Goal: Task Accomplishment & Management: Use online tool/utility

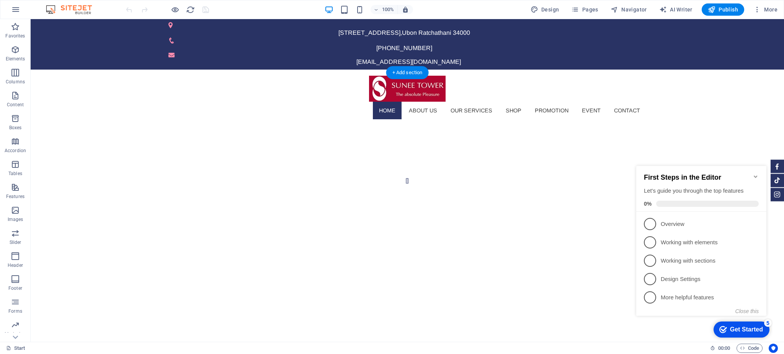
select select "vh"
select select "fade"
select select "ms"
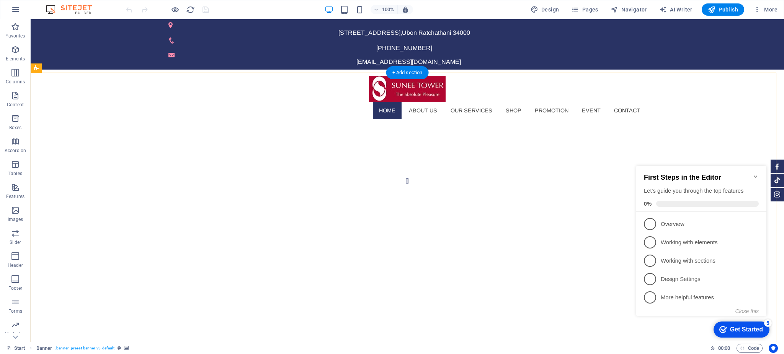
select select "s"
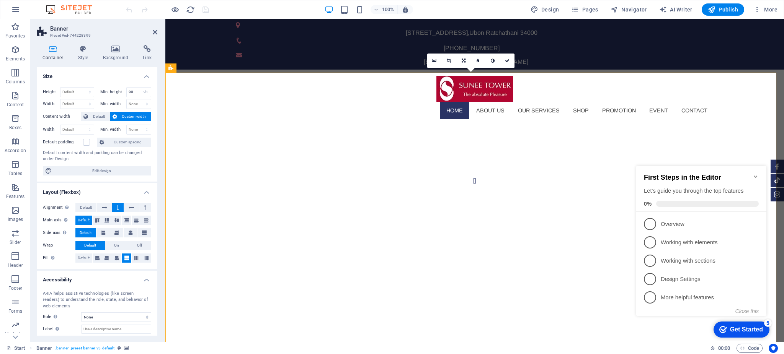
click at [125, 57] on h4 "Background" at bounding box center [117, 53] width 40 height 16
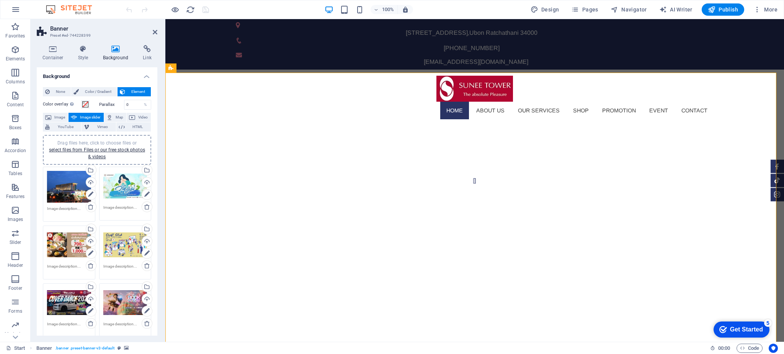
click at [126, 183] on div "Drag files here, click to choose files or select files from Files or our free s…" at bounding box center [125, 186] width 44 height 31
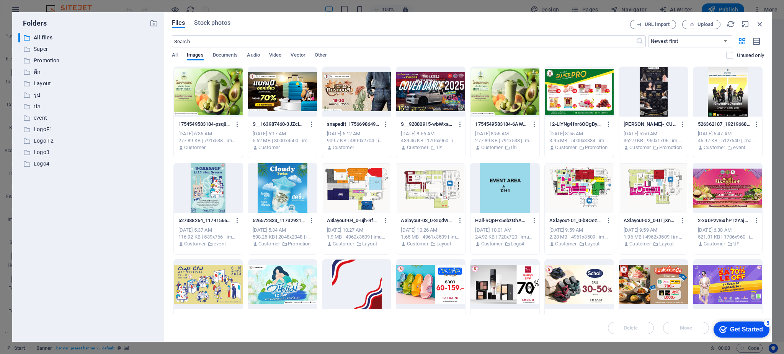
click at [197, 93] on div at bounding box center [208, 92] width 69 height 50
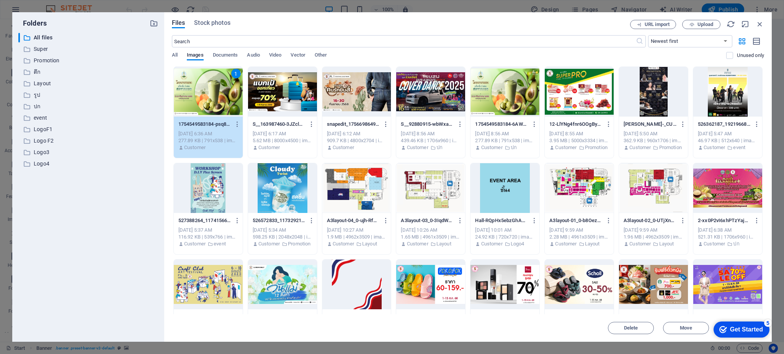
click at [198, 92] on div "1" at bounding box center [208, 92] width 69 height 50
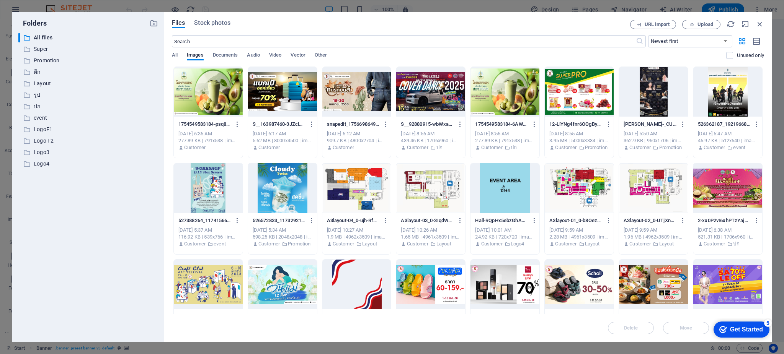
click at [206, 90] on div at bounding box center [208, 92] width 69 height 50
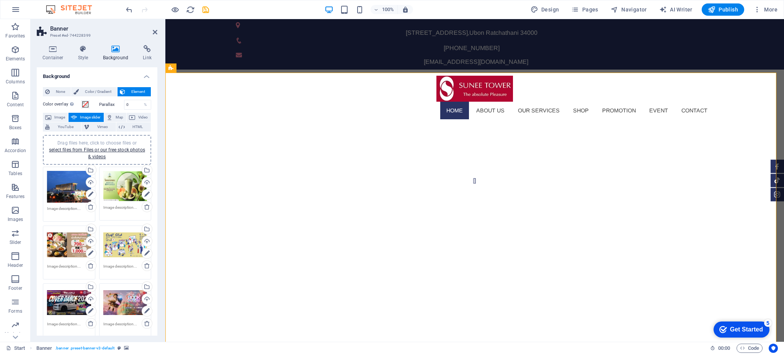
click at [60, 307] on div "Drag files here, click to choose files or select files from Files or our free s…" at bounding box center [69, 303] width 44 height 31
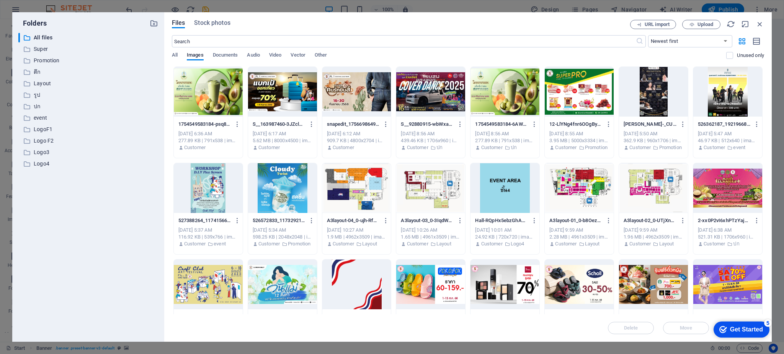
click at [125, 220] on div "​ All files All files ​ Super Super ​ Promotion Promotion ​ ตึก ตึก ​ Layout La…" at bounding box center [88, 184] width 140 height 303
click at [37, 107] on p "ปก" at bounding box center [89, 106] width 110 height 9
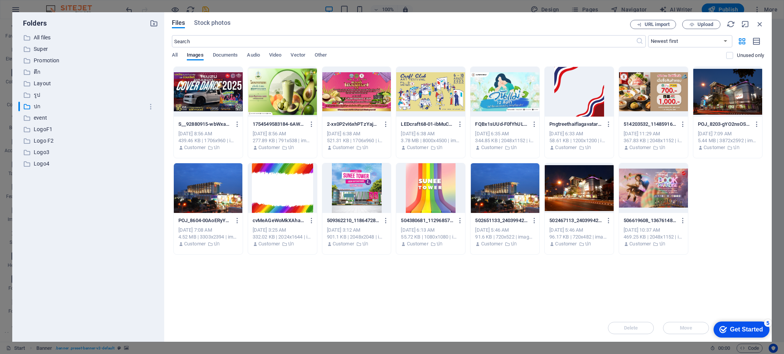
click at [291, 103] on div at bounding box center [282, 92] width 69 height 50
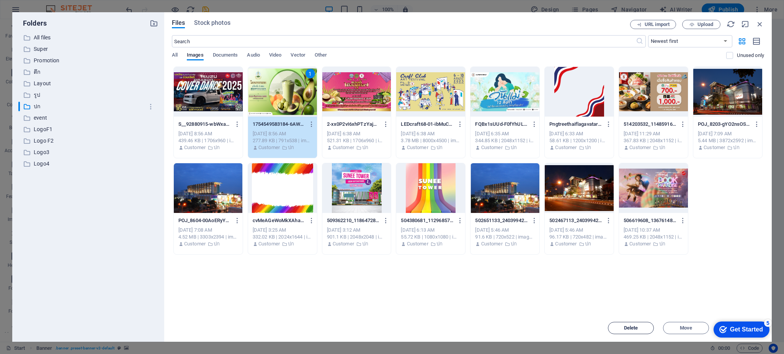
click at [628, 329] on span "Delete" at bounding box center [631, 328] width 14 height 5
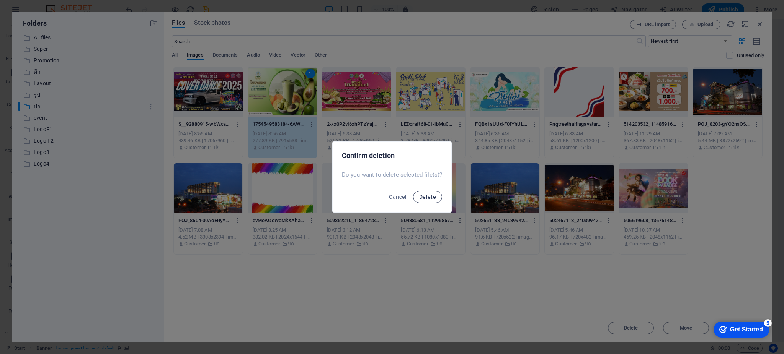
click at [422, 197] on span "Delete" at bounding box center [427, 197] width 17 height 6
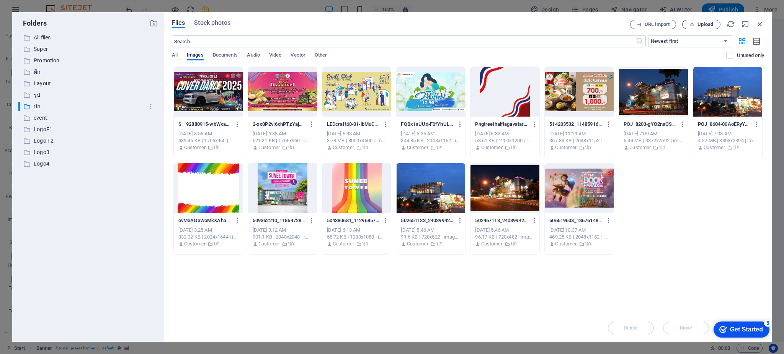
click at [702, 25] on span "Upload" at bounding box center [705, 24] width 16 height 5
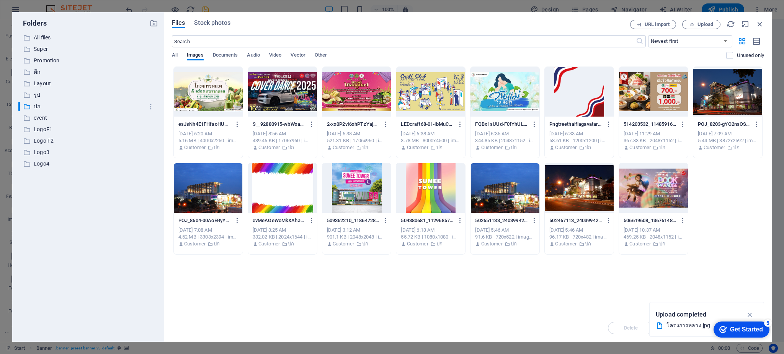
click at [195, 94] on div at bounding box center [208, 92] width 69 height 50
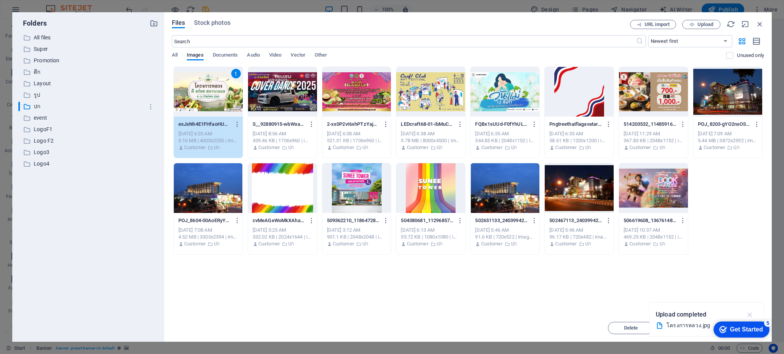
click at [749, 313] on icon "button" at bounding box center [749, 315] width 9 height 8
drag, startPoint x: 701, startPoint y: 276, endPoint x: 700, endPoint y: 227, distance: 49.0
click at [700, 227] on div "Drop files here to upload them instantly 1 esJsNh4E1FHfaoHUURCeqg.jpg esJsNh4E1…" at bounding box center [468, 191] width 592 height 248
click at [212, 91] on div "1" at bounding box center [208, 92] width 69 height 50
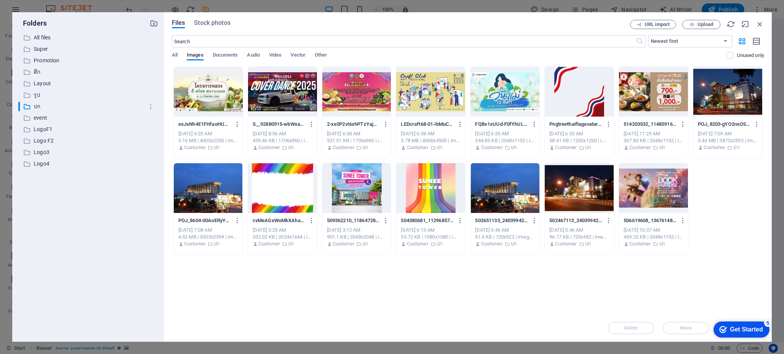
click at [212, 91] on div at bounding box center [208, 92] width 69 height 50
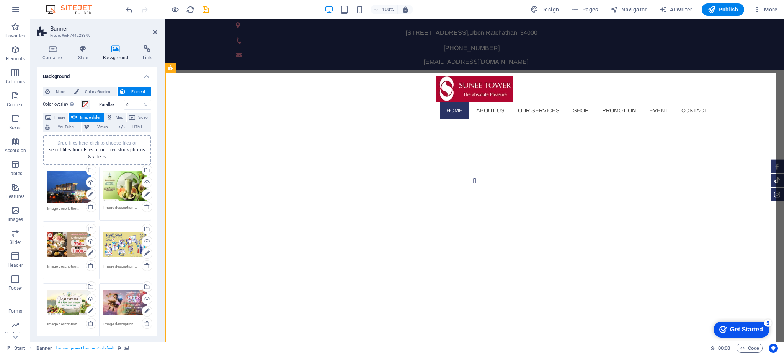
click at [122, 187] on div "Drag files here, click to choose files or select files from Files or our free s…" at bounding box center [125, 186] width 44 height 31
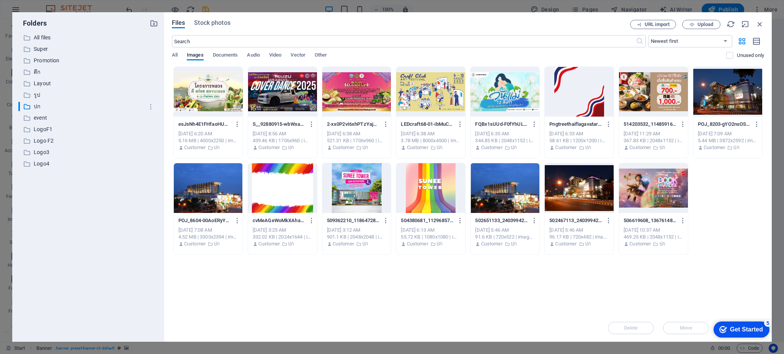
click at [188, 85] on div at bounding box center [208, 92] width 69 height 50
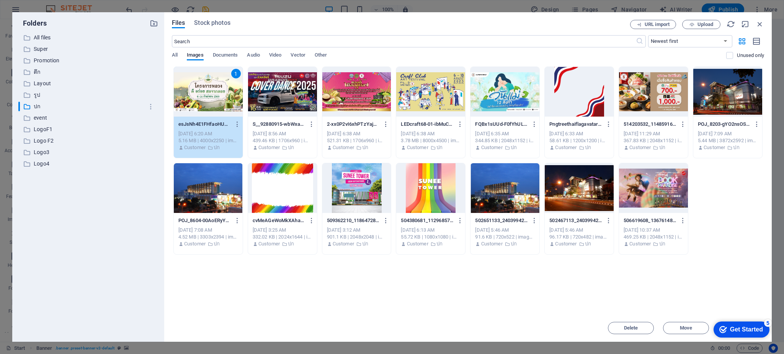
drag, startPoint x: 188, startPoint y: 85, endPoint x: 24, endPoint y: 65, distance: 165.0
click at [188, 85] on div "1" at bounding box center [208, 92] width 69 height 50
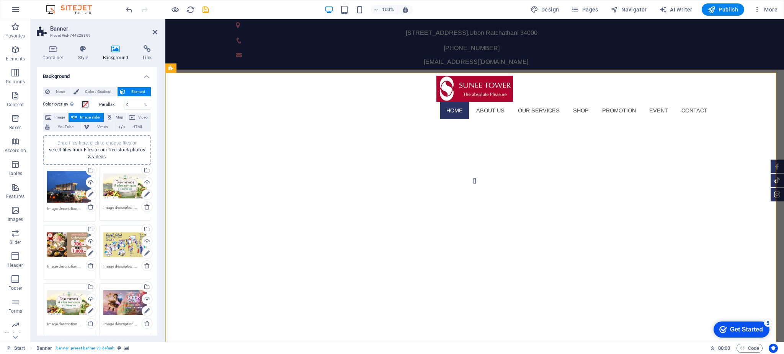
click at [73, 306] on div "Drag files here, click to choose files or select files from Files or our free s…" at bounding box center [69, 303] width 44 height 31
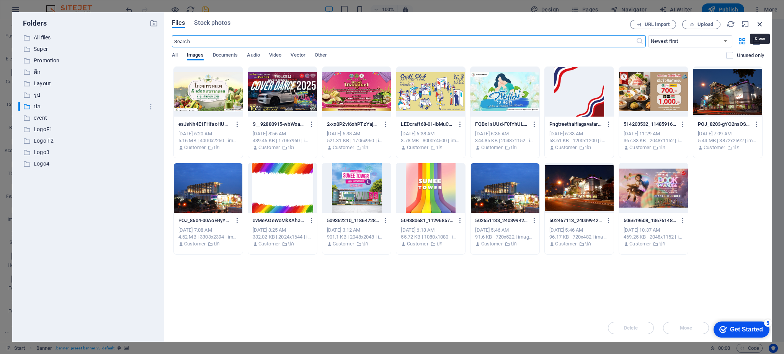
click at [762, 22] on icon "button" at bounding box center [759, 24] width 8 height 8
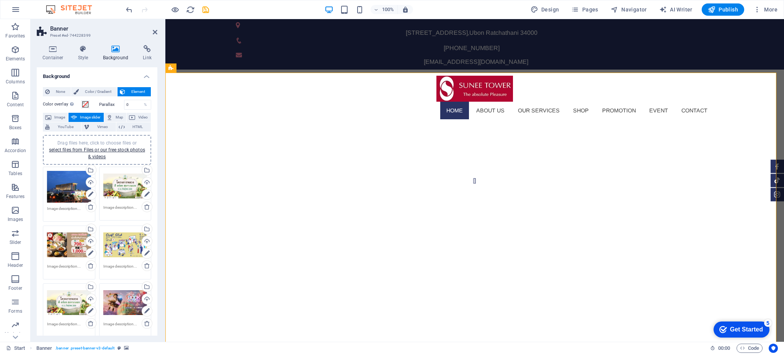
click at [113, 241] on div "Drag files here, click to choose files or select files from Files or our free s…" at bounding box center [125, 245] width 44 height 31
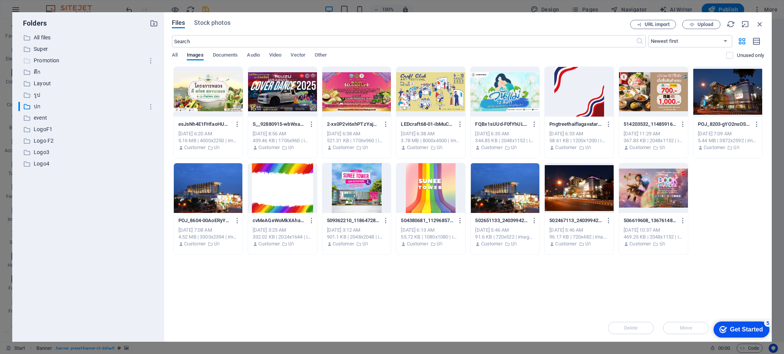
click at [49, 59] on p "Promotion" at bounding box center [89, 60] width 110 height 9
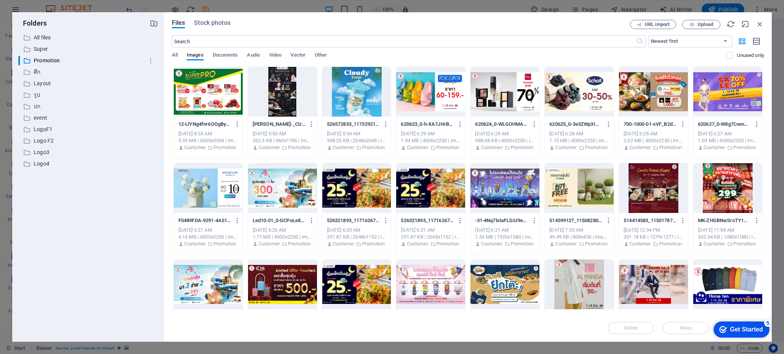
click at [113, 311] on div "​ All files All files ​ Super Super ​ Promotion Promotion ​ ตึก ตึก ​ Layout La…" at bounding box center [88, 184] width 140 height 303
click at [36, 103] on p "ปก" at bounding box center [89, 106] width 110 height 9
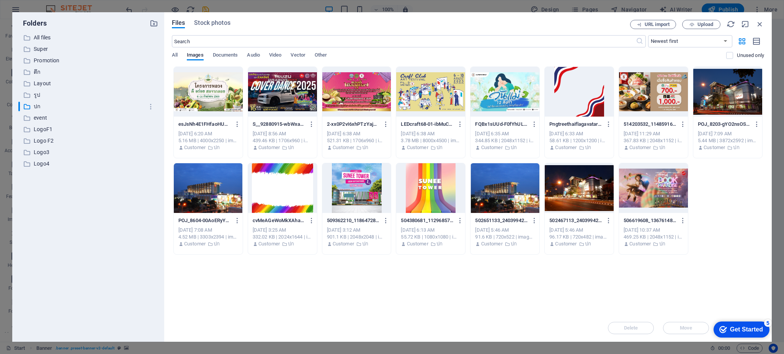
click at [278, 93] on div at bounding box center [282, 92] width 69 height 50
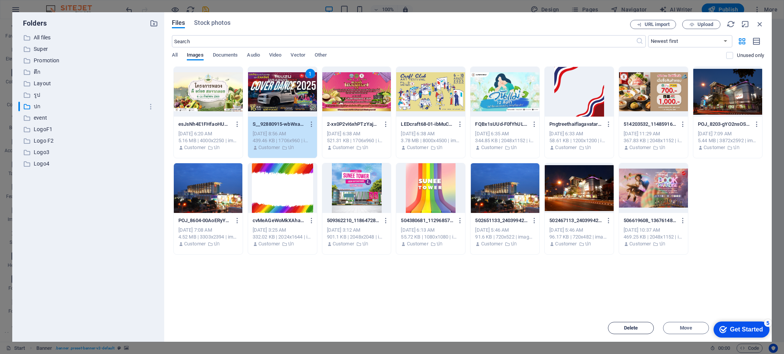
click at [633, 329] on span "Delete" at bounding box center [631, 328] width 14 height 5
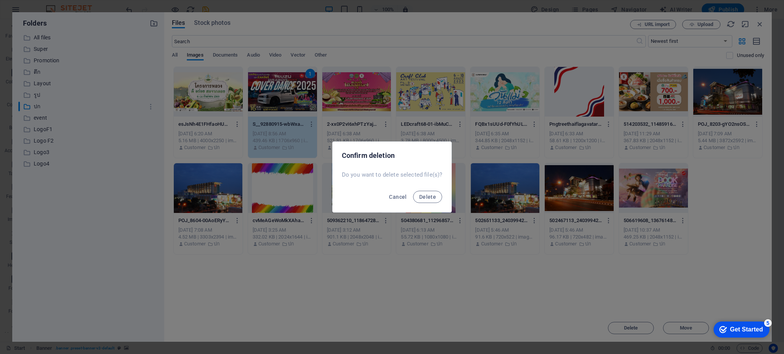
click at [426, 204] on div "Cancel Delete" at bounding box center [392, 199] width 119 height 26
click at [425, 198] on span "Delete" at bounding box center [427, 197] width 17 height 6
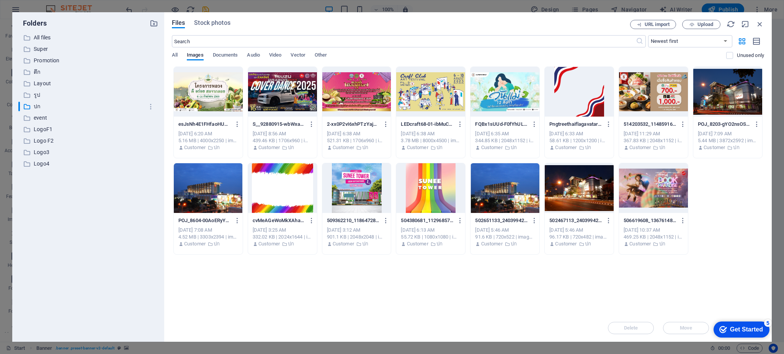
click at [432, 89] on div at bounding box center [430, 92] width 69 height 50
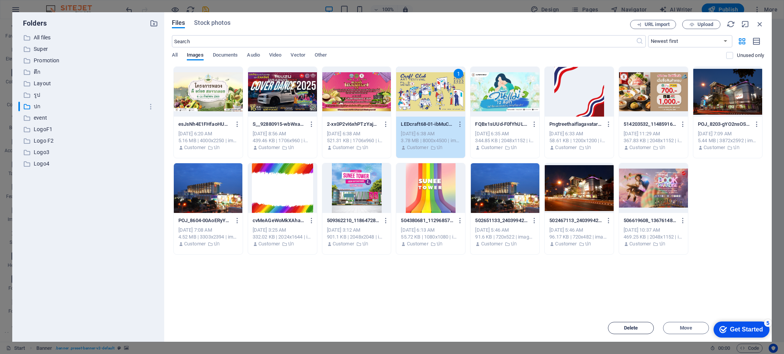
click at [628, 329] on span "Delete" at bounding box center [631, 328] width 14 height 5
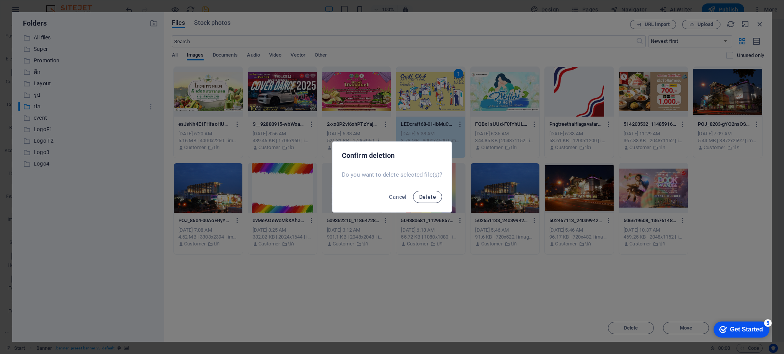
click at [416, 195] on button "Delete" at bounding box center [427, 197] width 29 height 12
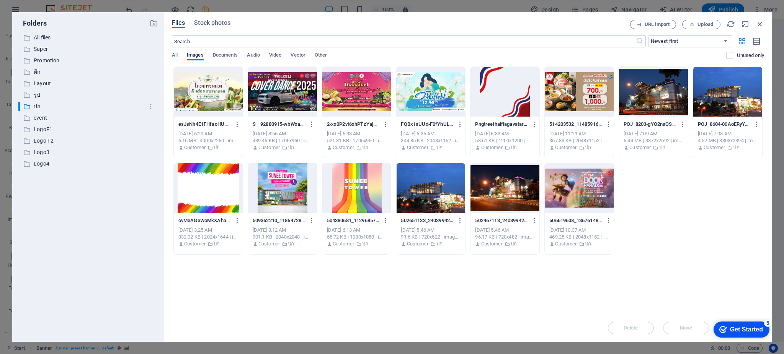
click at [346, 95] on div at bounding box center [356, 92] width 69 height 50
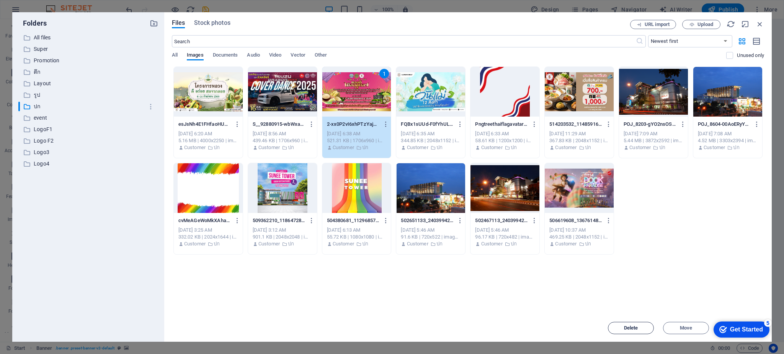
click at [631, 330] on span "Delete" at bounding box center [631, 328] width 14 height 5
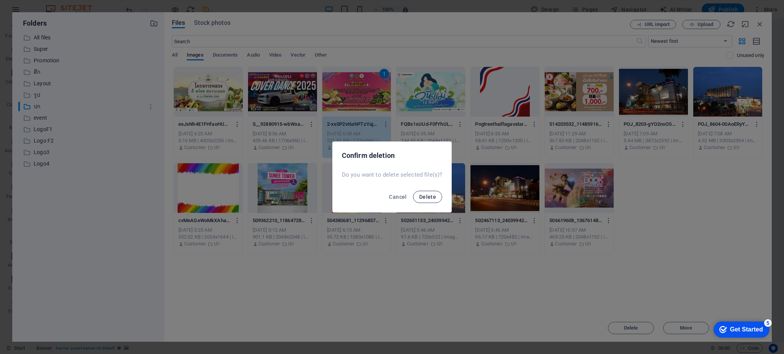
click at [430, 195] on span "Delete" at bounding box center [427, 197] width 17 height 6
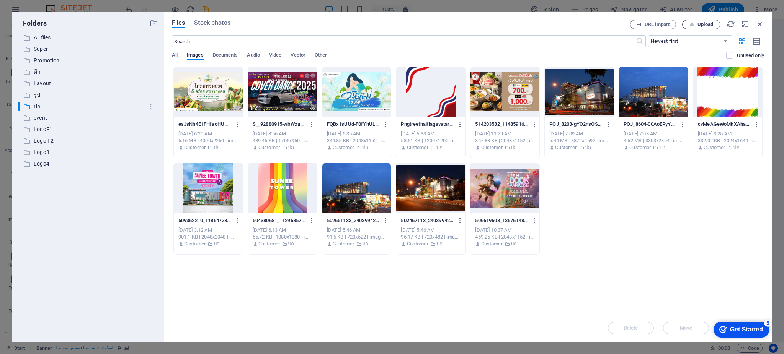
click at [705, 26] on span "Upload" at bounding box center [705, 24] width 16 height 5
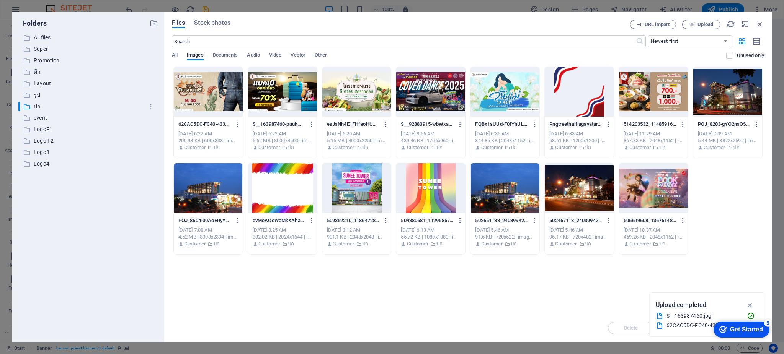
click at [259, 82] on div at bounding box center [282, 92] width 69 height 50
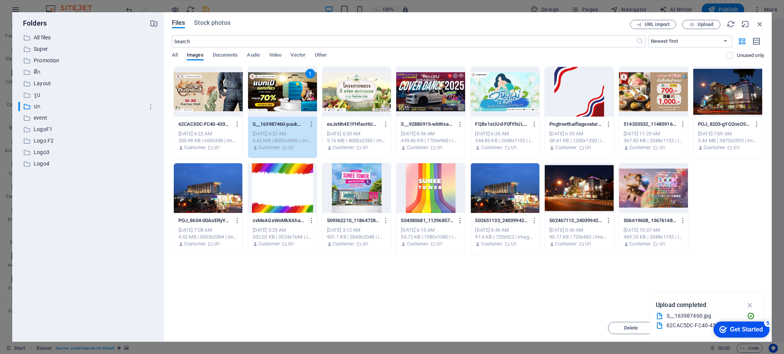
click at [279, 89] on div "1" at bounding box center [282, 92] width 69 height 50
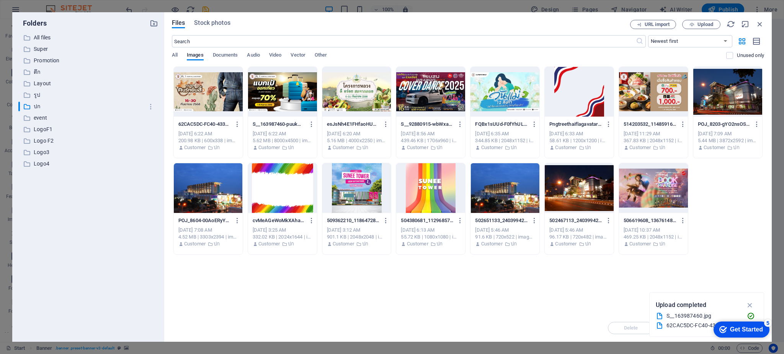
click at [279, 89] on div at bounding box center [282, 92] width 69 height 50
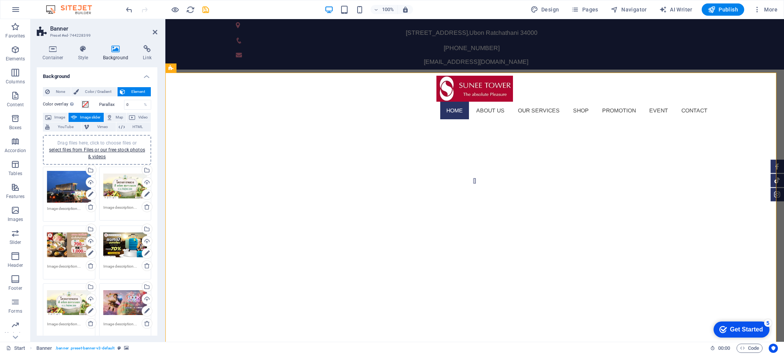
click at [129, 247] on div "Drag files here, click to choose files or select files from Files or our free s…" at bounding box center [125, 245] width 44 height 31
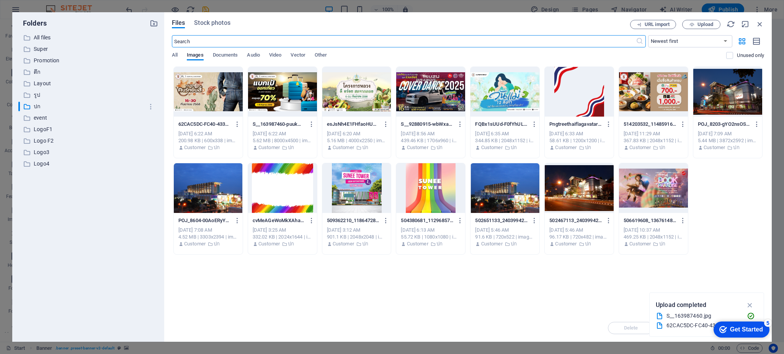
click at [201, 100] on div at bounding box center [208, 92] width 69 height 50
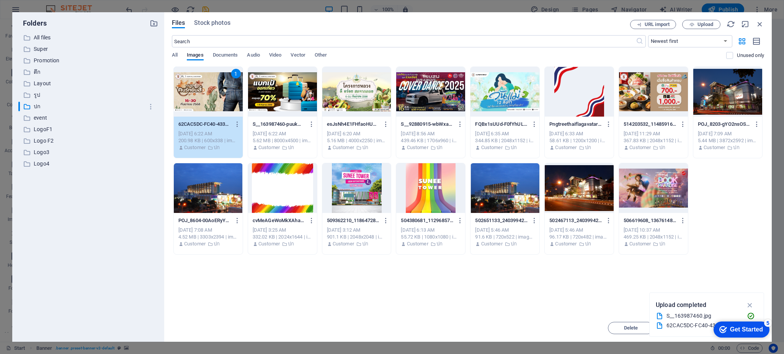
click at [201, 100] on div "1" at bounding box center [208, 92] width 69 height 50
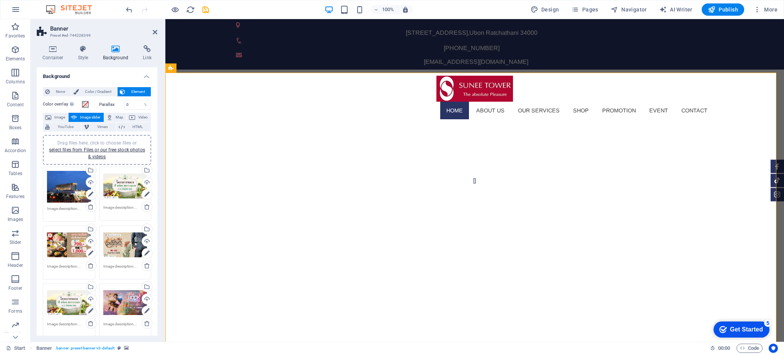
click at [76, 245] on div "Drag files here, click to choose files or select files from Files or our free s…" at bounding box center [69, 245] width 44 height 31
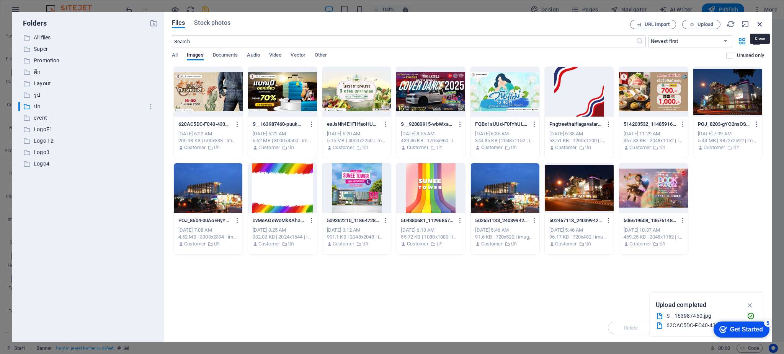
drag, startPoint x: 760, startPoint y: 21, endPoint x: 563, endPoint y: 3, distance: 198.7
click at [760, 21] on icon "button" at bounding box center [759, 24] width 8 height 8
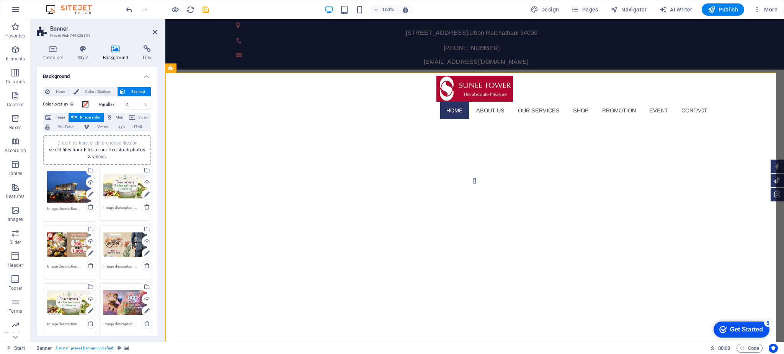
click at [60, 249] on div "Drag files here, click to choose files or select files from Files or our free s…" at bounding box center [69, 245] width 44 height 31
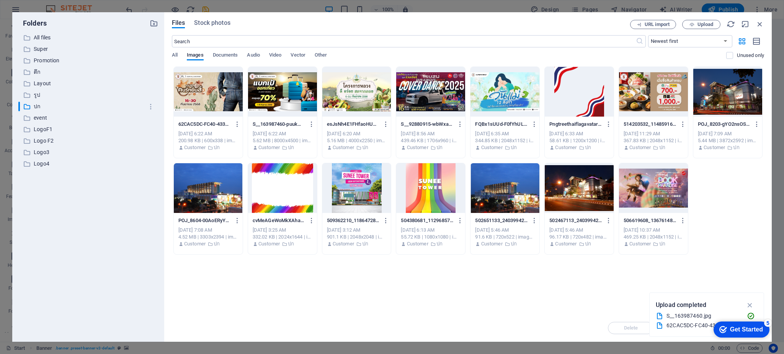
click at [60, 249] on div "​ All files All files ​ Super Super ​ Promotion Promotion ​ ตึก ตึก ​ Layout La…" at bounding box center [88, 184] width 140 height 303
click at [277, 90] on div at bounding box center [282, 92] width 69 height 50
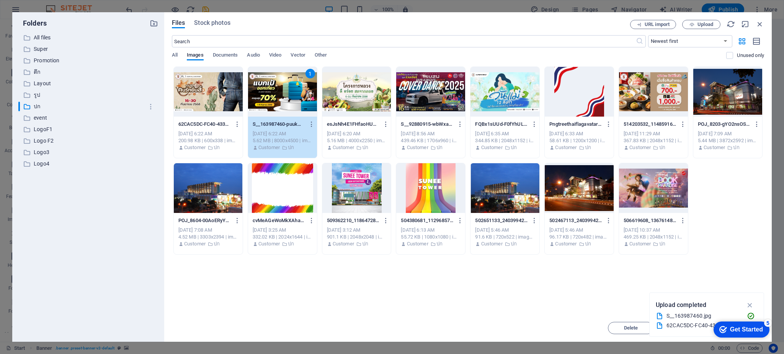
click at [277, 88] on div "1" at bounding box center [282, 92] width 69 height 50
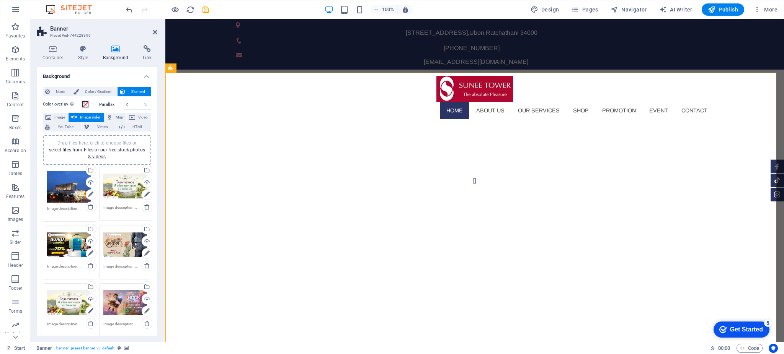
click at [155, 28] on h2 "Banner" at bounding box center [103, 28] width 107 height 7
click at [69, 303] on div "Drag files here, click to choose files or select files from Files or our free s…" at bounding box center [69, 303] width 44 height 31
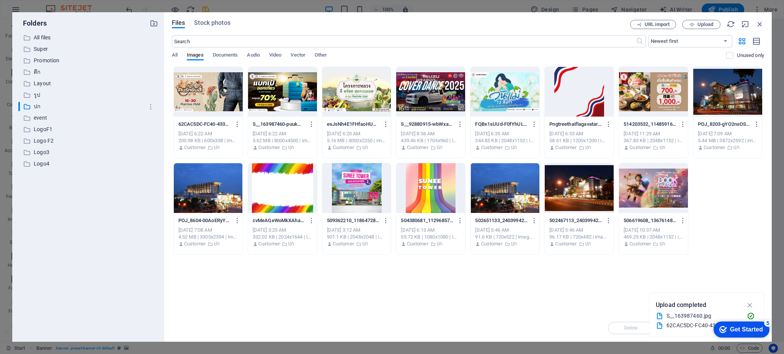
click at [69, 303] on div "​ All files All files ​ Super Super ​ Promotion Promotion ​ ตึก ตึก ​ Layout La…" at bounding box center [88, 184] width 140 height 303
click at [647, 196] on div at bounding box center [653, 188] width 69 height 50
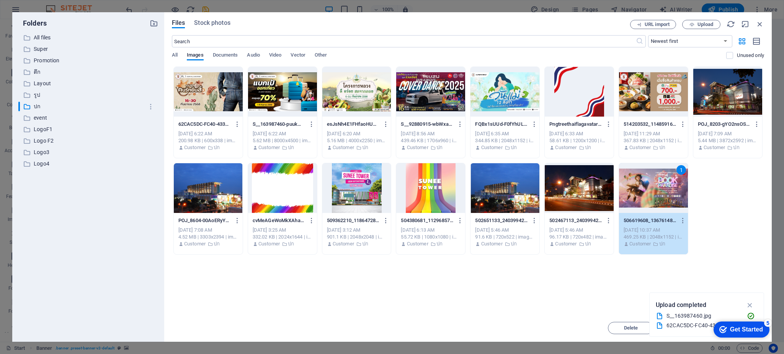
click at [647, 196] on div "1" at bounding box center [653, 188] width 69 height 50
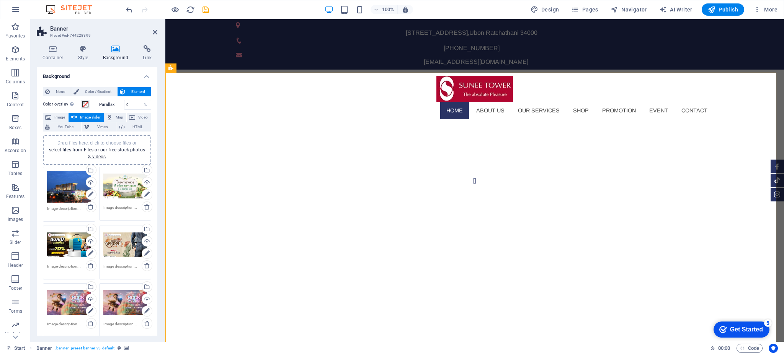
click at [118, 307] on div "Drag files here, click to choose files or select files from Files or our free s…" at bounding box center [125, 303] width 44 height 31
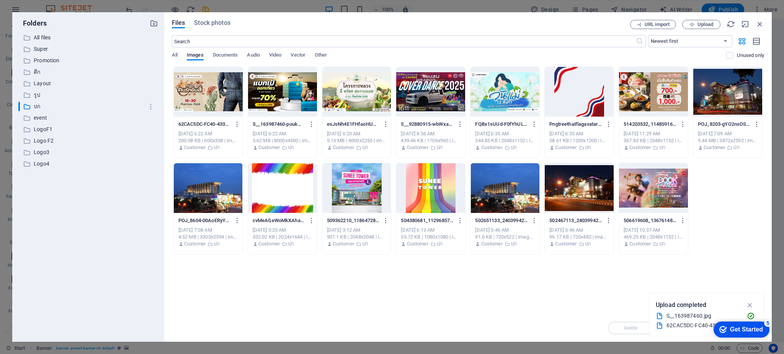
click at [118, 307] on div "​ All files All files ​ Super Super ​ Promotion Promotion ​ ตึก ตึก ​ Layout La…" at bounding box center [88, 184] width 140 height 303
click at [733, 84] on div at bounding box center [727, 92] width 69 height 50
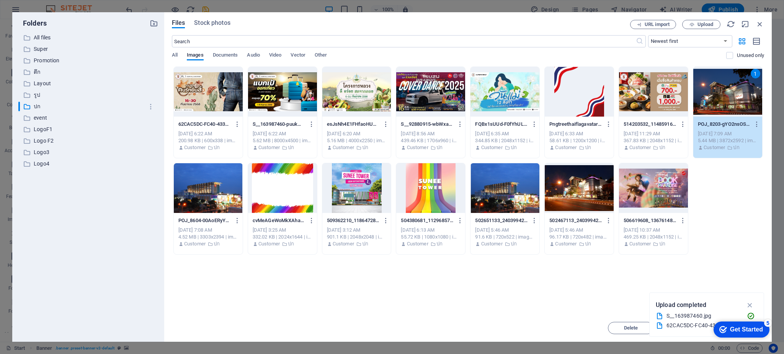
click at [718, 83] on div "1" at bounding box center [727, 92] width 69 height 50
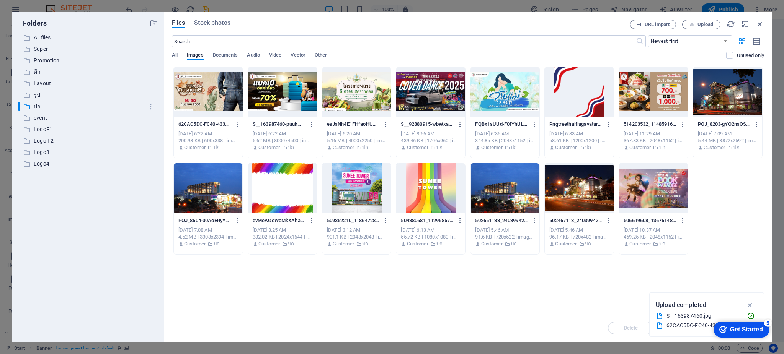
click at [718, 83] on div at bounding box center [727, 92] width 69 height 50
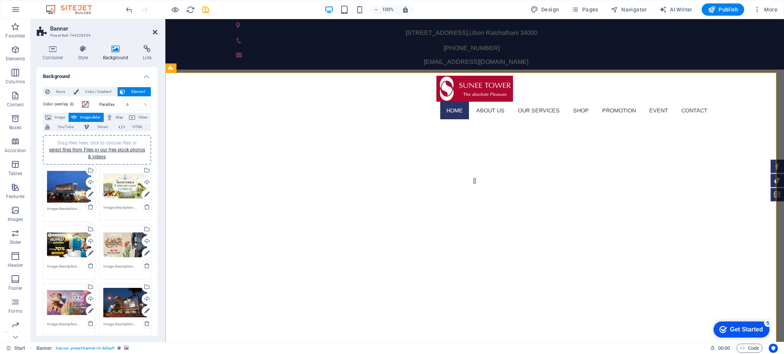
click at [153, 30] on icon at bounding box center [155, 32] width 5 height 6
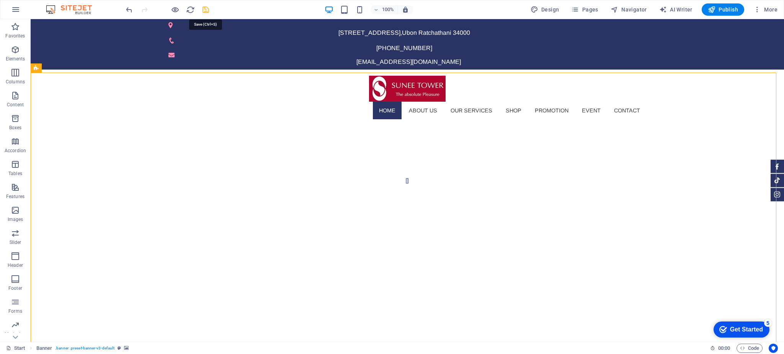
click at [205, 9] on icon "save" at bounding box center [205, 9] width 9 height 9
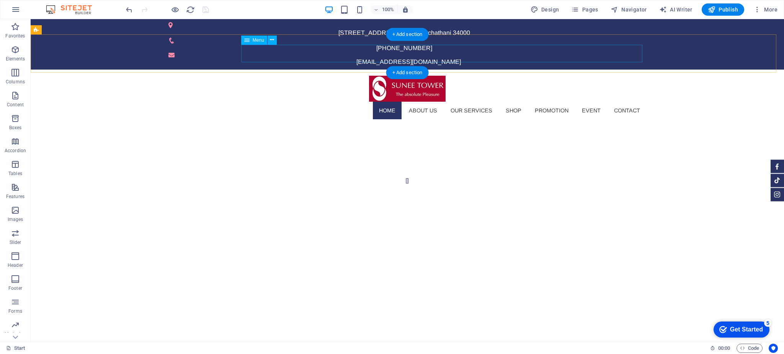
click at [540, 102] on nav "HOME About us Our Services SHOP Promotion Event Contact" at bounding box center [407, 111] width 478 height 18
click at [688, 70] on div "HOME About us Our Services SHOP Promotion Event Contact" at bounding box center [407, 98] width 753 height 56
click at [555, 102] on nav "HOME About us Our Services SHOP Promotion Event Contact" at bounding box center [407, 111] width 478 height 18
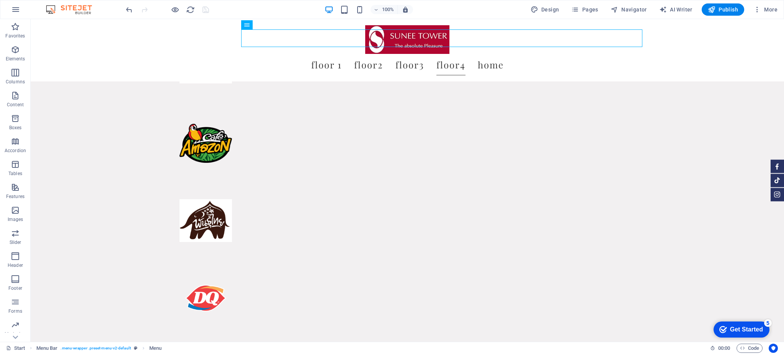
scroll to position [4126, 0]
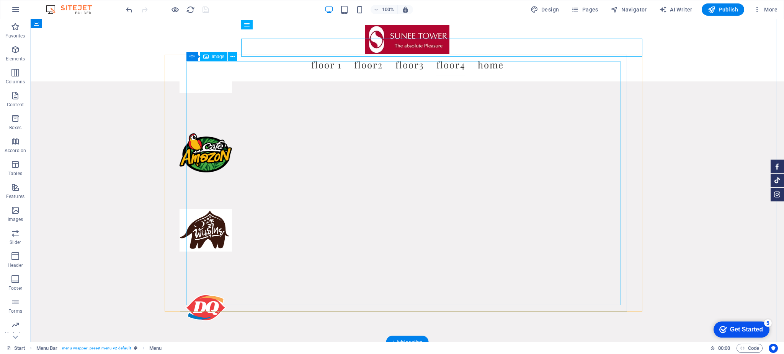
drag, startPoint x: 432, startPoint y: 115, endPoint x: 297, endPoint y: 115, distance: 134.7
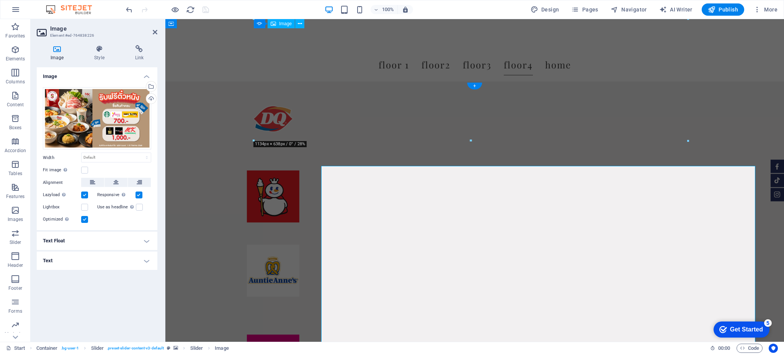
scroll to position [4021, 0]
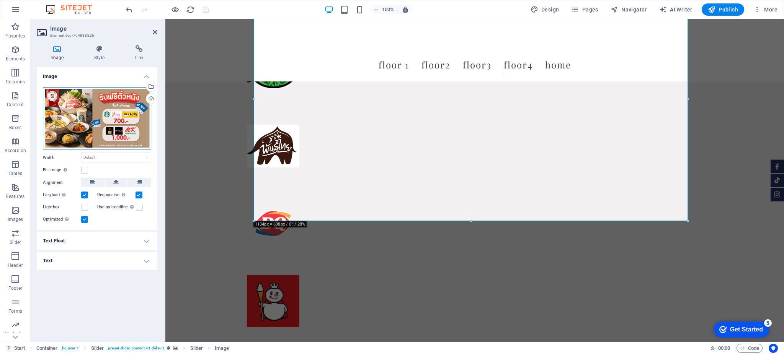
click at [108, 112] on div "Drag files here, click to choose files or select files from Files or our free s…" at bounding box center [97, 118] width 108 height 63
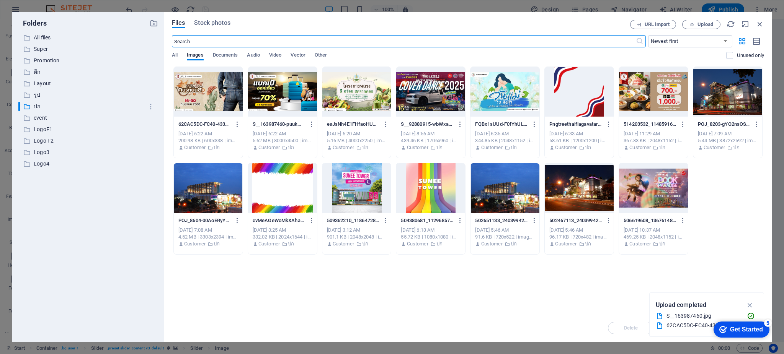
scroll to position [3681, 0]
click at [39, 60] on p "Promotion" at bounding box center [89, 60] width 110 height 9
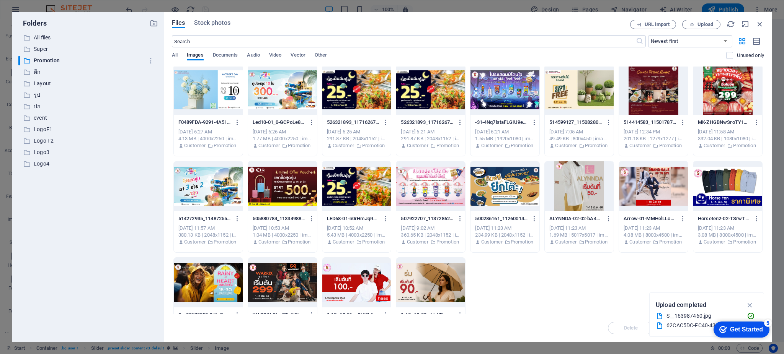
scroll to position [82, 0]
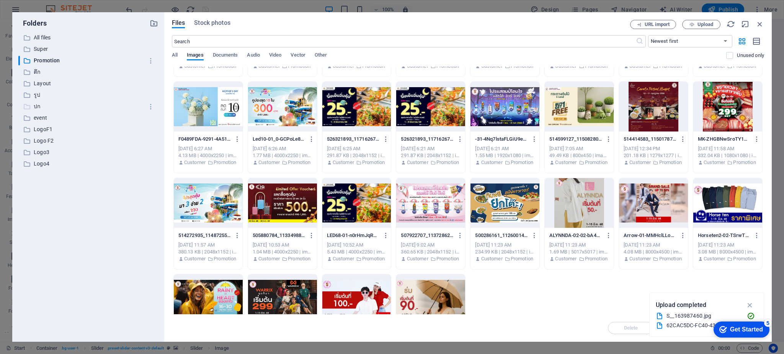
click at [37, 106] on p "ปก" at bounding box center [89, 106] width 110 height 9
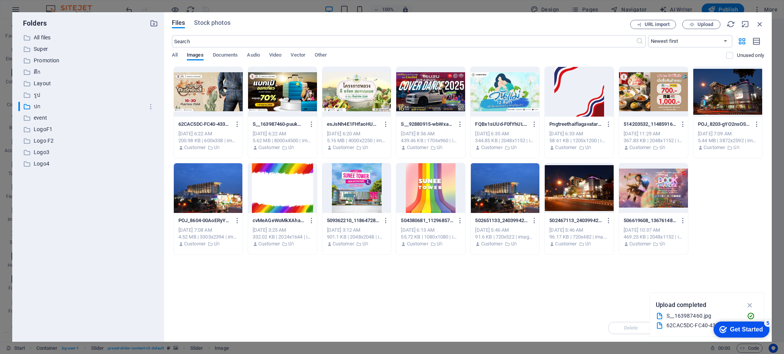
click at [424, 278] on div "Drop files here to upload them instantly 62CAC5DC-FC40-4334-840D-D5E5741E75AD-B…" at bounding box center [468, 191] width 592 height 248
click at [703, 25] on span "Upload" at bounding box center [705, 24] width 16 height 5
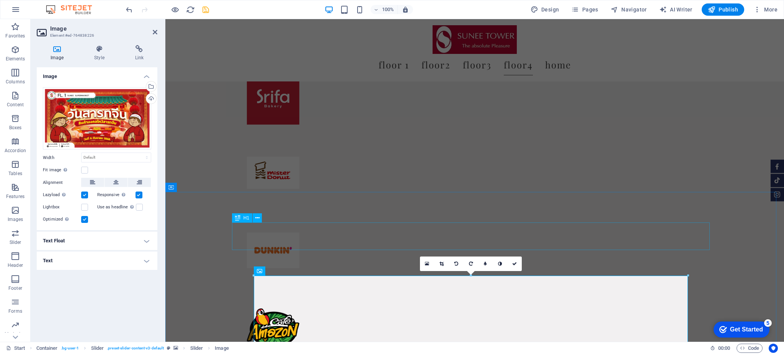
scroll to position [3642, 0]
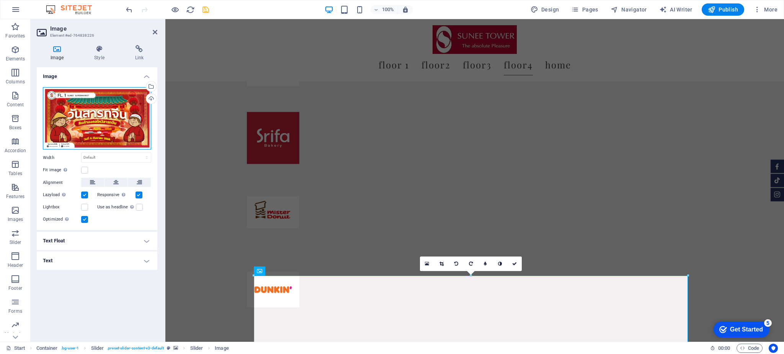
click at [87, 109] on div "Drag files here, click to choose files or select files from Files or our free s…" at bounding box center [97, 118] width 108 height 63
click at [86, 109] on body "SUNEETOWER Start (th) Favorites Elements Columns Content Boxes Accordion Tables…" at bounding box center [392, 177] width 784 height 354
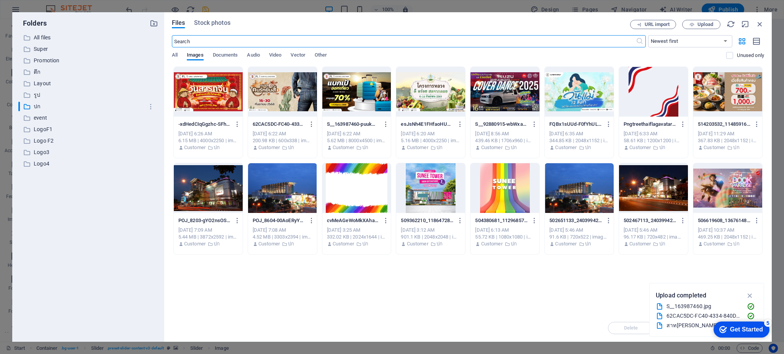
scroll to position [3349, 0]
click at [48, 60] on p "Promotion" at bounding box center [89, 60] width 110 height 9
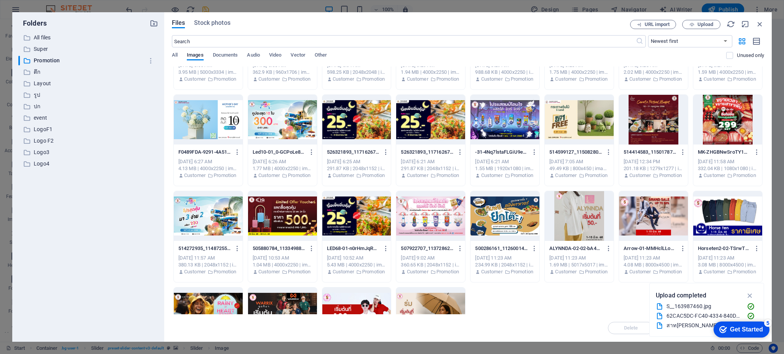
scroll to position [0, 0]
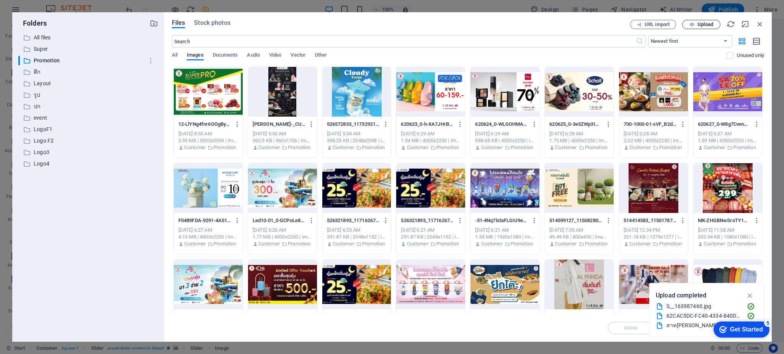
click at [698, 23] on span "Upload" at bounding box center [705, 24] width 16 height 5
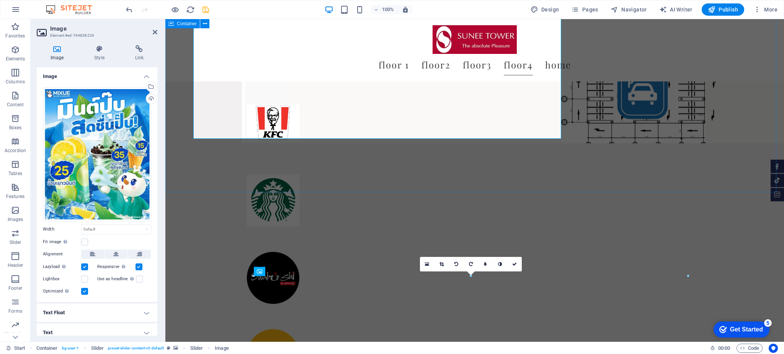
scroll to position [3682, 0]
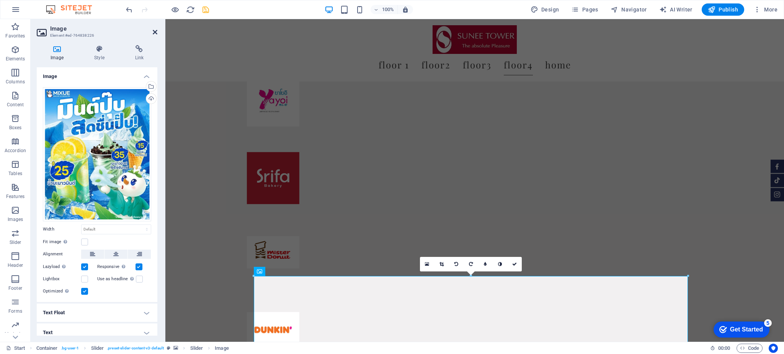
click at [156, 31] on icon at bounding box center [155, 32] width 5 height 6
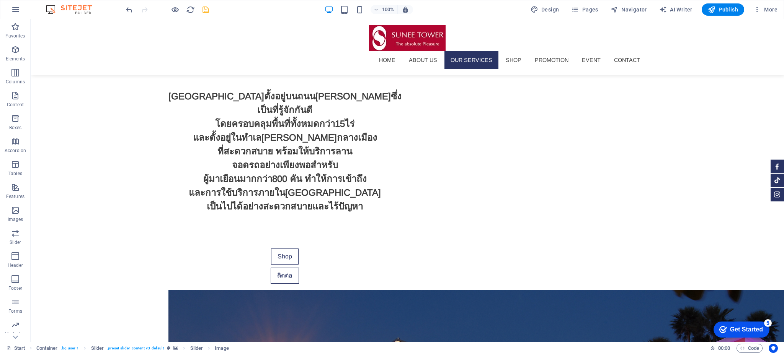
scroll to position [0, 0]
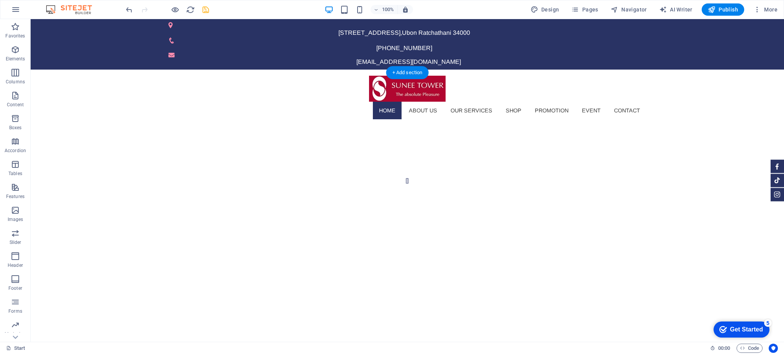
select select "fade"
select select "ms"
select select "s"
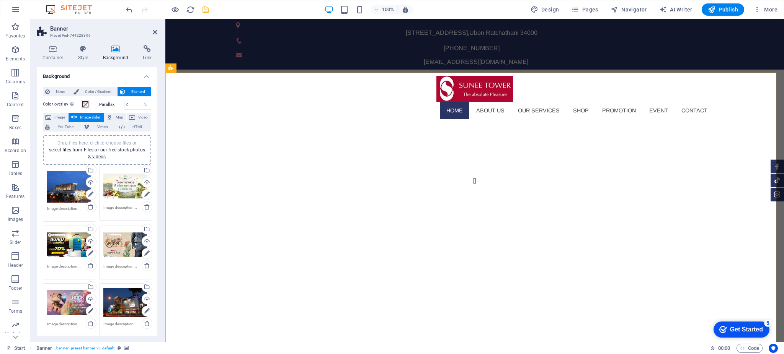
click at [114, 303] on div "Drag files here, click to choose files or select files from Files or our free s…" at bounding box center [125, 303] width 44 height 31
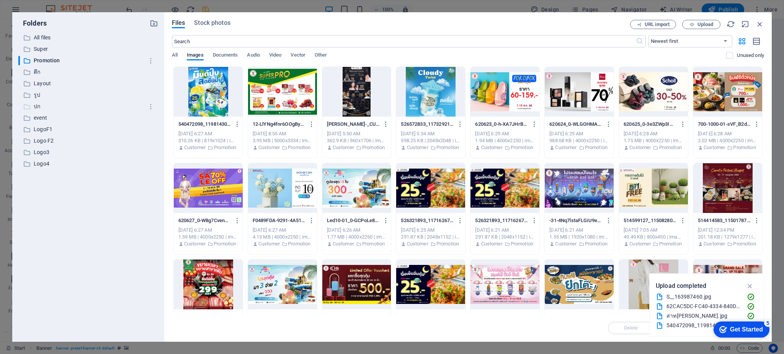
click at [38, 105] on p "ปก" at bounding box center [89, 106] width 110 height 9
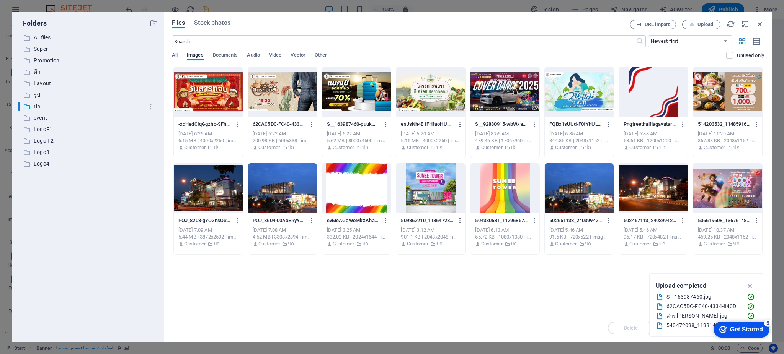
click at [724, 188] on div at bounding box center [727, 188] width 69 height 50
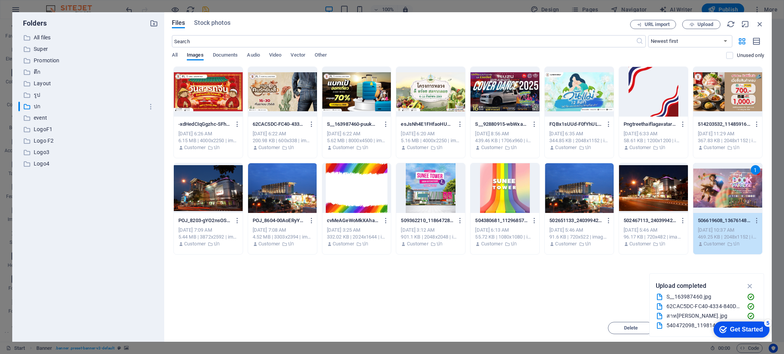
click at [711, 188] on div "1" at bounding box center [727, 188] width 69 height 50
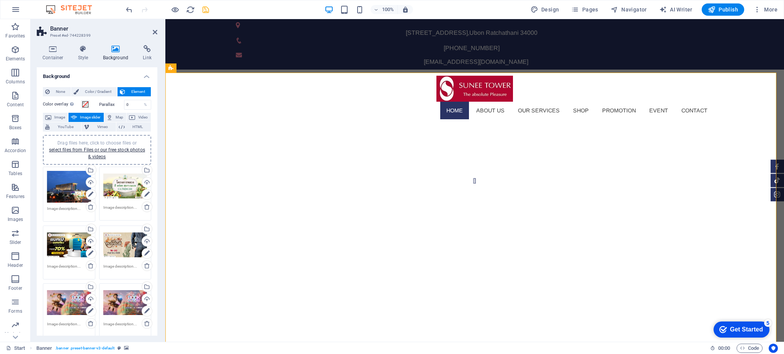
click at [64, 306] on div "Drag files here, click to choose files or select files from Files or our free s…" at bounding box center [69, 303] width 44 height 31
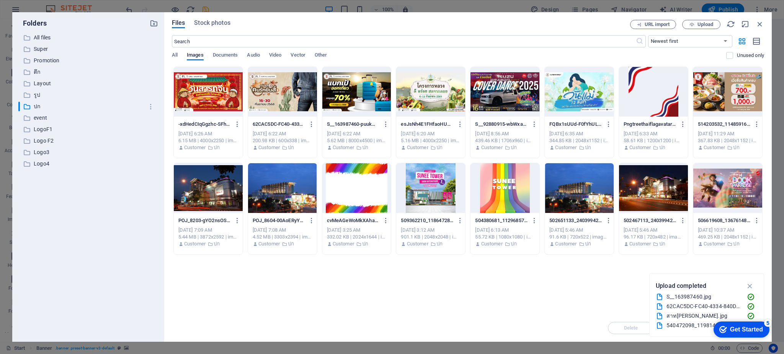
click at [218, 96] on div at bounding box center [208, 92] width 69 height 50
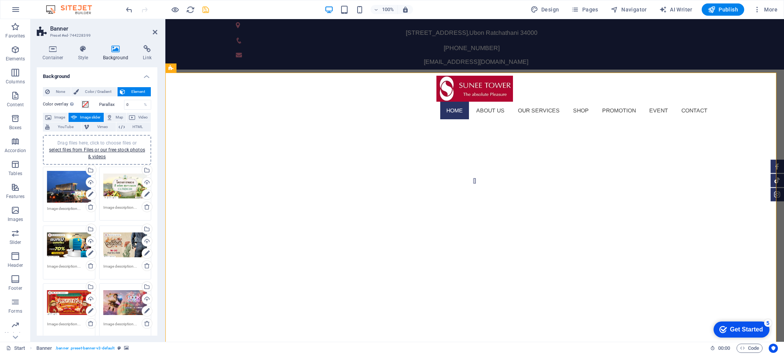
click at [154, 28] on h2 "Banner" at bounding box center [103, 28] width 107 height 7
click at [156, 28] on h2 "Banner" at bounding box center [103, 28] width 107 height 7
click at [153, 32] on icon at bounding box center [155, 32] width 5 height 6
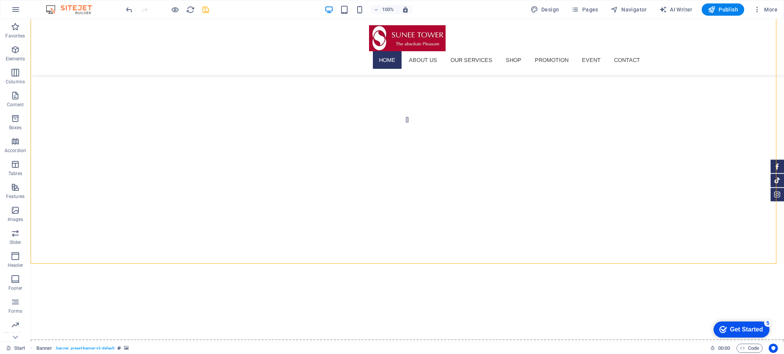
scroll to position [23, 0]
select select "fade"
select select "ms"
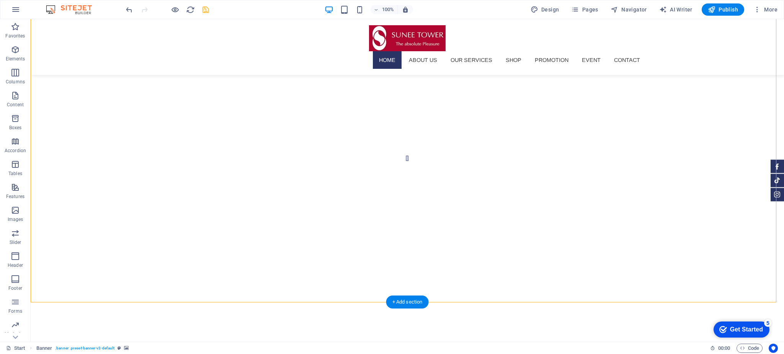
select select "s"
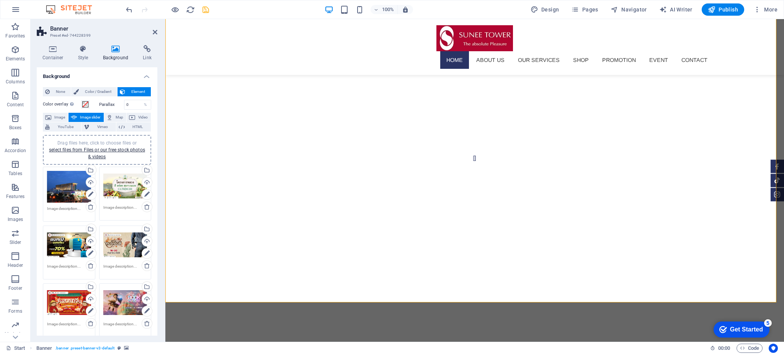
click at [61, 243] on div "Drag files here, click to choose files or select files from Files or our free s…" at bounding box center [69, 245] width 44 height 31
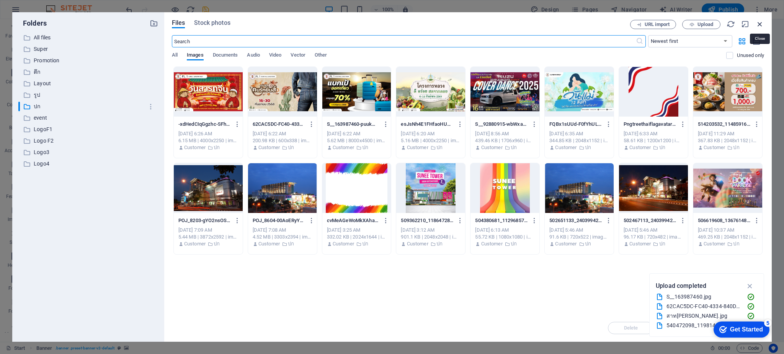
drag, startPoint x: 758, startPoint y: 22, endPoint x: 587, endPoint y: 4, distance: 172.0
click at [758, 22] on icon "button" at bounding box center [759, 24] width 8 height 8
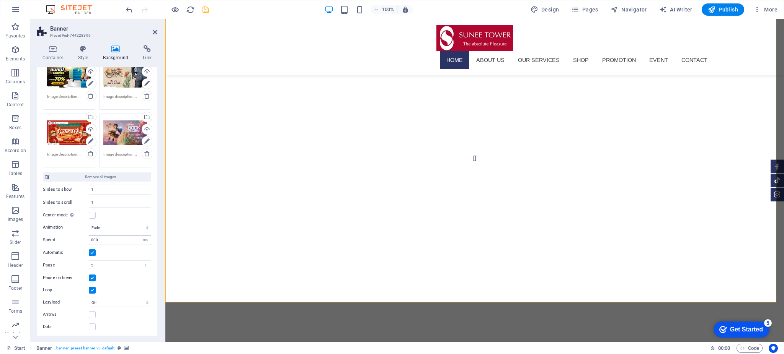
scroll to position [0, 0]
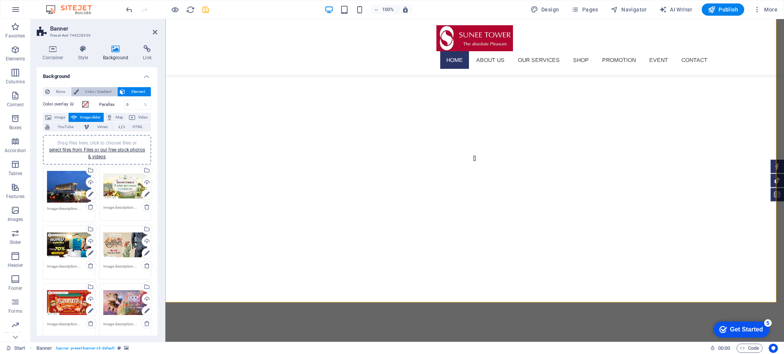
click at [82, 91] on span "Color / Gradient" at bounding box center [98, 91] width 34 height 9
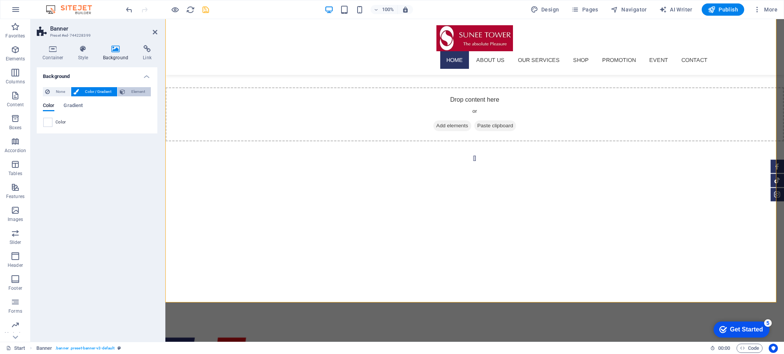
click at [135, 93] on span "Element" at bounding box center [137, 91] width 21 height 9
select select "ms"
select select "s"
select select "progressive"
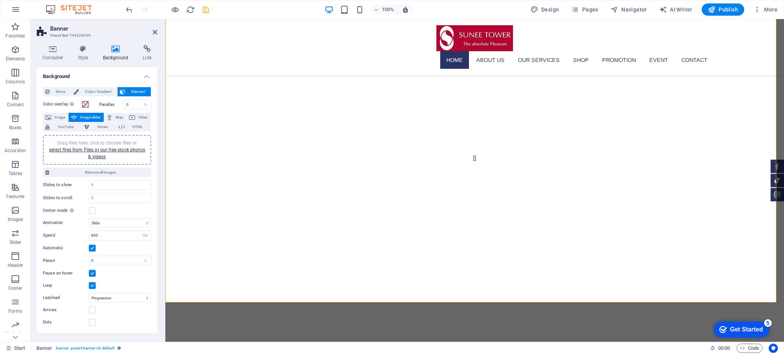
click at [156, 28] on h2 "Banner" at bounding box center [103, 28] width 107 height 7
click at [153, 30] on icon at bounding box center [155, 32] width 5 height 6
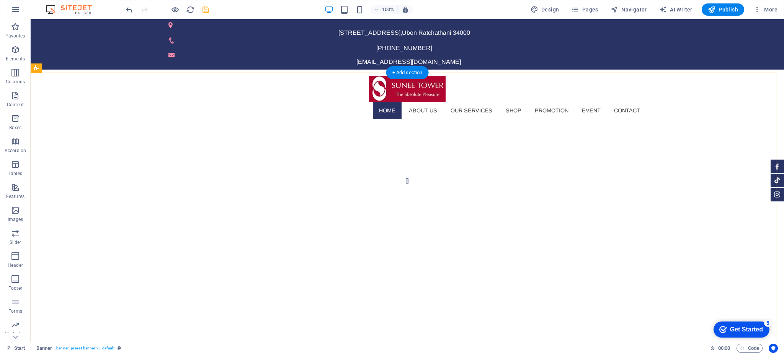
click at [279, 280] on div at bounding box center [407, 271] width 753 height 291
select select "ms"
select select "s"
select select "progressive"
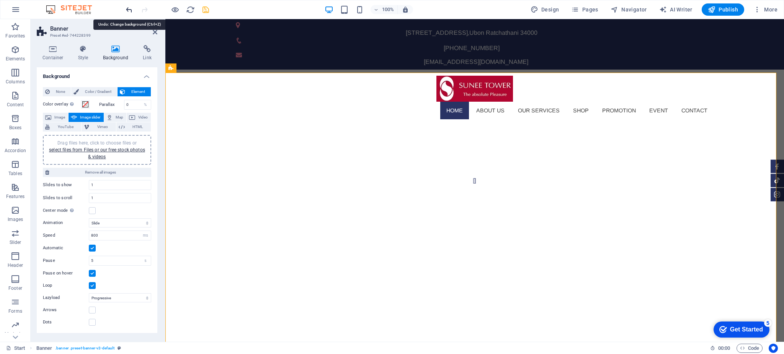
click at [127, 9] on icon "undo" at bounding box center [129, 9] width 9 height 9
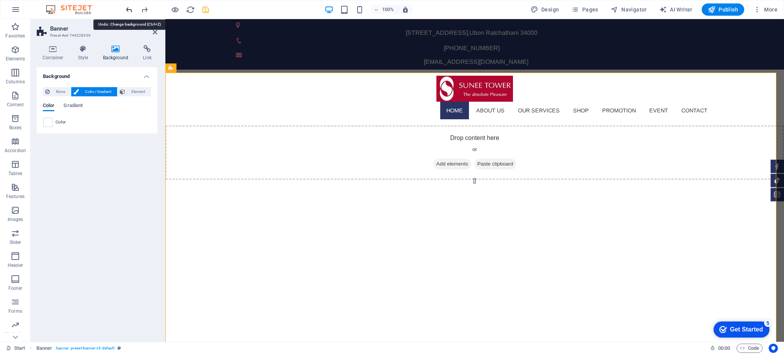
click at [127, 9] on icon "undo" at bounding box center [129, 9] width 9 height 9
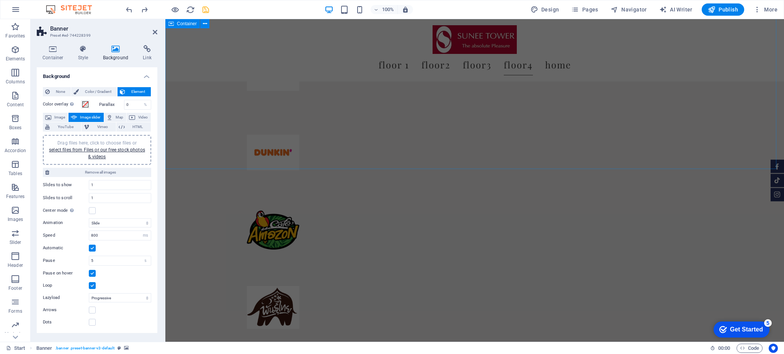
scroll to position [3553, 0]
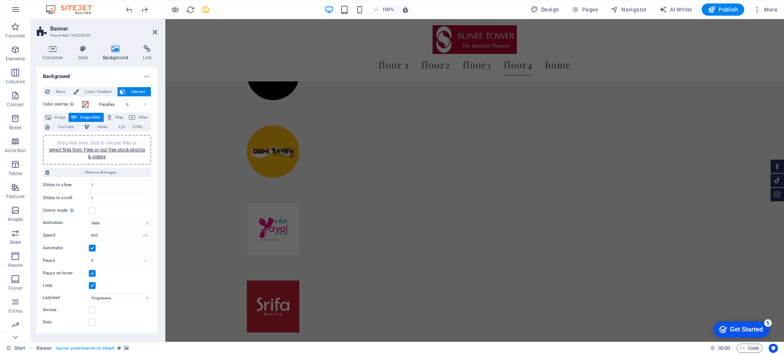
click at [114, 50] on icon at bounding box center [115, 49] width 37 height 8
click at [152, 29] on h2 "Banner" at bounding box center [103, 28] width 107 height 7
click at [155, 30] on icon at bounding box center [155, 32] width 5 height 6
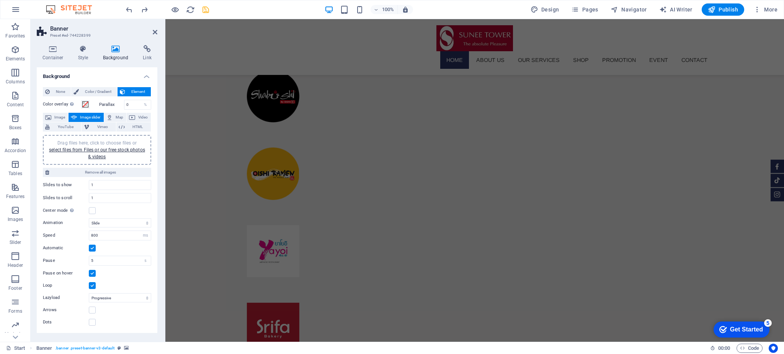
scroll to position [19, 0]
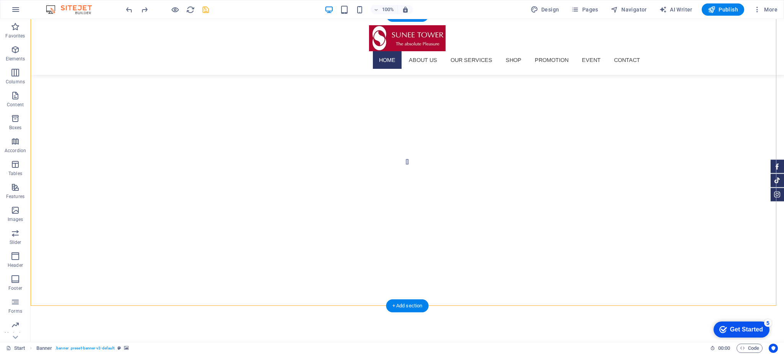
select select "ms"
select select "s"
select select "progressive"
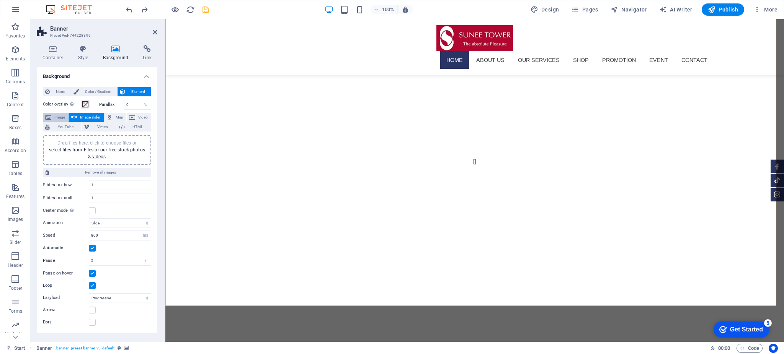
click at [54, 115] on span "Image" at bounding box center [60, 117] width 12 height 9
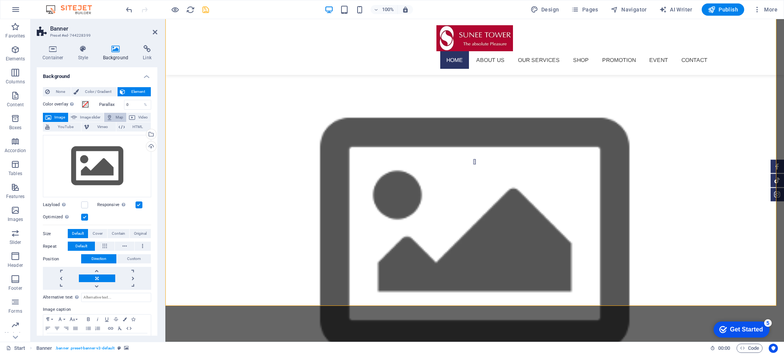
click at [115, 117] on span "Map" at bounding box center [119, 117] width 9 height 9
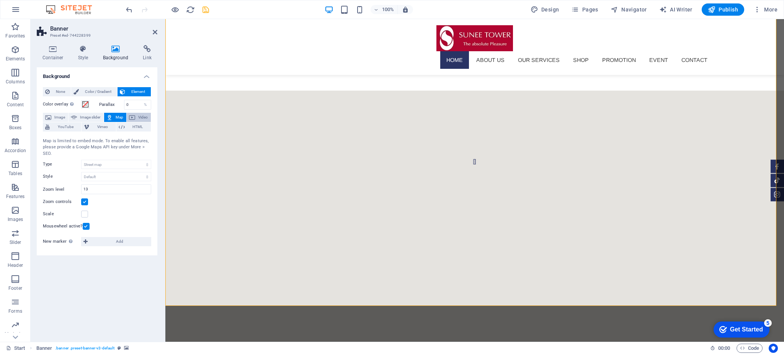
click at [135, 117] on button "Video" at bounding box center [139, 117] width 24 height 9
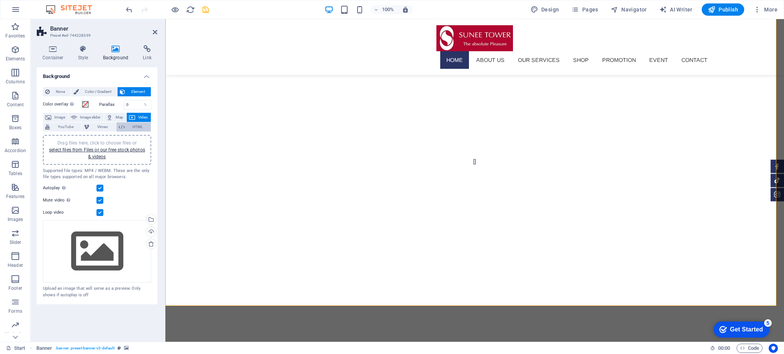
click at [137, 127] on span "HTML" at bounding box center [137, 126] width 21 height 9
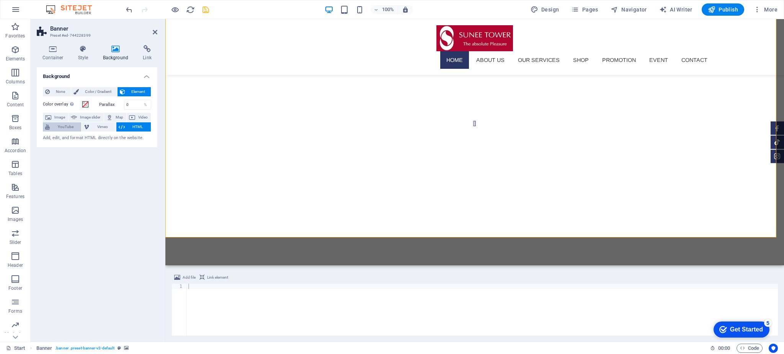
click at [58, 129] on span "YouTube" at bounding box center [65, 126] width 27 height 9
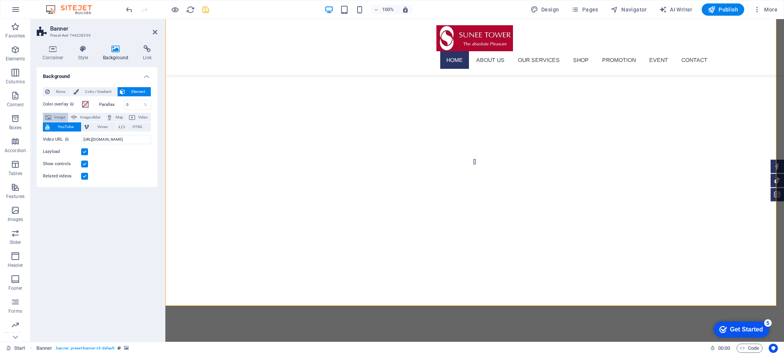
click at [57, 116] on span "Image" at bounding box center [60, 117] width 12 height 9
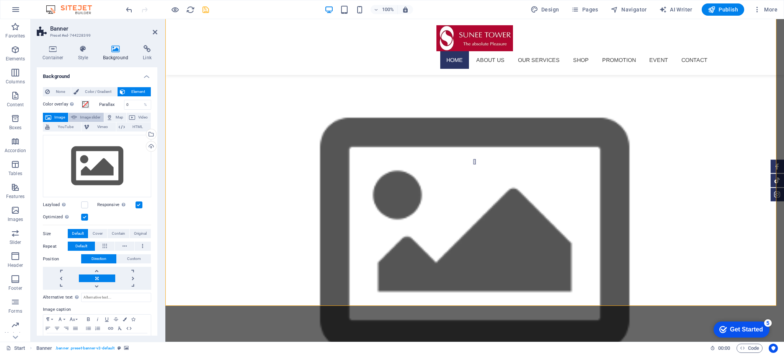
click at [85, 117] on span "Image slider" at bounding box center [90, 117] width 22 height 9
select select "ms"
select select "s"
select select "progressive"
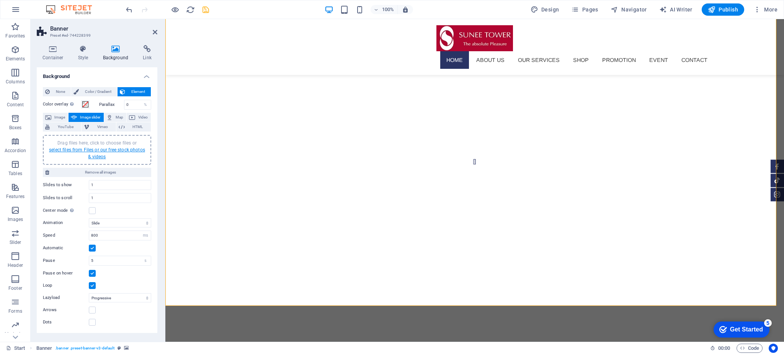
click at [101, 150] on link "select files from Files or our free stock photos & videos" at bounding box center [97, 153] width 96 height 12
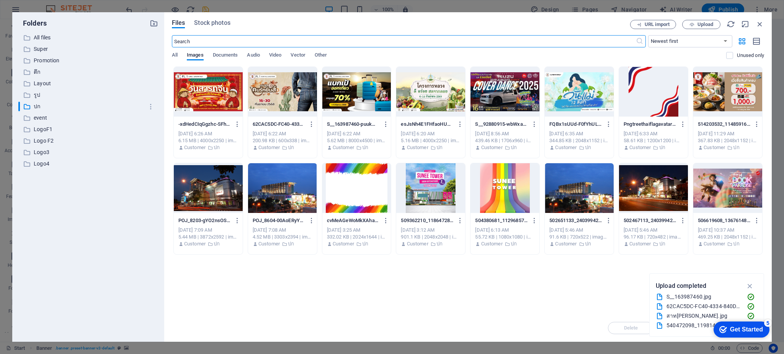
click at [755, 18] on div "Files Stock photos URL import Upload ​ Newest first Oldest first Name (A-Z) Nam…" at bounding box center [467, 177] width 607 height 330
click at [760, 21] on icon "button" at bounding box center [759, 24] width 8 height 8
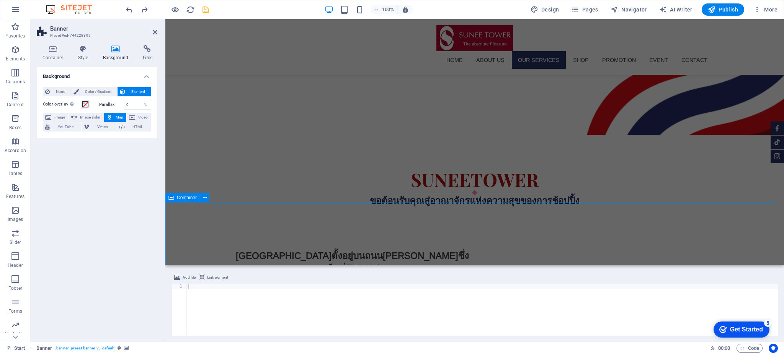
scroll to position [561, 0]
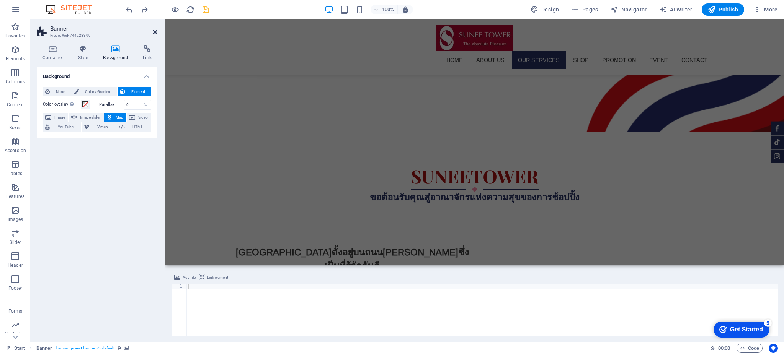
click at [155, 30] on icon at bounding box center [155, 32] width 5 height 6
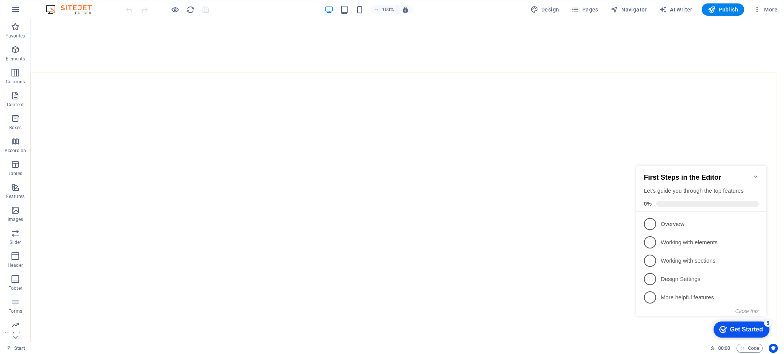
select select "vh"
select select "fade"
select select "ms"
select select "s"
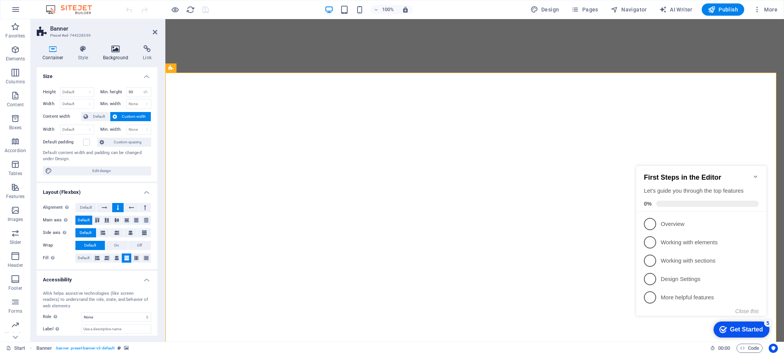
click at [117, 53] on h4 "Background" at bounding box center [117, 53] width 40 height 16
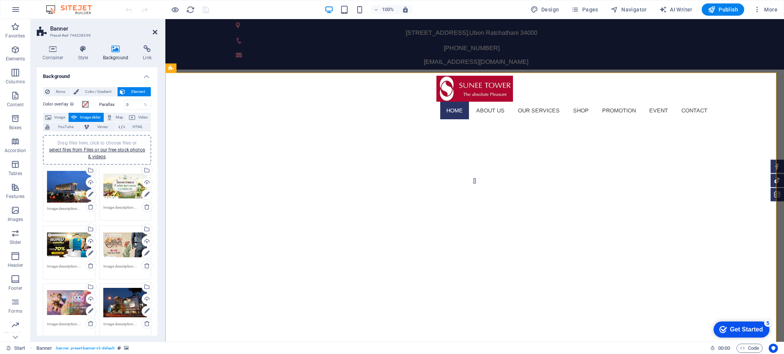
click at [153, 31] on icon at bounding box center [155, 32] width 5 height 6
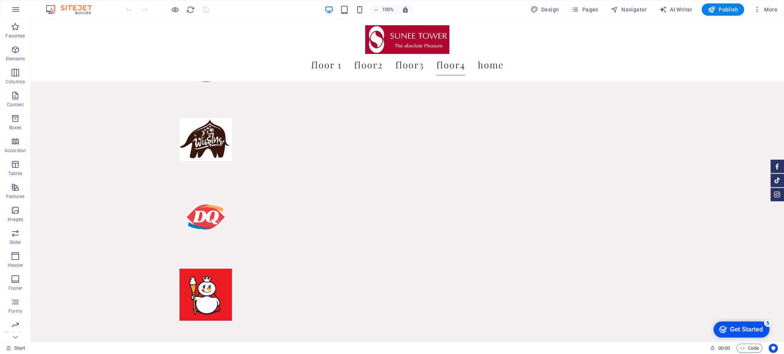
scroll to position [4156, 0]
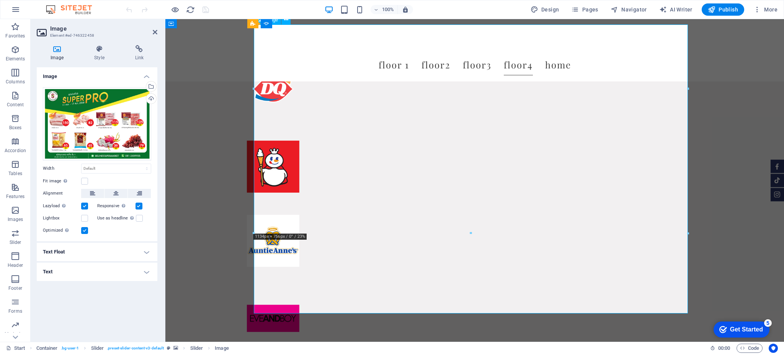
scroll to position [3974, 0]
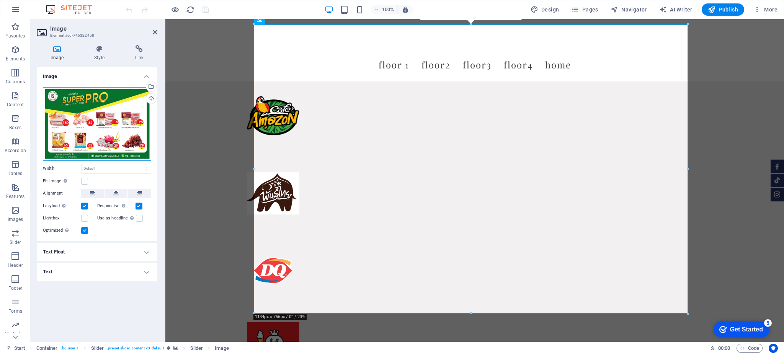
click at [109, 114] on div "Drag files here, click to choose files or select files from Files or our free s…" at bounding box center [97, 123] width 108 height 73
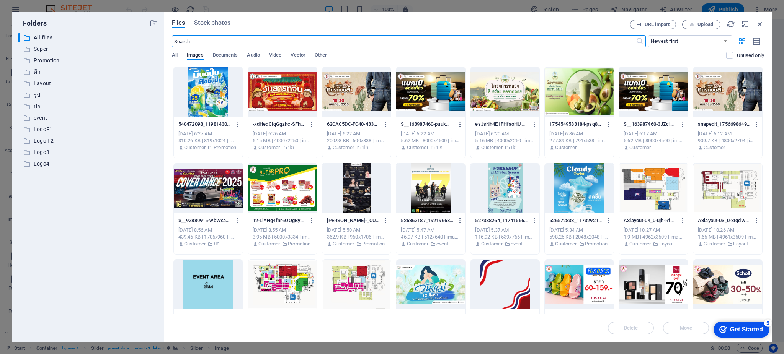
scroll to position [3703, 0]
click at [290, 191] on div at bounding box center [282, 188] width 69 height 50
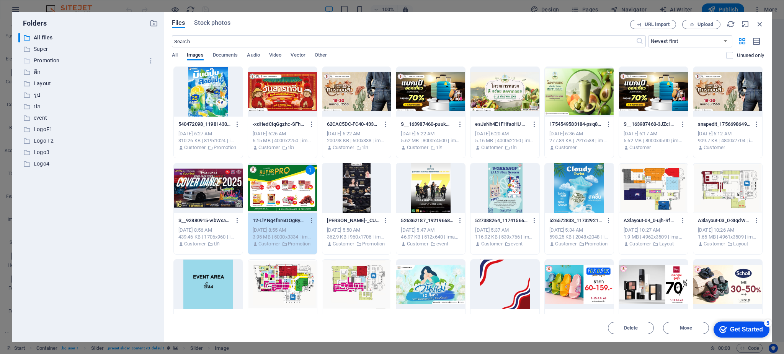
click at [47, 57] on p "Promotion" at bounding box center [89, 60] width 110 height 9
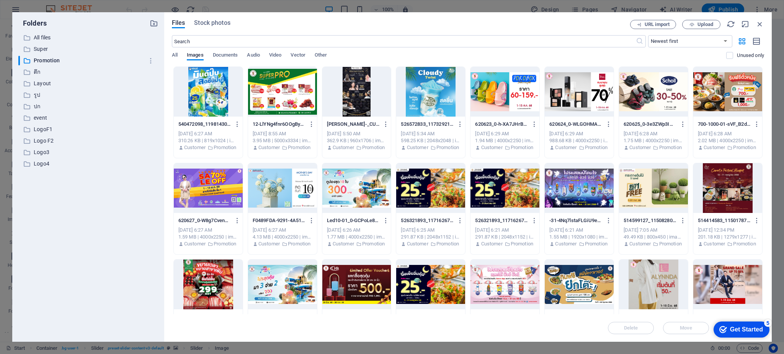
click at [275, 97] on div at bounding box center [282, 92] width 69 height 50
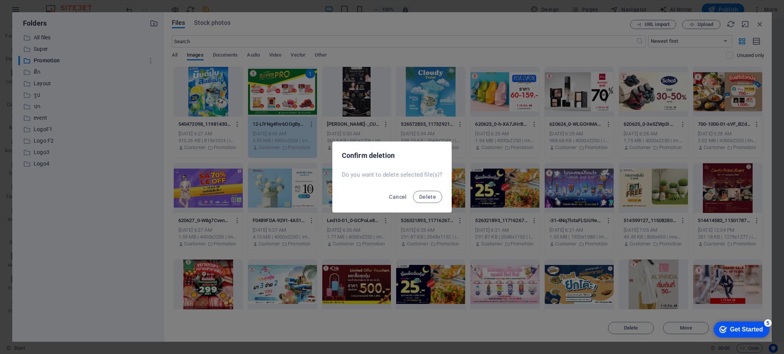
scroll to position [3664, 0]
click at [427, 190] on div "Cancel Delete" at bounding box center [392, 199] width 119 height 26
click at [423, 197] on span "Delete" at bounding box center [427, 197] width 17 height 6
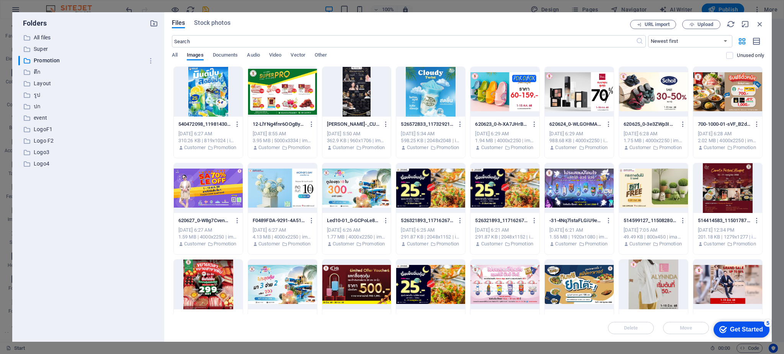
click at [282, 98] on div at bounding box center [282, 92] width 69 height 50
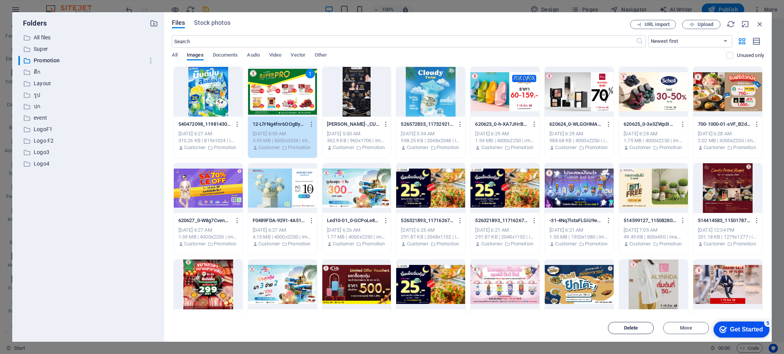
click at [625, 328] on span "Delete" at bounding box center [631, 328] width 14 height 5
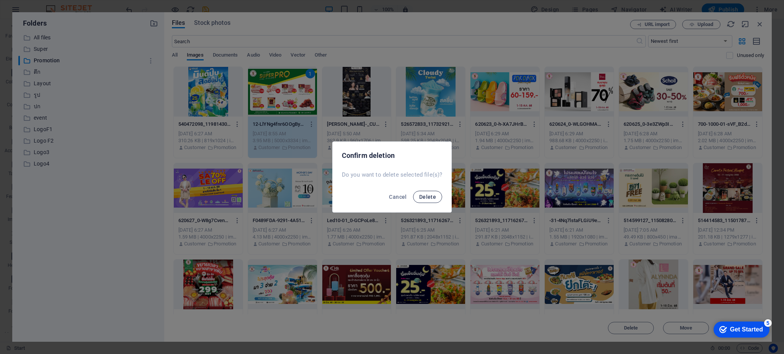
click at [426, 192] on button "Delete" at bounding box center [427, 197] width 29 height 12
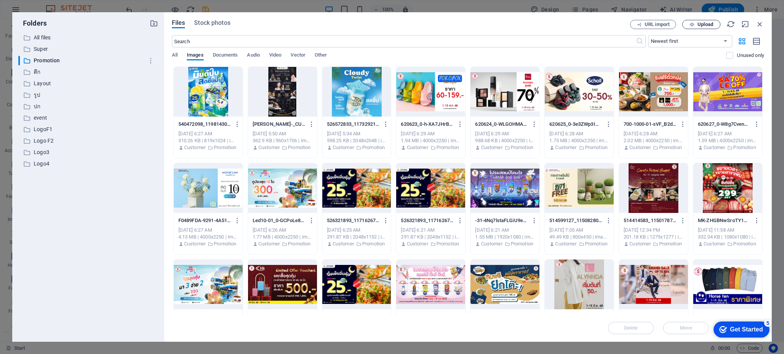
click at [713, 25] on span "Upload" at bounding box center [700, 24] width 31 height 5
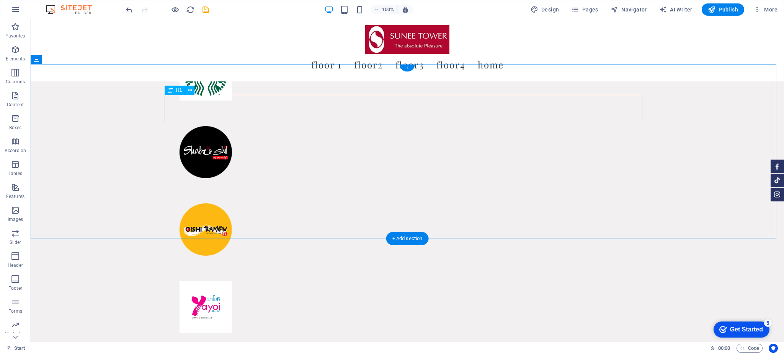
scroll to position [4039, 0]
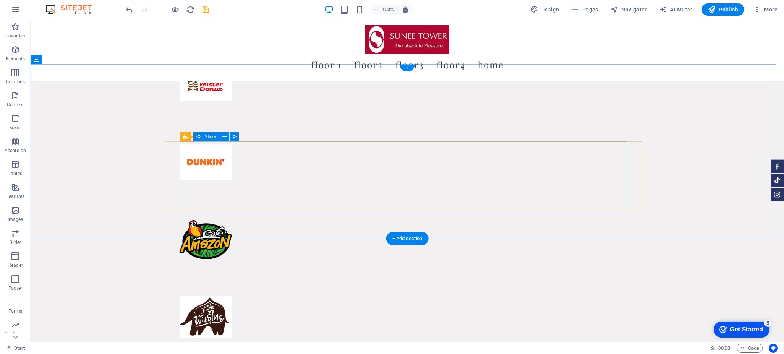
drag, startPoint x: 516, startPoint y: 171, endPoint x: 327, endPoint y: 171, distance: 189.0
select select "ms"
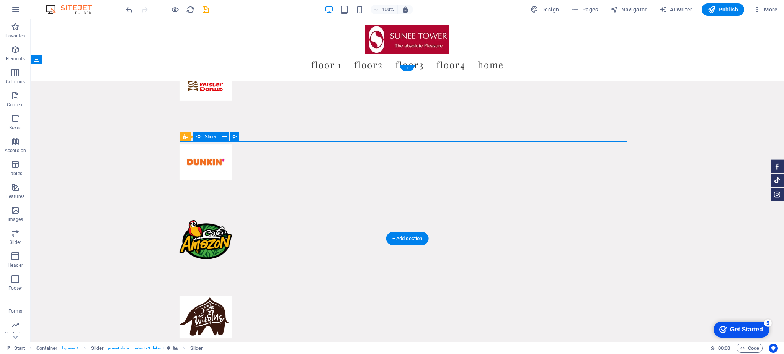
select select "s"
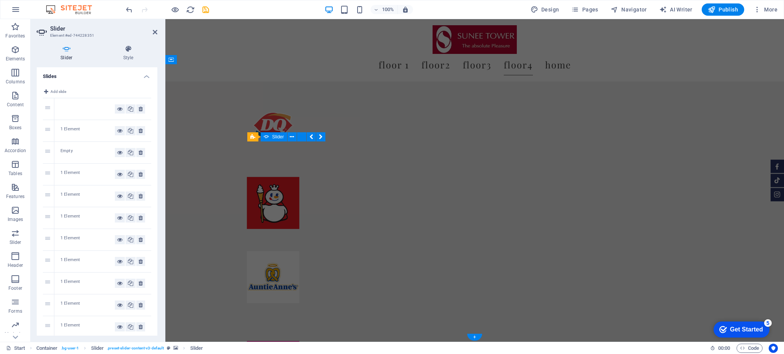
scroll to position [3769, 0]
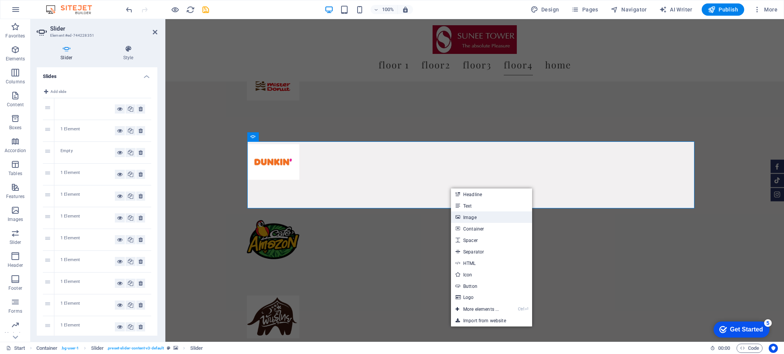
click at [468, 219] on link "Image" at bounding box center [491, 217] width 81 height 11
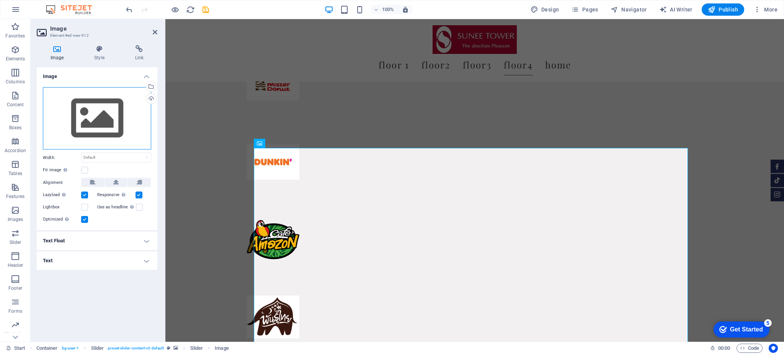
click at [108, 102] on div "Drag files here, click to choose files or select files from Files or our free s…" at bounding box center [97, 118] width 108 height 63
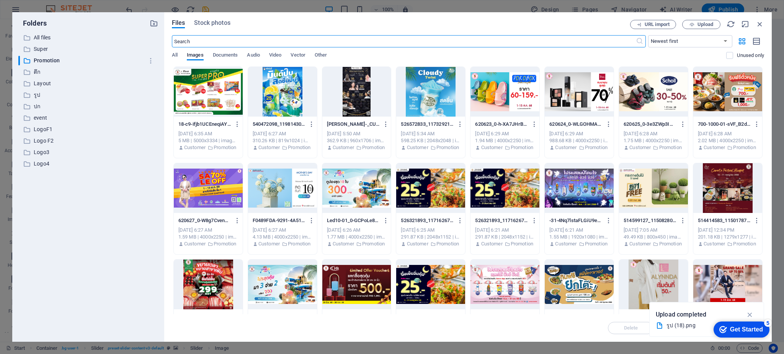
scroll to position [3466, 0]
click at [215, 86] on div at bounding box center [208, 92] width 69 height 50
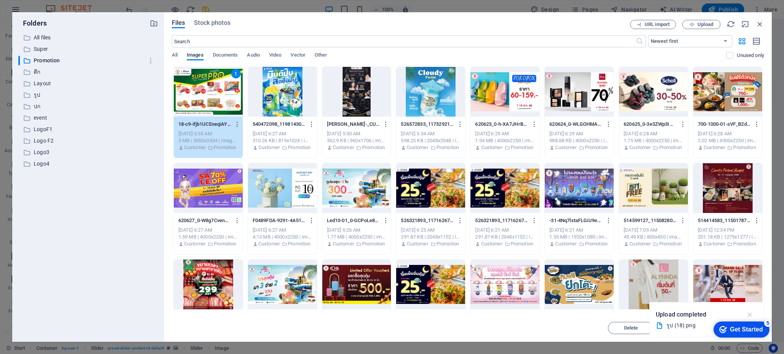
click at [748, 313] on icon "button" at bounding box center [749, 315] width 9 height 8
click at [203, 83] on div "1" at bounding box center [208, 92] width 69 height 50
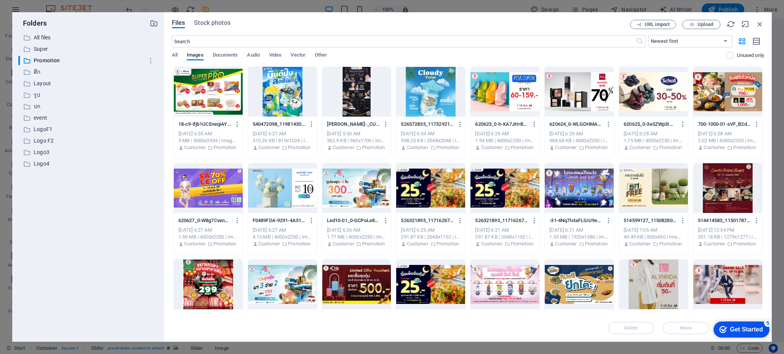
click at [203, 83] on div at bounding box center [208, 92] width 69 height 50
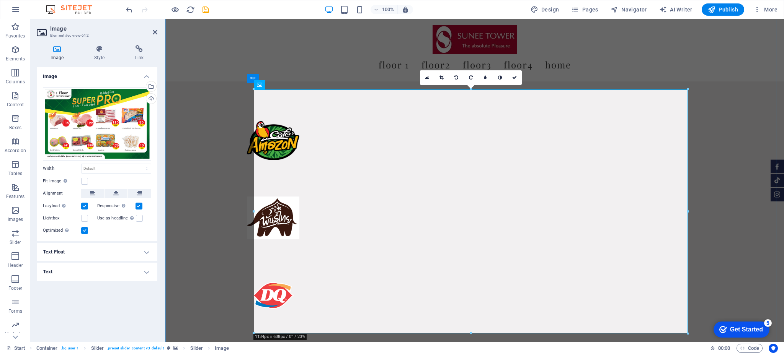
scroll to position [3862, 0]
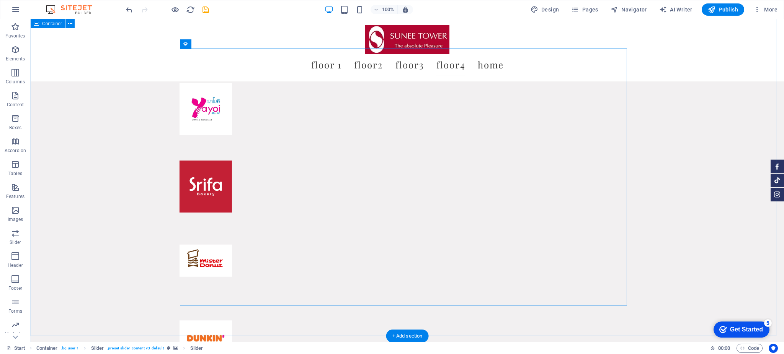
scroll to position [4132, 0]
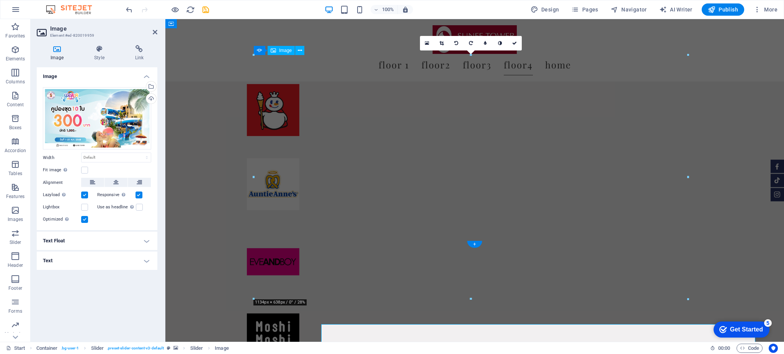
scroll to position [3862, 0]
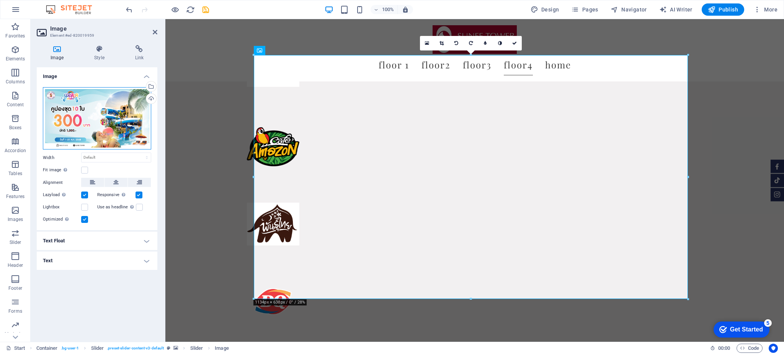
click at [90, 106] on div "Drag files here, click to choose files or select files from Files or our free s…" at bounding box center [97, 118] width 108 height 63
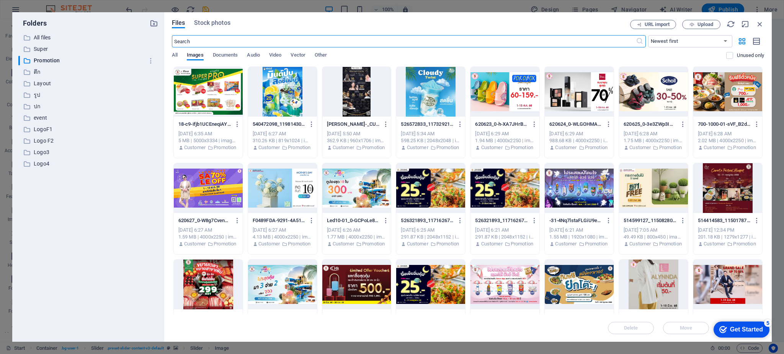
scroll to position [3684, 0]
click at [354, 186] on div at bounding box center [356, 188] width 69 height 50
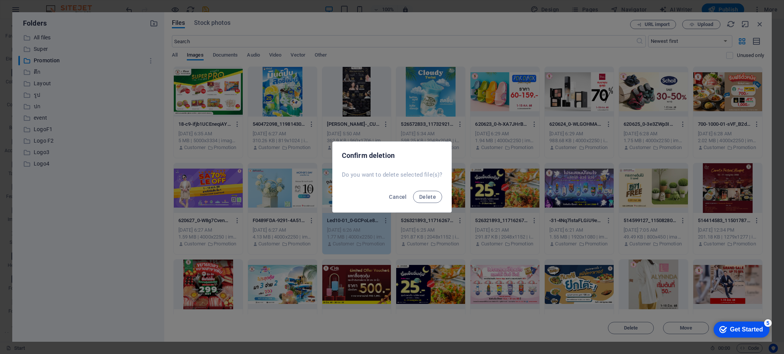
scroll to position [3645, 0]
click at [424, 197] on span "Delete" at bounding box center [427, 197] width 17 height 6
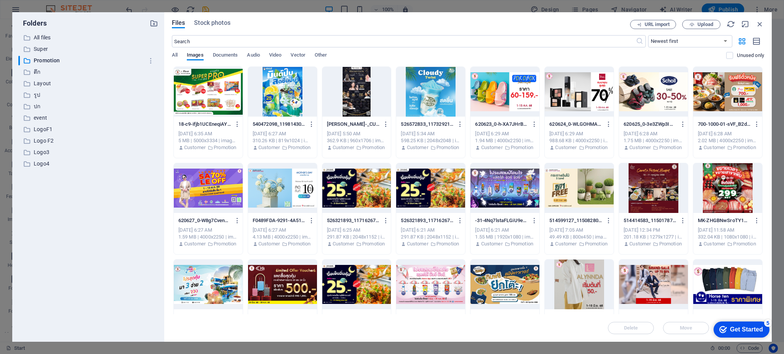
click at [196, 289] on div at bounding box center [208, 285] width 69 height 50
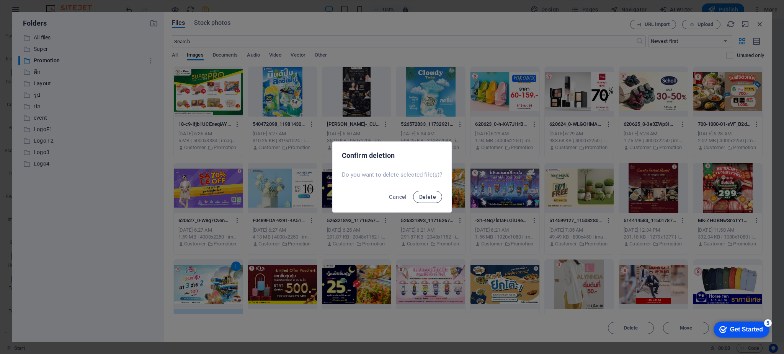
click at [425, 193] on button "Delete" at bounding box center [427, 197] width 29 height 12
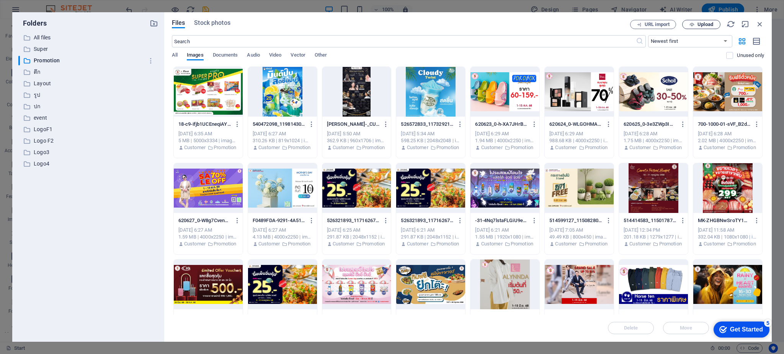
click at [695, 24] on span "Upload" at bounding box center [700, 24] width 31 height 5
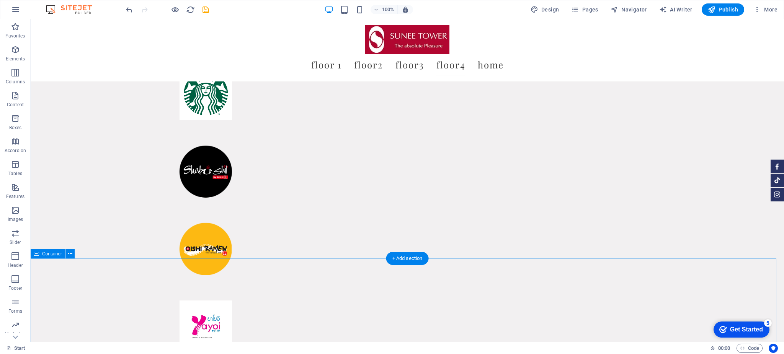
scroll to position [4019, 0]
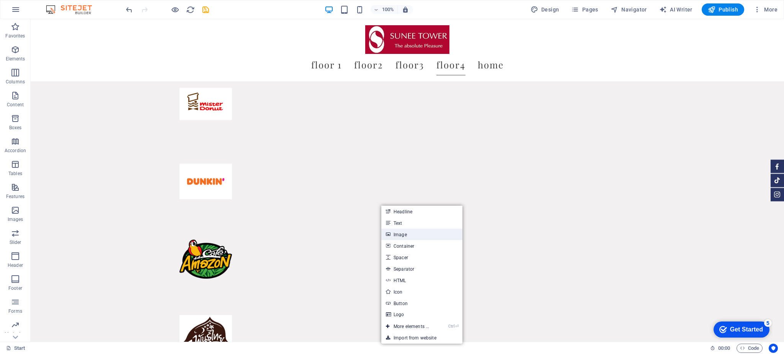
click at [397, 236] on link "Image" at bounding box center [421, 234] width 81 height 11
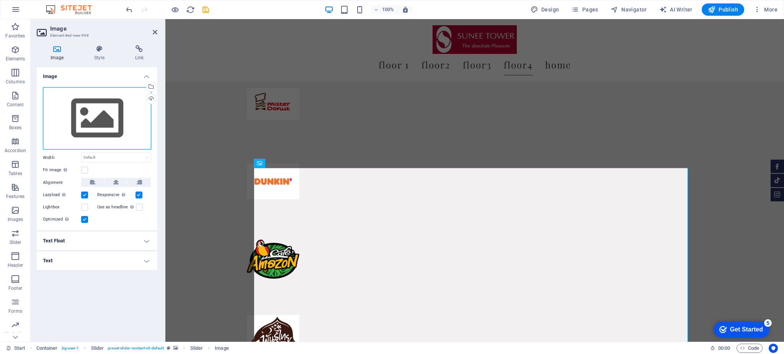
click at [66, 106] on div "Drag files here, click to choose files or select files from Files or our free s…" at bounding box center [97, 118] width 108 height 63
click at [66, 106] on body "SUNEETOWER Start (th) Favorites Elements Columns Content Boxes Accordion Tables…" at bounding box center [392, 177] width 784 height 354
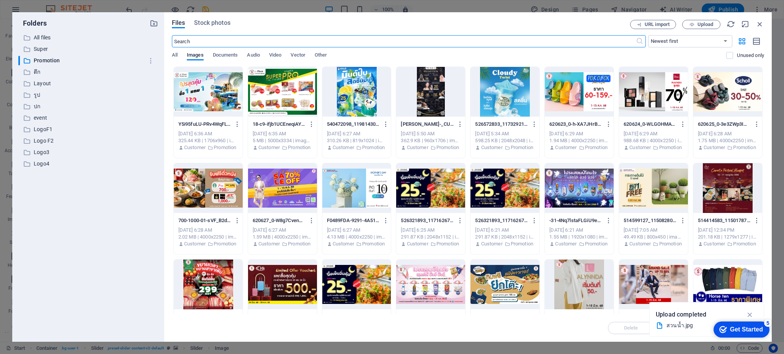
scroll to position [3457, 0]
click at [194, 88] on div at bounding box center [208, 92] width 69 height 50
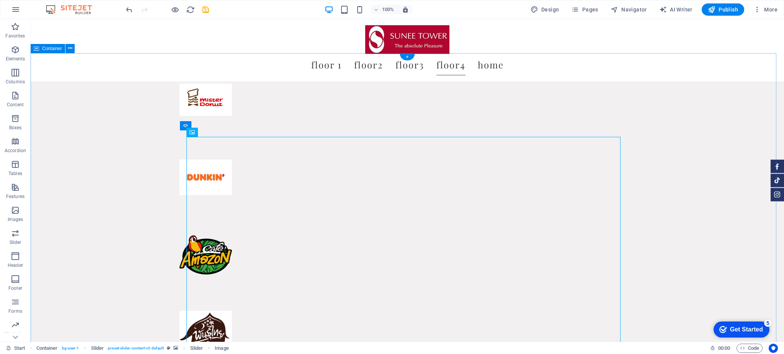
scroll to position [4111, 0]
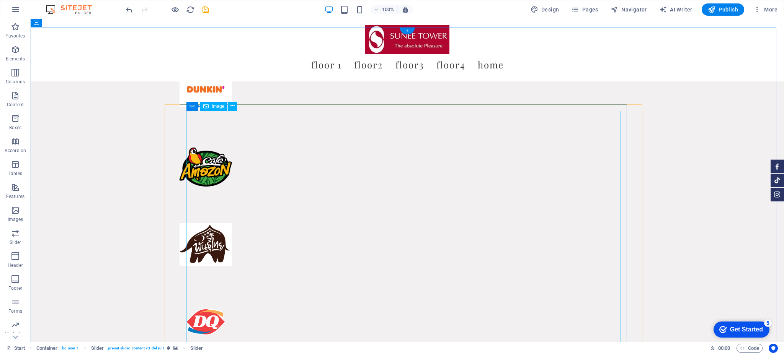
scroll to position [4117, 0]
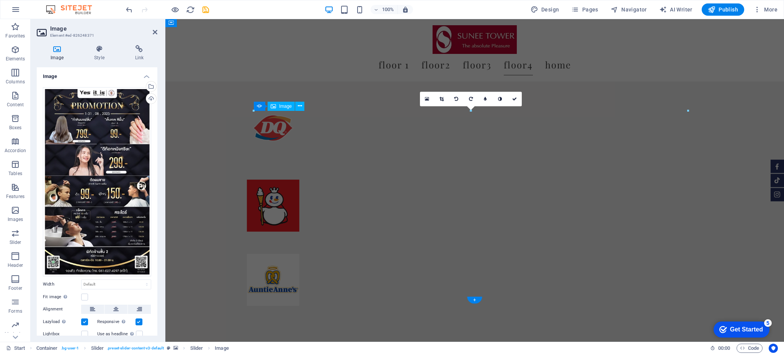
scroll to position [3847, 0]
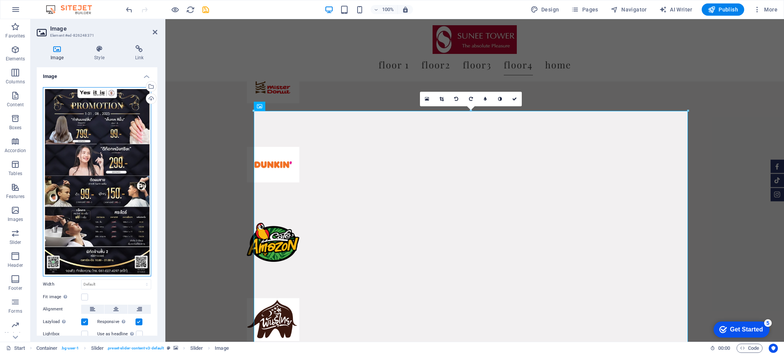
click at [99, 109] on div "Drag files here, click to choose files or select files from Files or our free s…" at bounding box center [97, 181] width 108 height 189
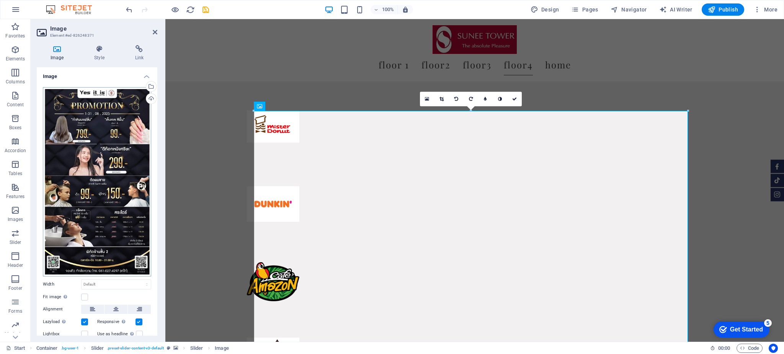
scroll to position [3486, 0]
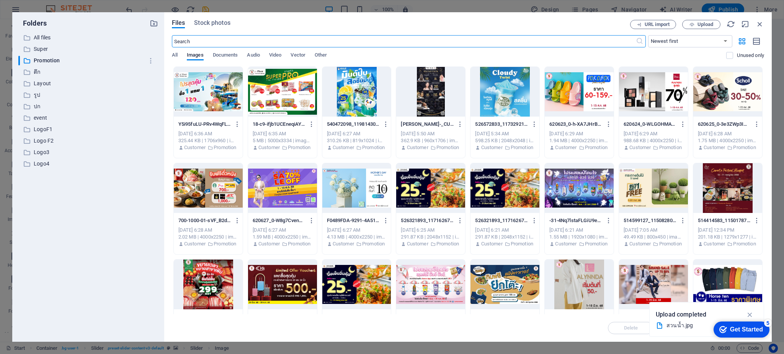
click at [434, 104] on div at bounding box center [430, 92] width 69 height 50
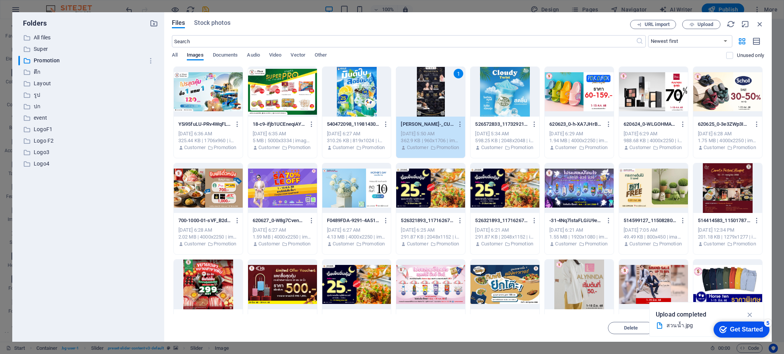
scroll to position [3742, 0]
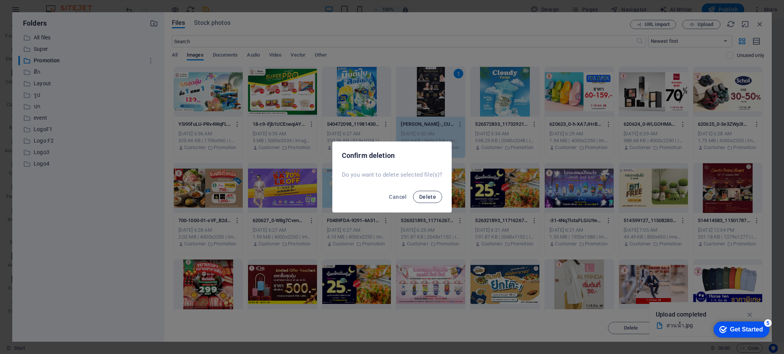
click at [422, 198] on span "Delete" at bounding box center [427, 197] width 17 height 6
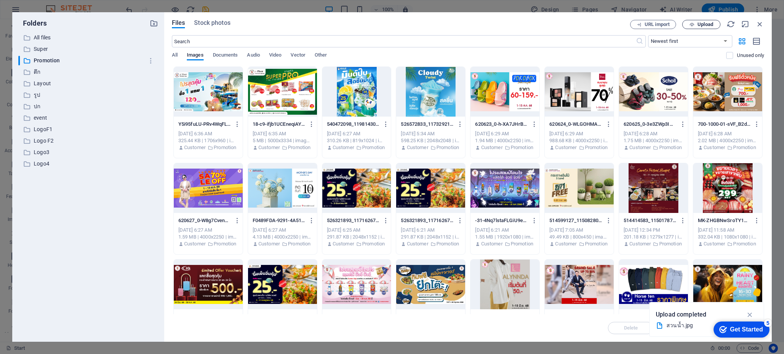
click at [702, 23] on span "Upload" at bounding box center [705, 24] width 16 height 5
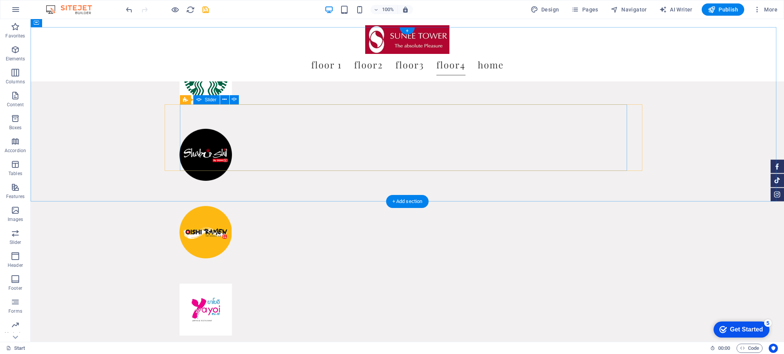
scroll to position [4117, 0]
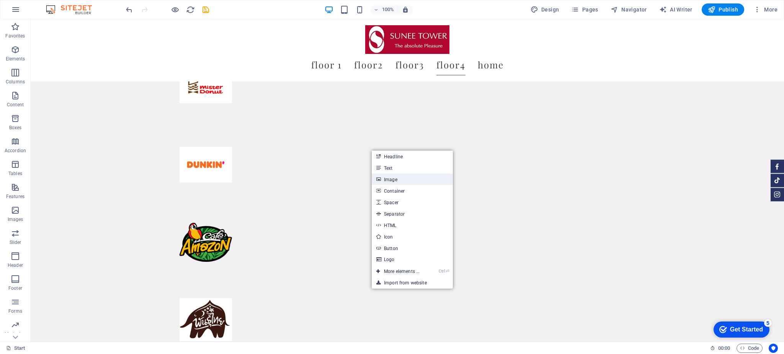
click at [382, 178] on link "Image" at bounding box center [412, 179] width 81 height 11
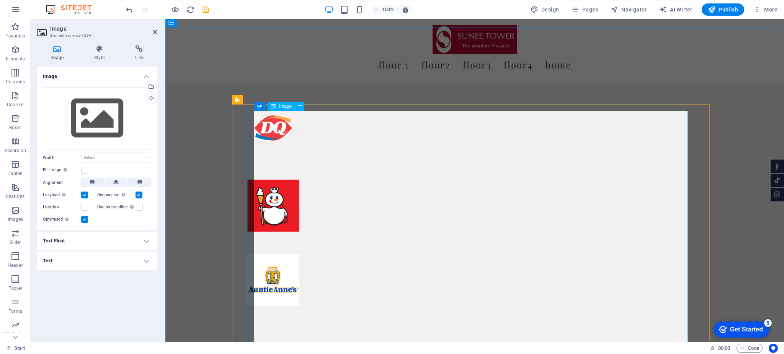
scroll to position [3847, 0]
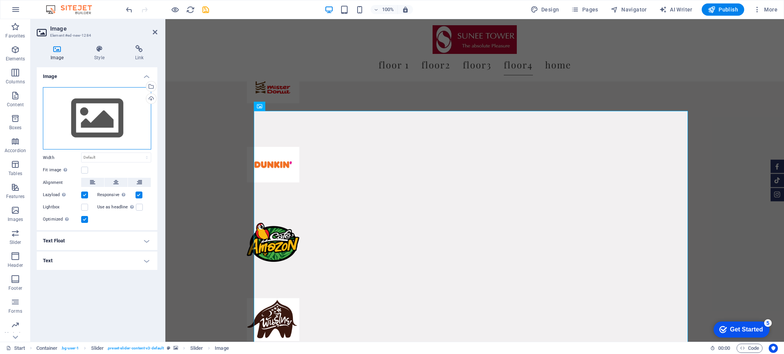
click at [101, 121] on div "Drag files here, click to choose files or select files from Files or our free s…" at bounding box center [97, 118] width 108 height 63
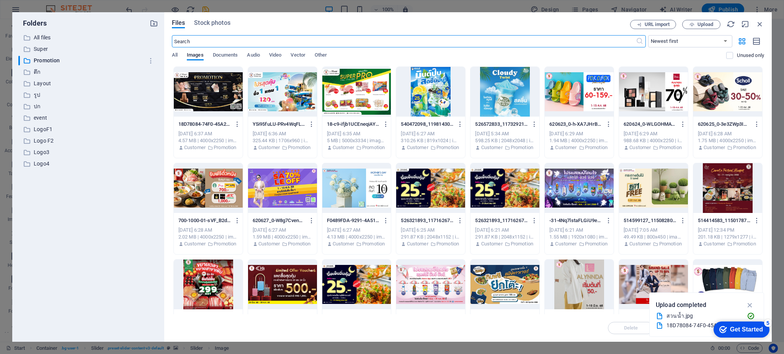
click at [200, 96] on div at bounding box center [208, 92] width 69 height 50
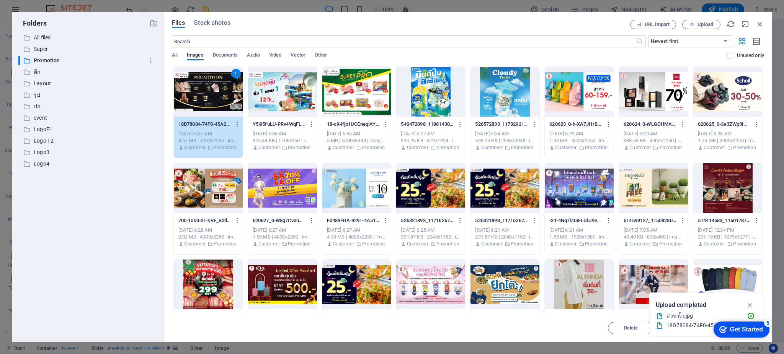
click at [200, 96] on div "1" at bounding box center [208, 92] width 69 height 50
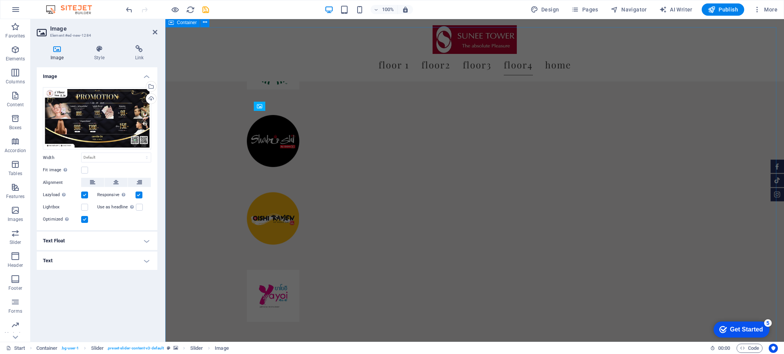
scroll to position [3847, 0]
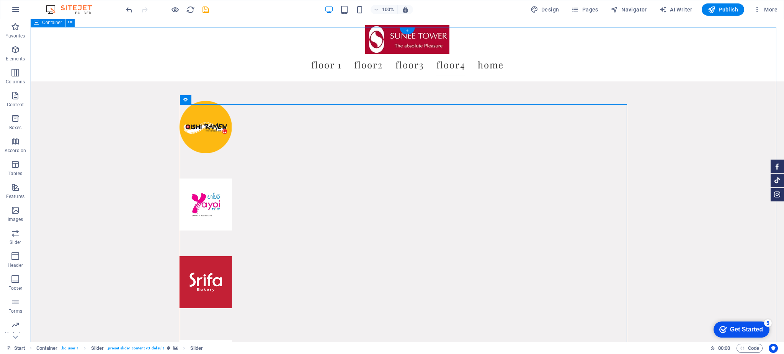
scroll to position [4117, 0]
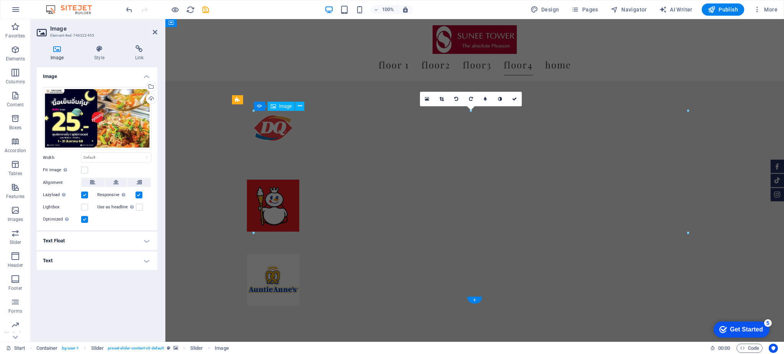
scroll to position [3847, 0]
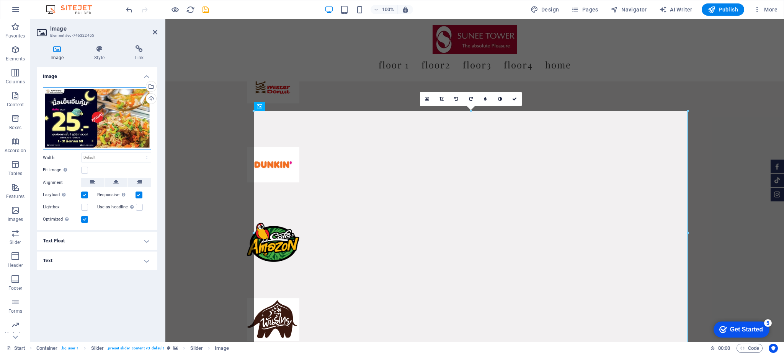
click at [80, 100] on div "Drag files here, click to choose files or select files from Files or our free s…" at bounding box center [97, 118] width 108 height 63
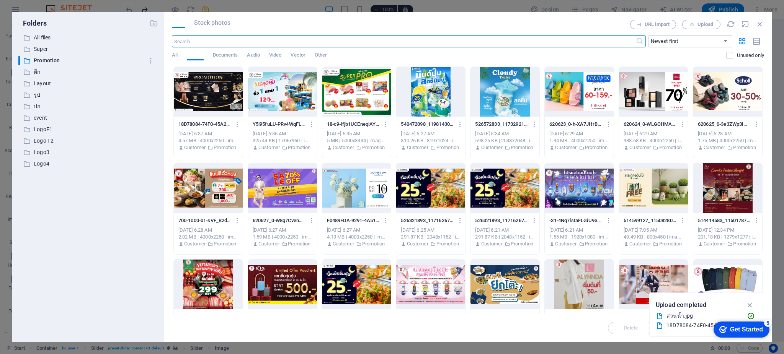
scroll to position [3486, 0]
click at [504, 199] on div at bounding box center [504, 188] width 69 height 50
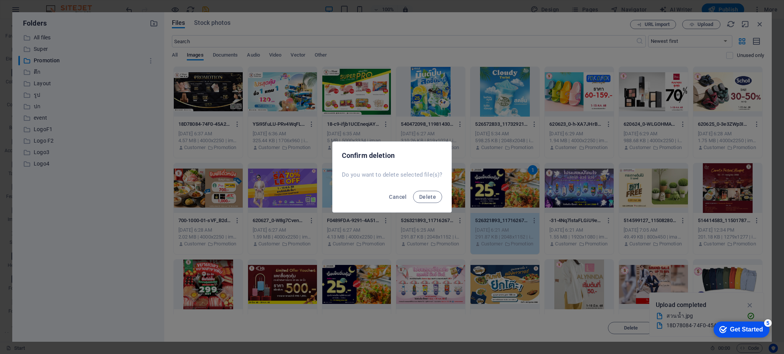
scroll to position [3742, 0]
click at [425, 199] on span "Delete" at bounding box center [427, 197] width 17 height 6
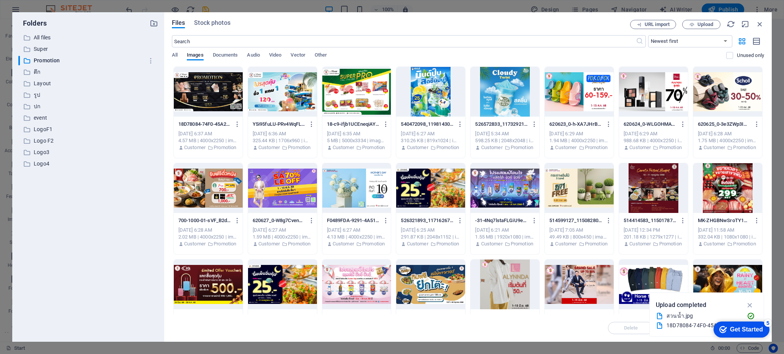
click at [427, 188] on div at bounding box center [430, 188] width 69 height 50
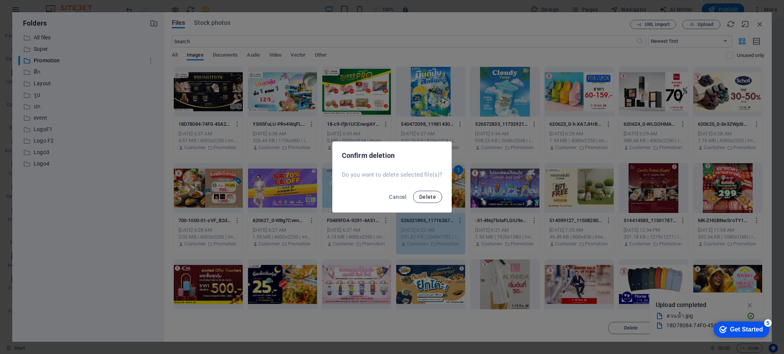
click at [420, 201] on button "Delete" at bounding box center [427, 197] width 29 height 12
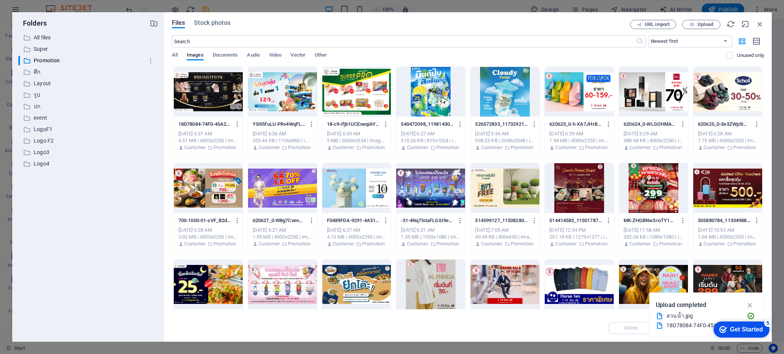
drag, startPoint x: 212, startPoint y: 279, endPoint x: 223, endPoint y: 272, distance: 13.6
click at [211, 279] on div at bounding box center [208, 285] width 69 height 50
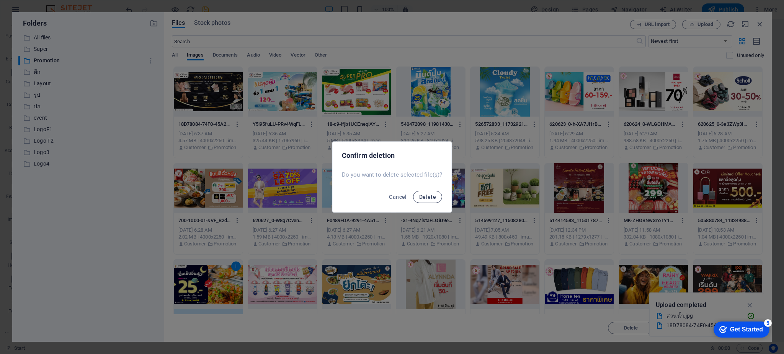
click at [434, 198] on span "Delete" at bounding box center [427, 197] width 17 height 6
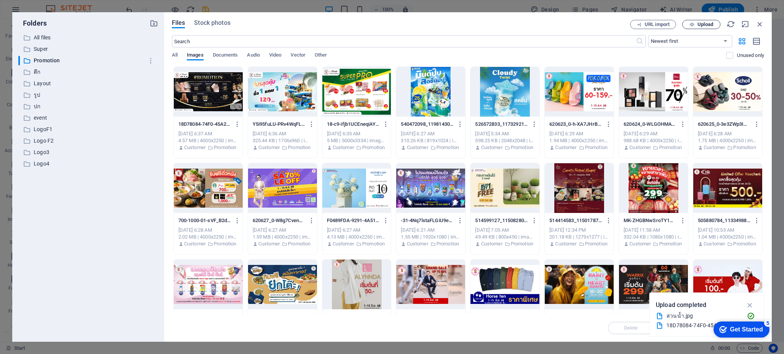
click at [690, 24] on icon "button" at bounding box center [691, 24] width 5 height 5
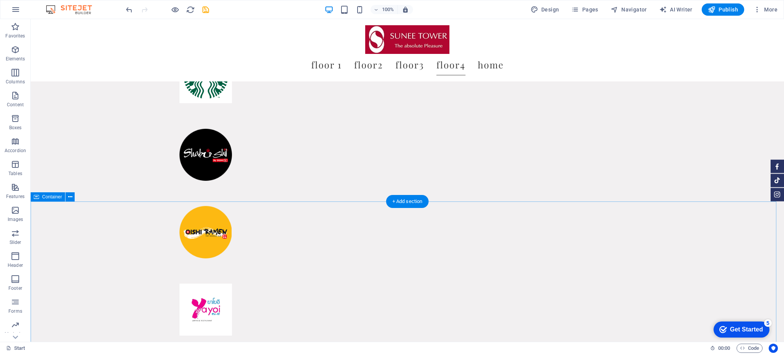
scroll to position [4117, 0]
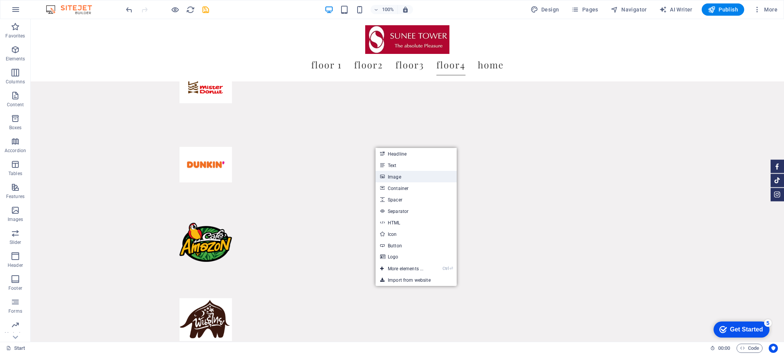
click at [390, 177] on link "Image" at bounding box center [415, 176] width 81 height 11
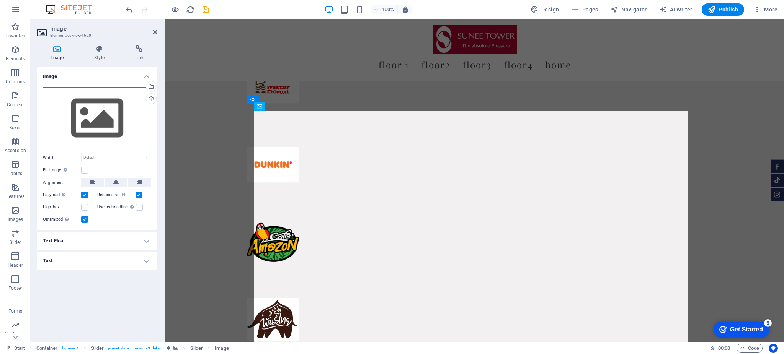
click at [101, 98] on div "Drag files here, click to choose files or select files from Files or our free s…" at bounding box center [97, 118] width 108 height 63
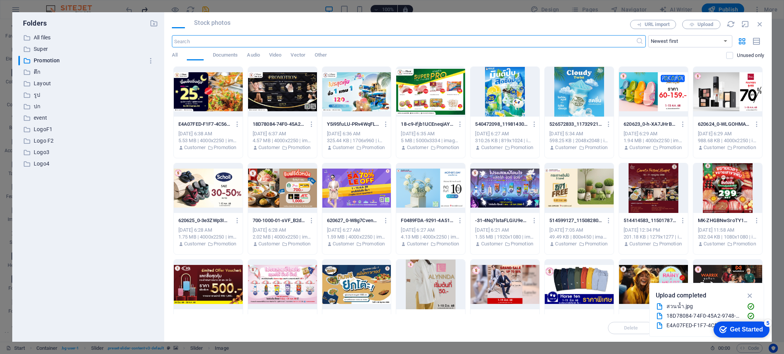
scroll to position [3486, 0]
click at [195, 102] on div at bounding box center [208, 92] width 69 height 50
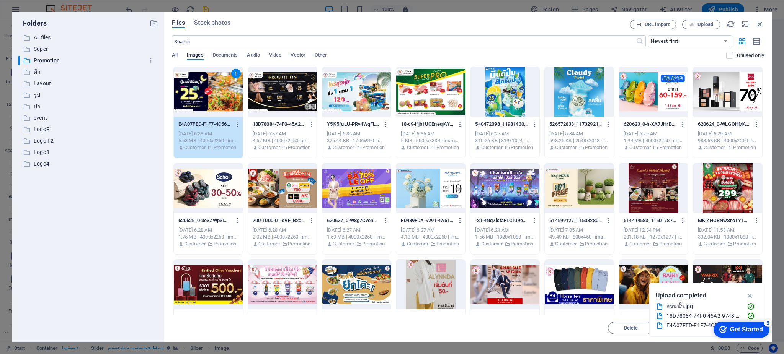
click at [229, 96] on div "1" at bounding box center [208, 92] width 69 height 50
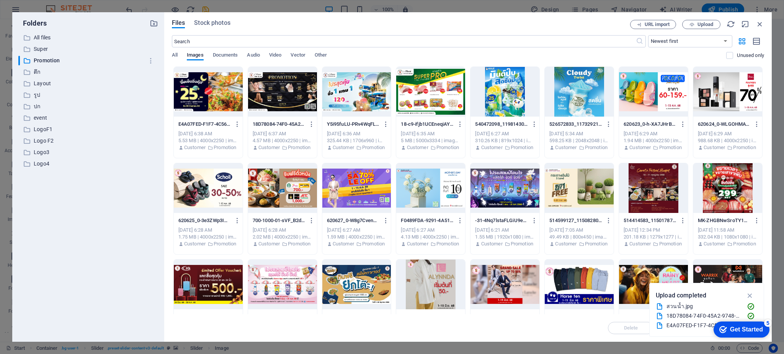
click at [229, 96] on div at bounding box center [208, 92] width 69 height 50
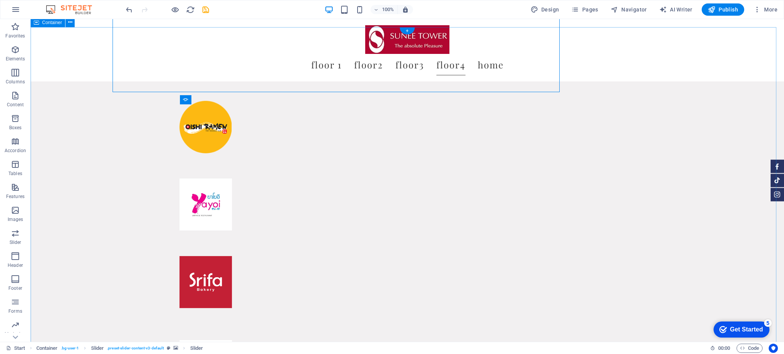
scroll to position [4117, 0]
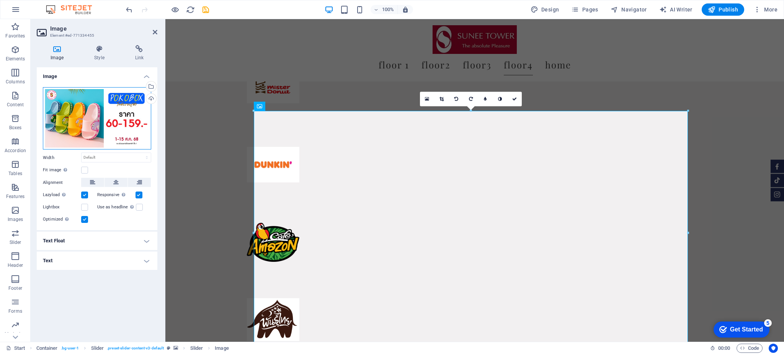
click at [95, 108] on div "Drag files here, click to choose files or select files from Files or our free s…" at bounding box center [97, 118] width 108 height 63
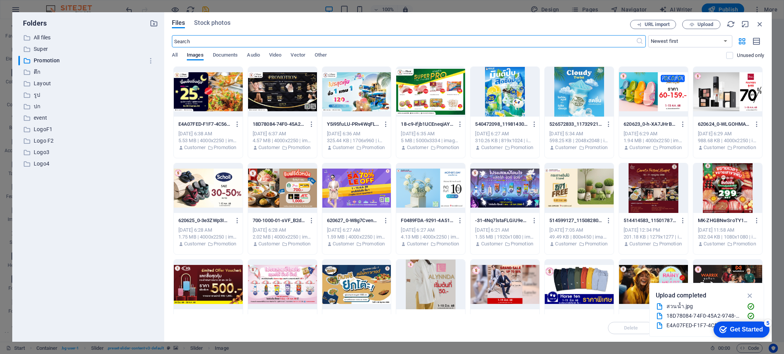
scroll to position [3486, 0]
click at [751, 293] on icon "button" at bounding box center [749, 296] width 9 height 8
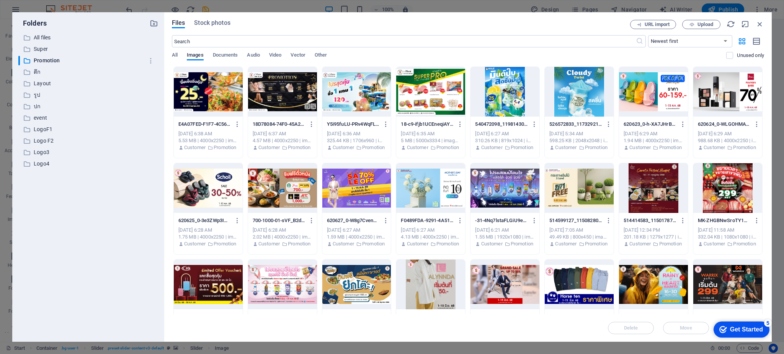
click at [648, 96] on div at bounding box center [653, 92] width 69 height 50
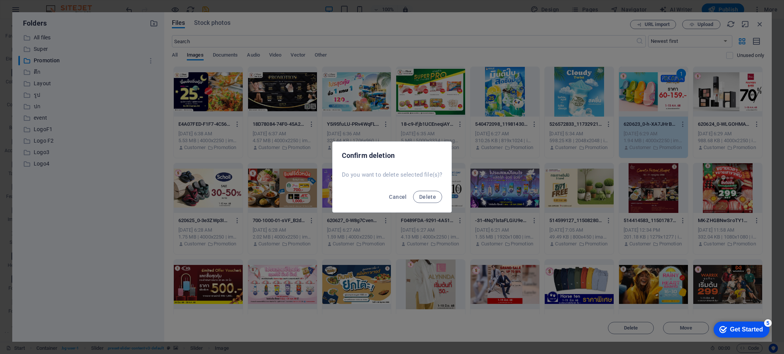
scroll to position [3742, 0]
drag, startPoint x: 424, startPoint y: 201, endPoint x: 427, endPoint y: 194, distance: 7.5
click at [426, 201] on button "Delete" at bounding box center [427, 197] width 29 height 12
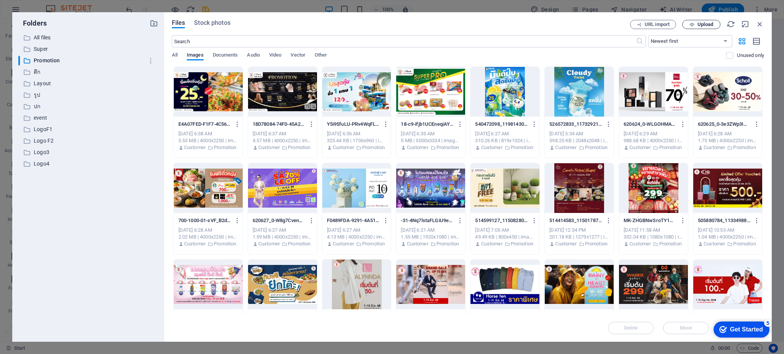
click at [697, 24] on span "Upload" at bounding box center [705, 24] width 16 height 5
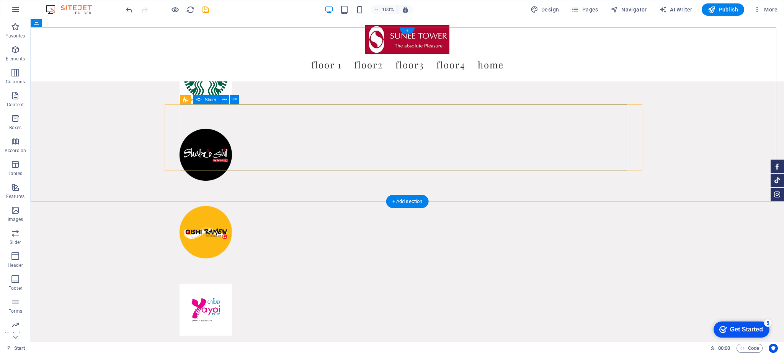
scroll to position [4117, 0]
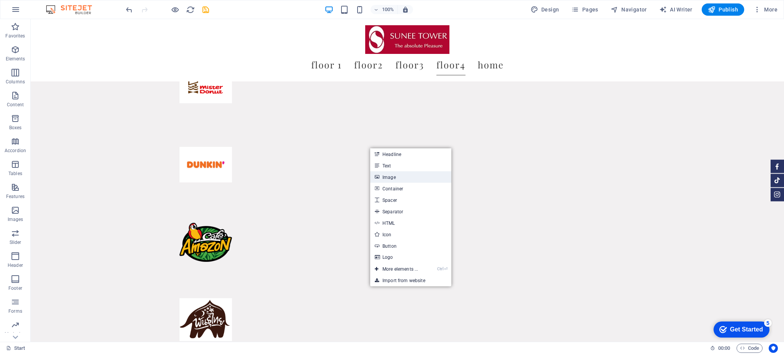
click at [389, 176] on link "Image" at bounding box center [410, 176] width 81 height 11
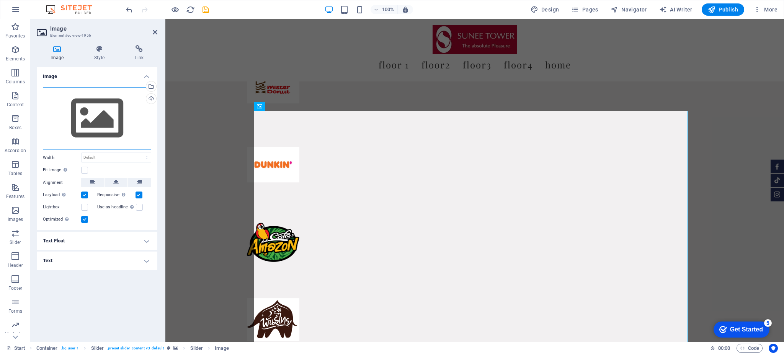
click at [135, 109] on div "Drag files here, click to choose files or select files from Files or our free s…" at bounding box center [97, 118] width 108 height 63
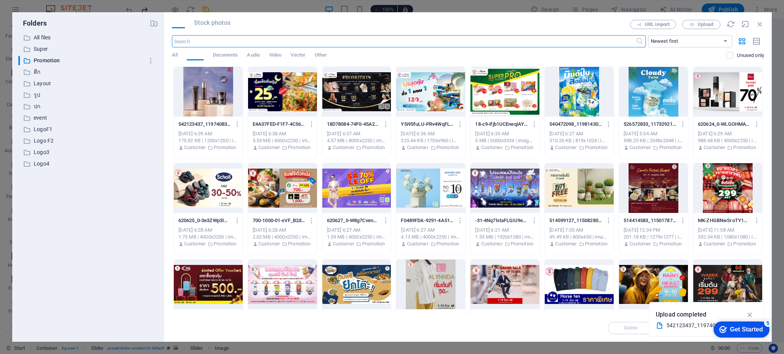
scroll to position [3486, 0]
click at [179, 93] on div at bounding box center [208, 92] width 69 height 50
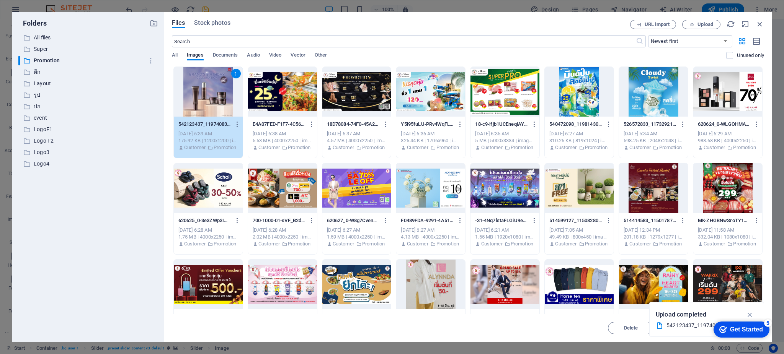
click at [206, 127] on p "542123437_1197408312433572_3370197410903032906_n-guUWM6Ud2SsflkJ0DfVKLg.jpg" at bounding box center [204, 124] width 52 height 7
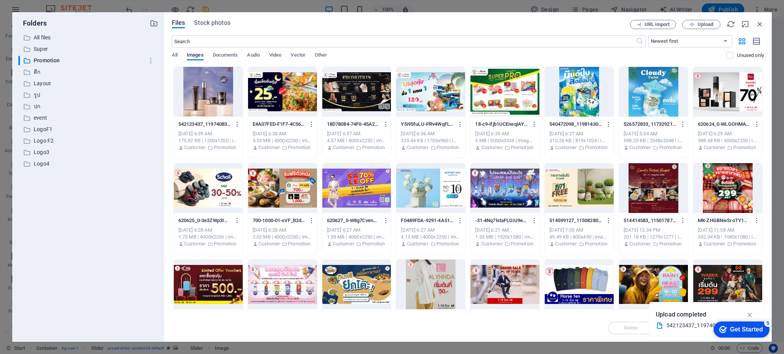
click at [206, 127] on p "542123437_1197408312433572_3370197410903032906_n-guUWM6Ud2SsflkJ0DfVKLg.jpg" at bounding box center [204, 124] width 52 height 7
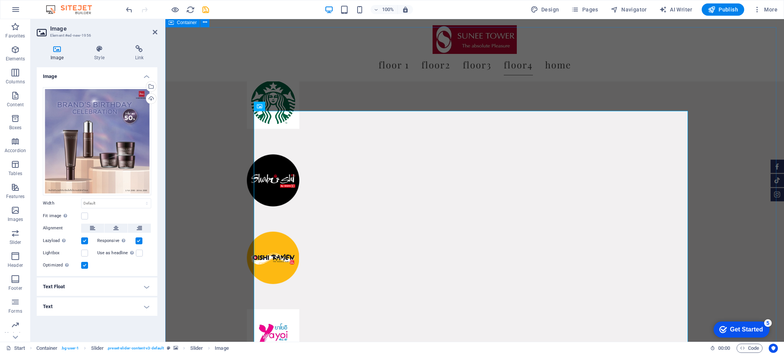
scroll to position [3847, 0]
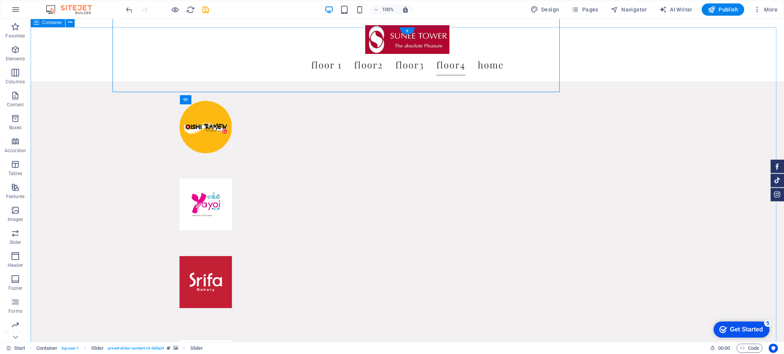
scroll to position [4117, 0]
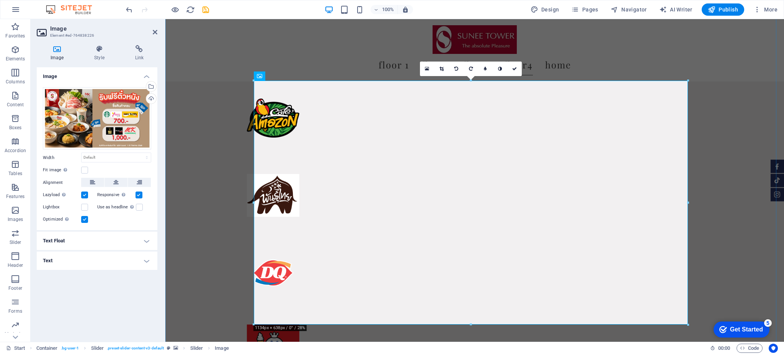
scroll to position [3875, 0]
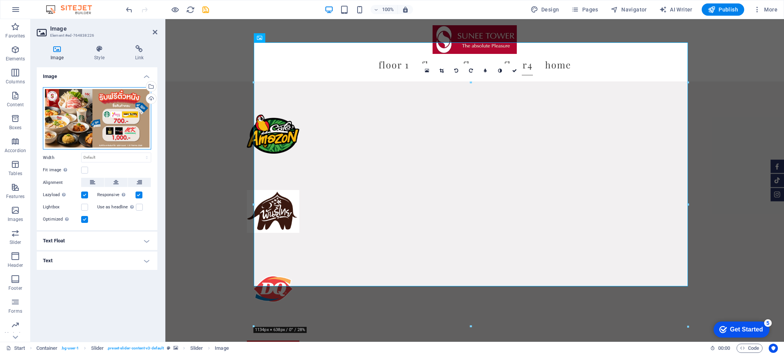
click at [102, 119] on div "Drag files here, click to choose files or select files from Files or our free s…" at bounding box center [97, 118] width 108 height 63
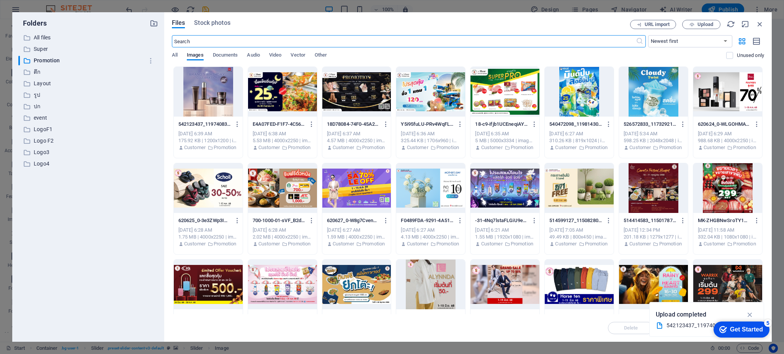
click at [721, 195] on div at bounding box center [727, 188] width 69 height 50
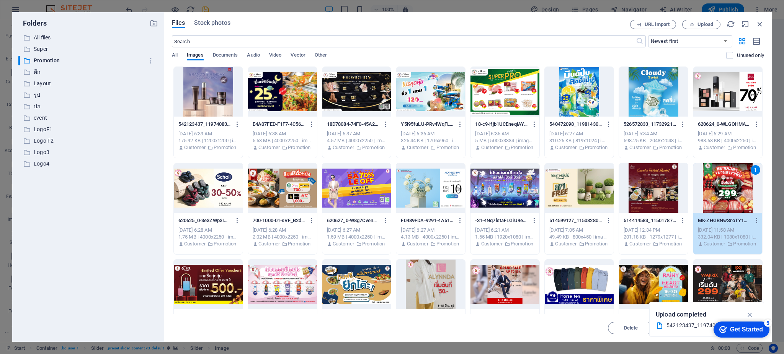
click at [285, 185] on div at bounding box center [282, 188] width 69 height 50
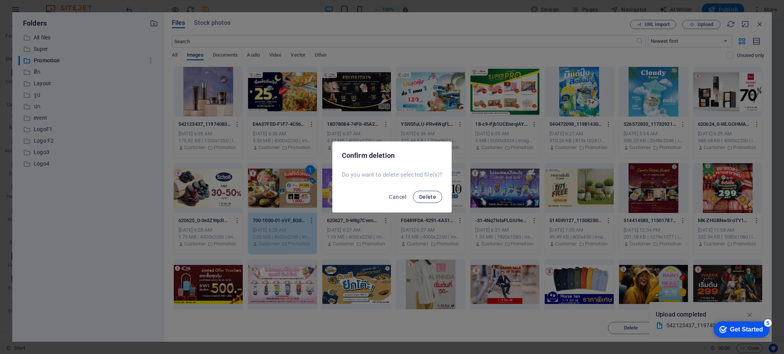
click at [422, 198] on span "Delete" at bounding box center [427, 197] width 17 height 6
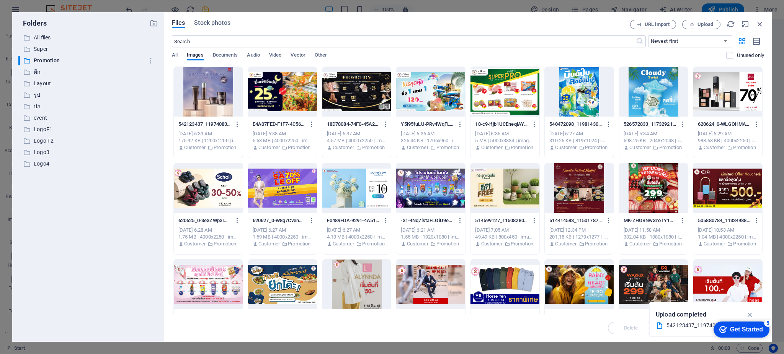
click at [709, 100] on div at bounding box center [727, 92] width 69 height 50
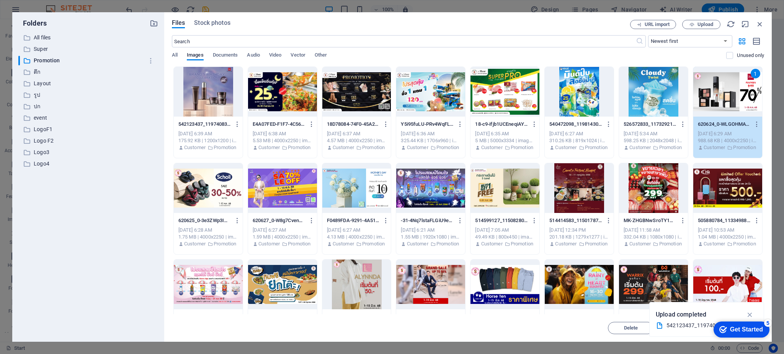
click at [720, 199] on div at bounding box center [727, 188] width 69 height 50
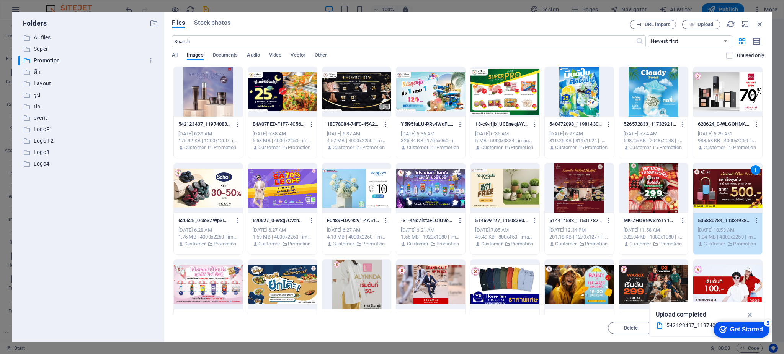
click at [629, 190] on div at bounding box center [653, 188] width 69 height 50
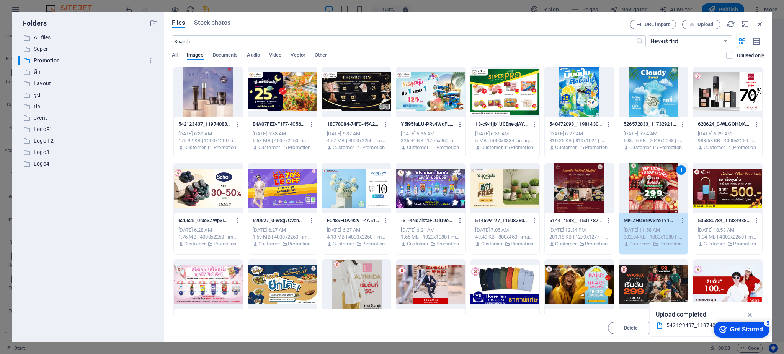
click at [641, 189] on div "1" at bounding box center [653, 188] width 69 height 50
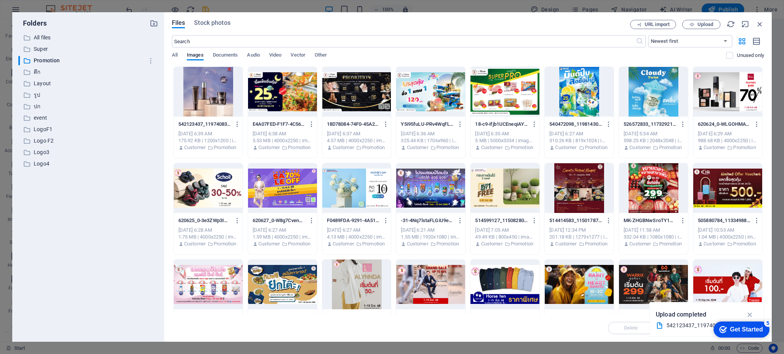
click at [641, 189] on div at bounding box center [653, 188] width 69 height 50
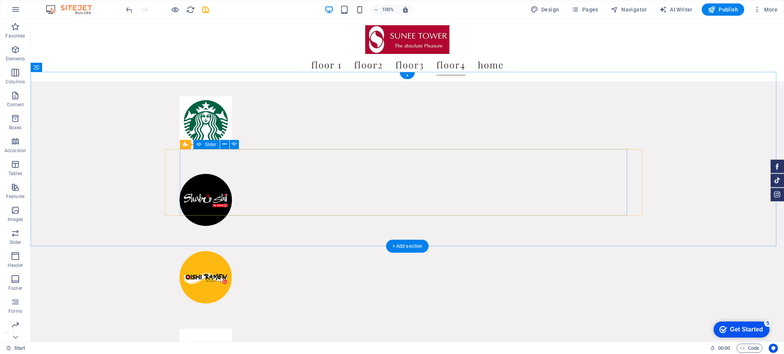
scroll to position [4072, 0]
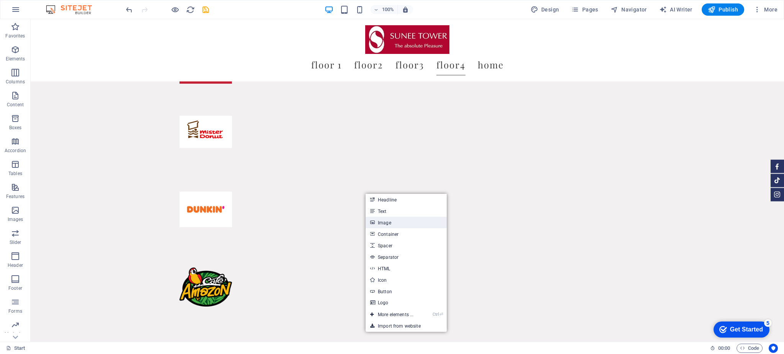
click at [386, 223] on link "Image" at bounding box center [405, 222] width 81 height 11
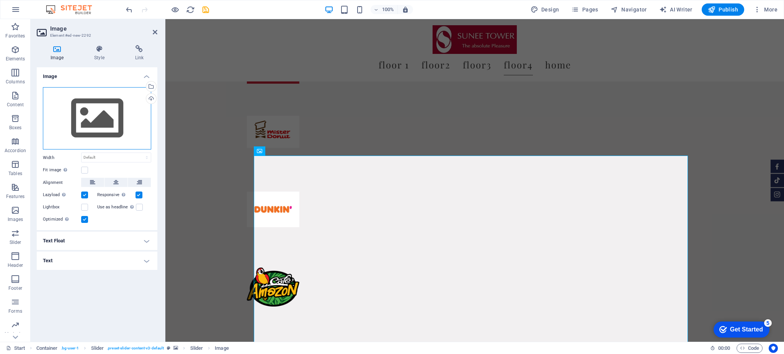
click at [108, 111] on div "Drag files here, click to choose files or select files from Files or our free s…" at bounding box center [97, 118] width 108 height 63
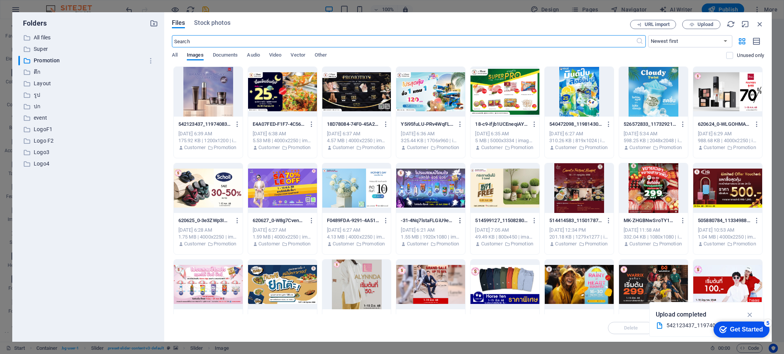
scroll to position [3442, 0]
click at [661, 190] on div at bounding box center [653, 188] width 69 height 50
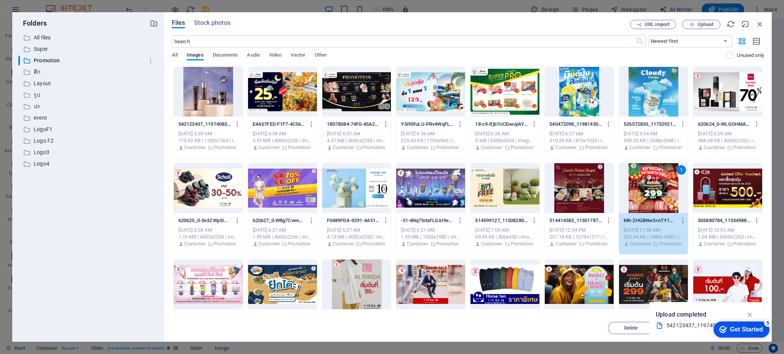
click at [661, 190] on div "1" at bounding box center [653, 188] width 69 height 50
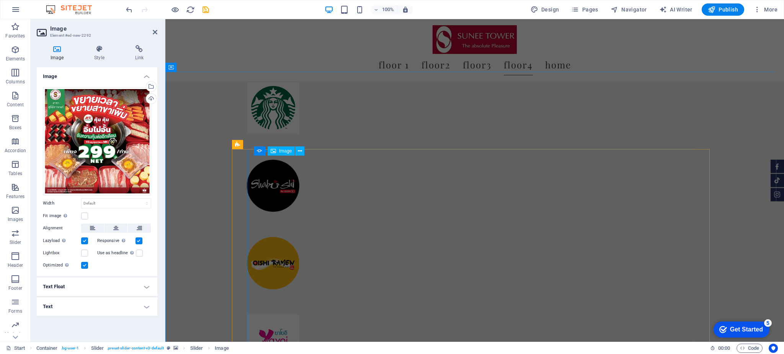
scroll to position [3802, 0]
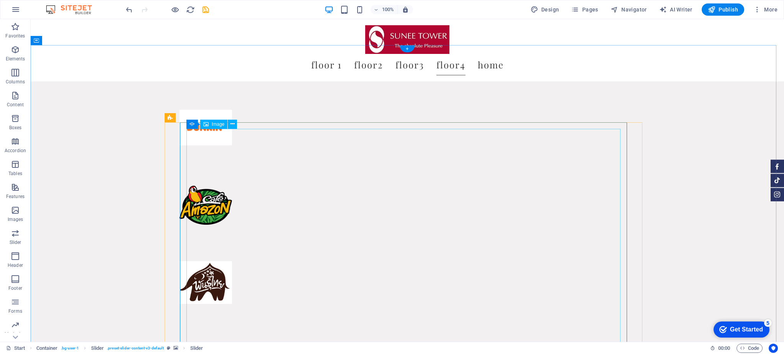
scroll to position [4099, 0]
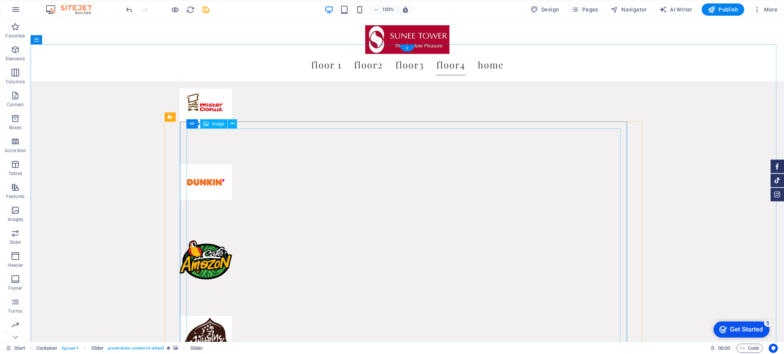
drag, startPoint x: 386, startPoint y: 210, endPoint x: 254, endPoint y: 198, distance: 132.5
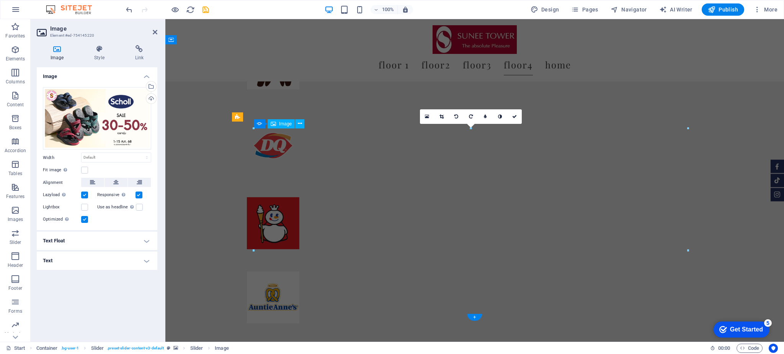
scroll to position [3830, 0]
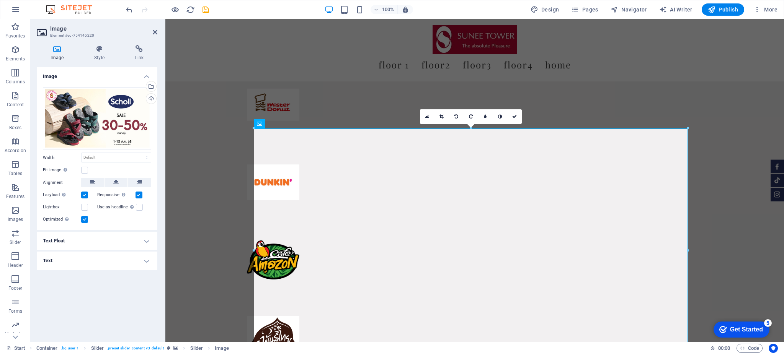
click at [91, 83] on div "Drag files here, click to choose files or select files from Files or our free s…" at bounding box center [97, 156] width 121 height 150
click at [93, 95] on div "Drag files here, click to choose files or select files from Files or our free s…" at bounding box center [97, 118] width 108 height 63
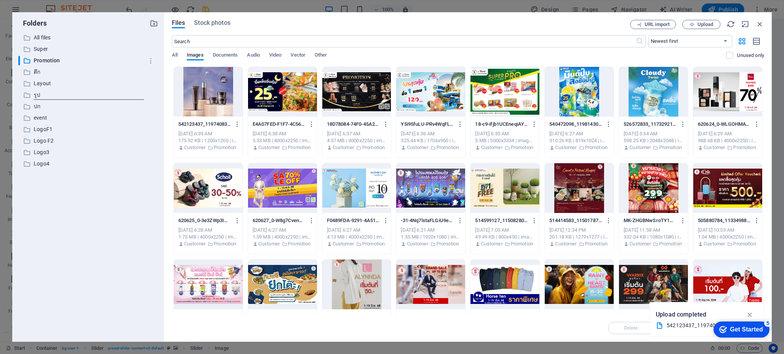
scroll to position [3469, 0]
click at [212, 191] on div at bounding box center [208, 188] width 69 height 50
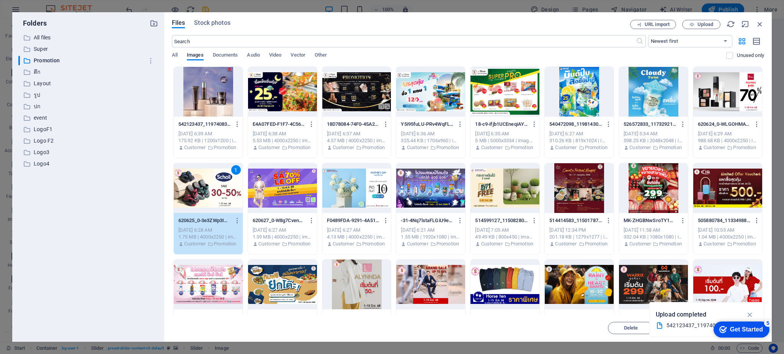
scroll to position [3724, 0]
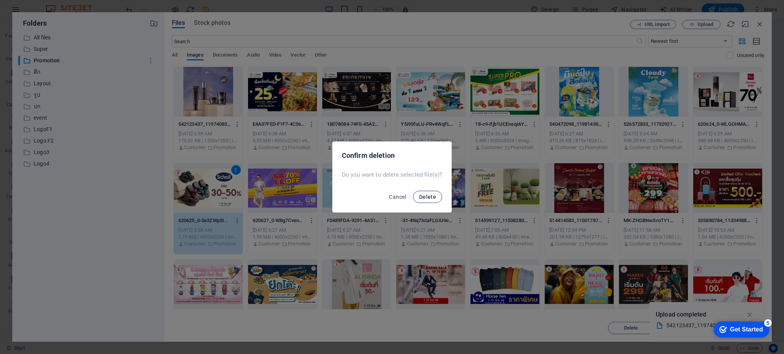
click at [430, 198] on span "Delete" at bounding box center [427, 197] width 17 height 6
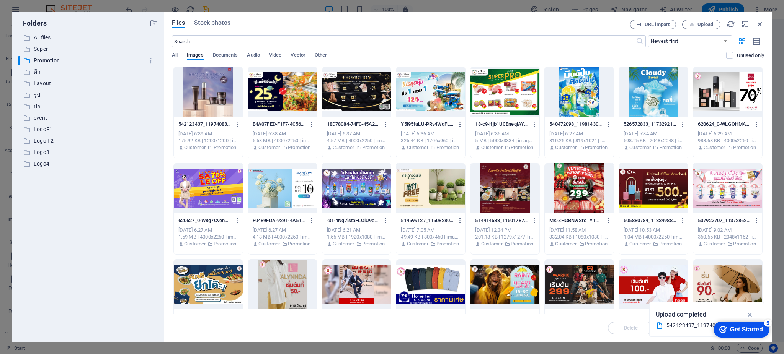
click at [230, 186] on div at bounding box center [208, 188] width 69 height 50
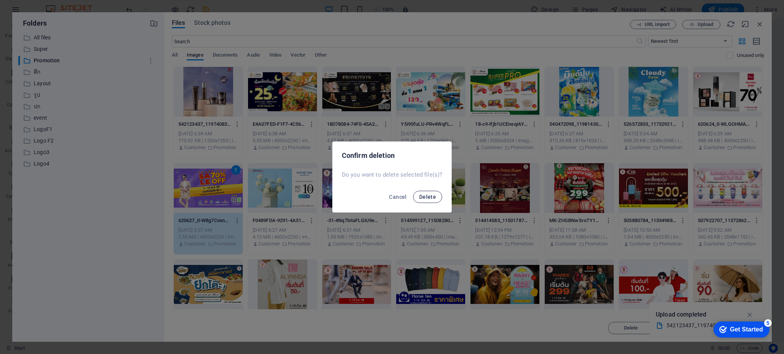
click at [434, 199] on span "Delete" at bounding box center [427, 197] width 17 height 6
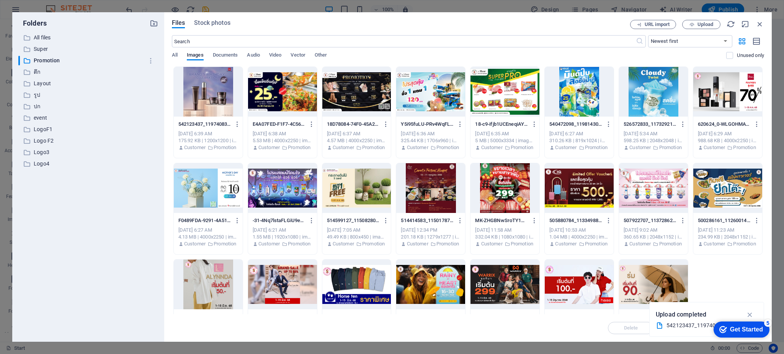
click at [362, 189] on div at bounding box center [356, 188] width 69 height 50
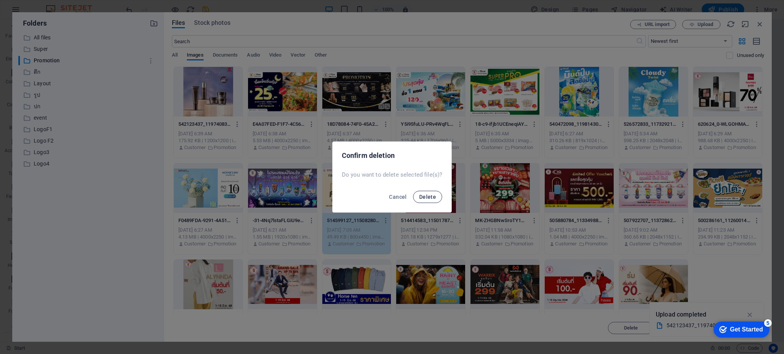
click at [430, 201] on button "Delete" at bounding box center [427, 197] width 29 height 12
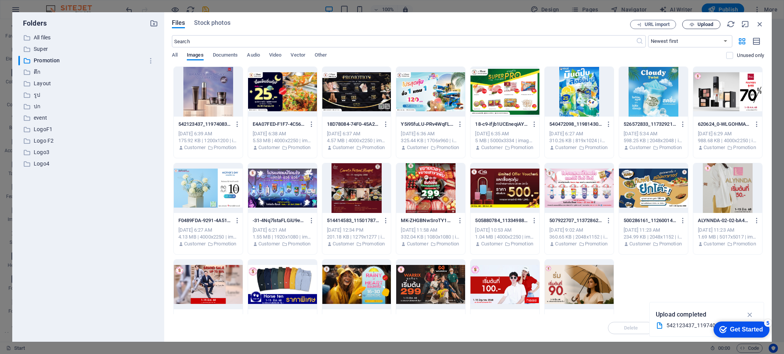
click at [700, 22] on span "Upload" at bounding box center [705, 24] width 16 height 5
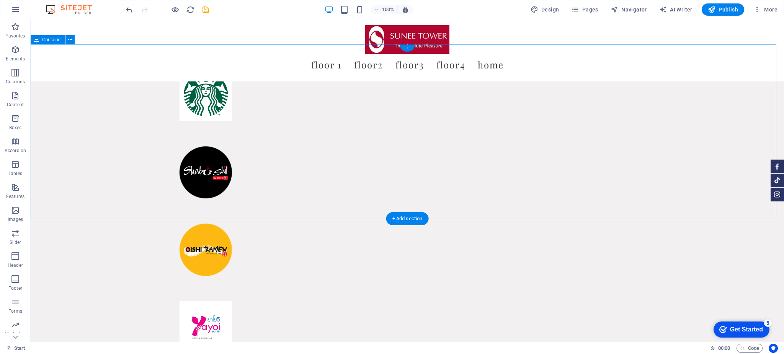
scroll to position [4099, 0]
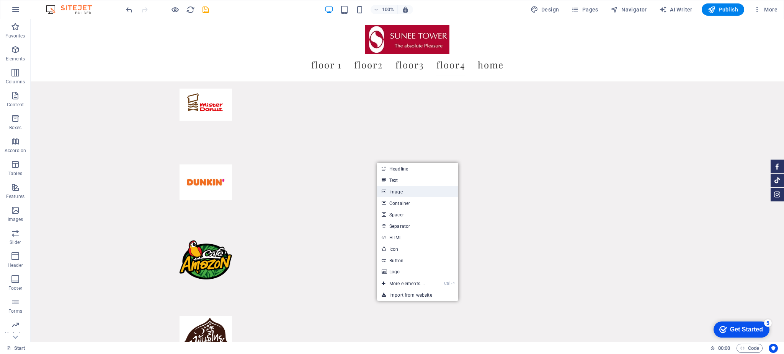
click at [397, 191] on link "Image" at bounding box center [417, 191] width 81 height 11
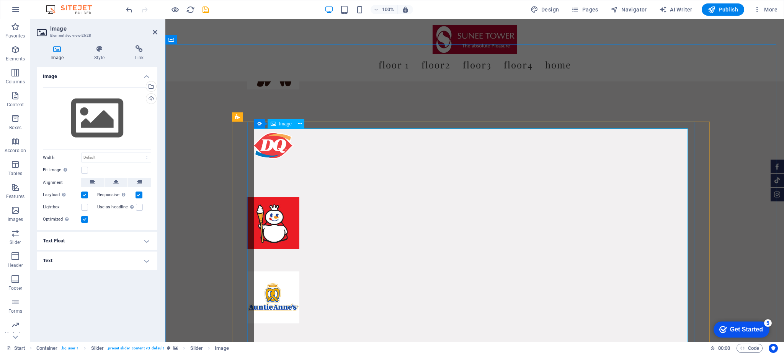
scroll to position [3830, 0]
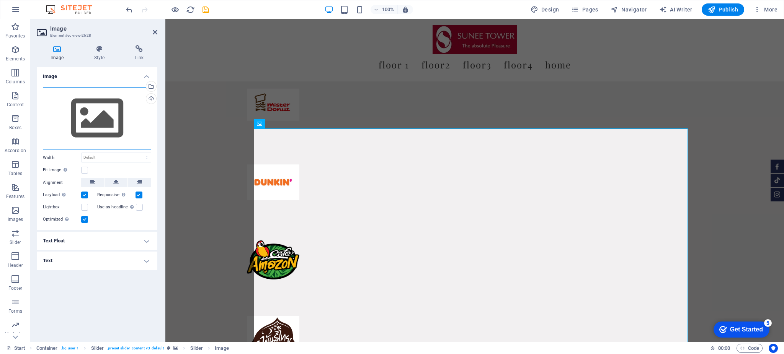
click at [108, 110] on div "Drag files here, click to choose files or select files from Files or our free s…" at bounding box center [97, 118] width 108 height 63
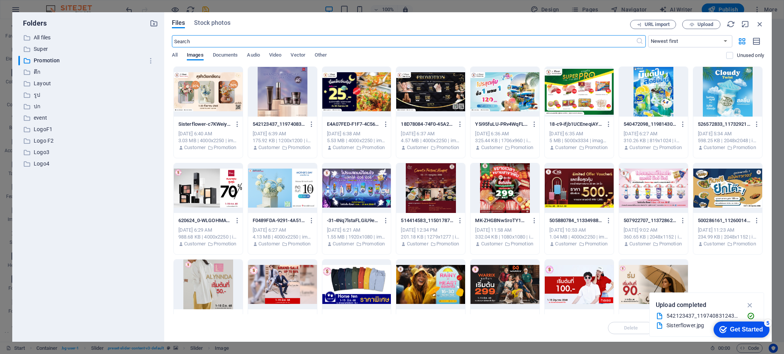
scroll to position [3469, 0]
click at [215, 98] on div at bounding box center [208, 92] width 69 height 50
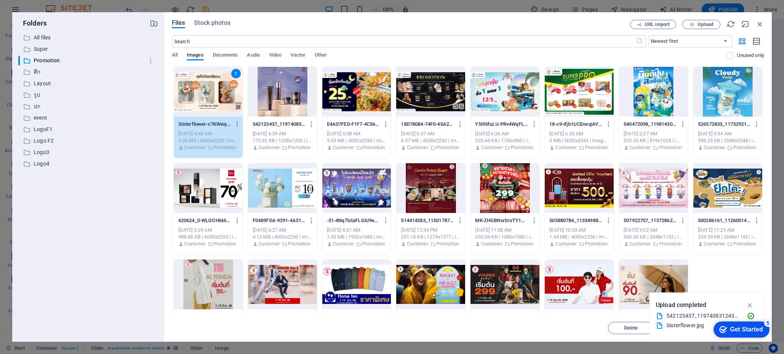
click at [203, 85] on div "1" at bounding box center [208, 92] width 69 height 50
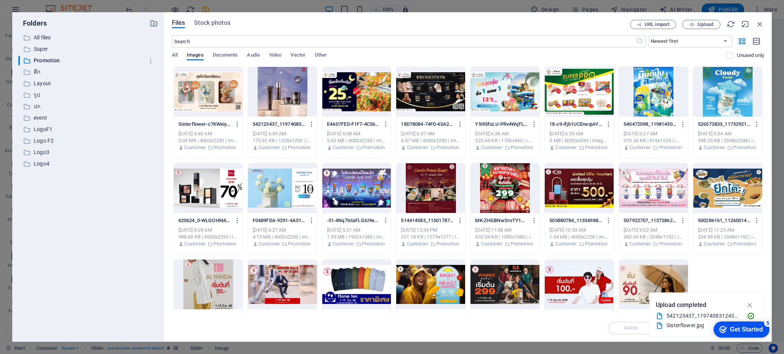
click at [203, 85] on div at bounding box center [208, 92] width 69 height 50
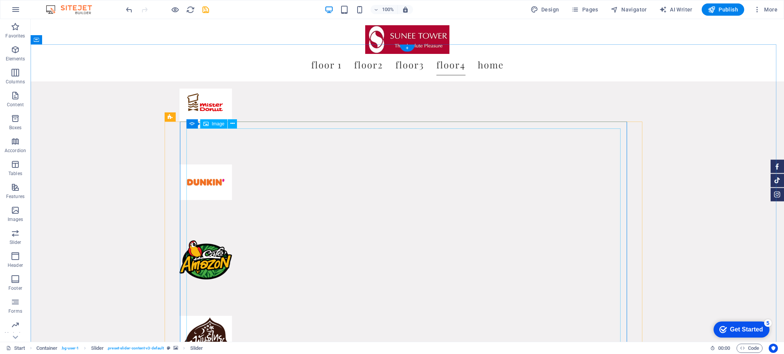
scroll to position [4127, 0]
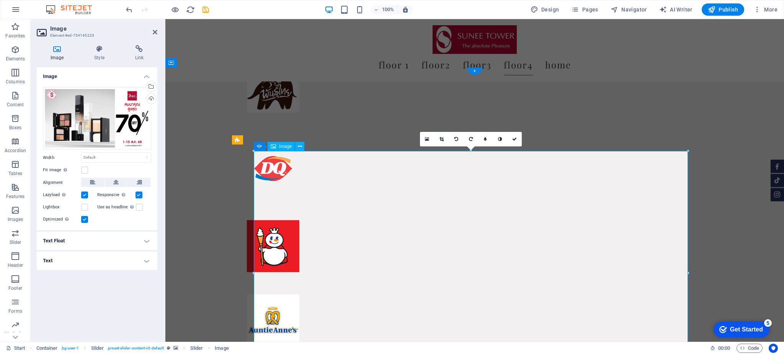
scroll to position [3807, 0]
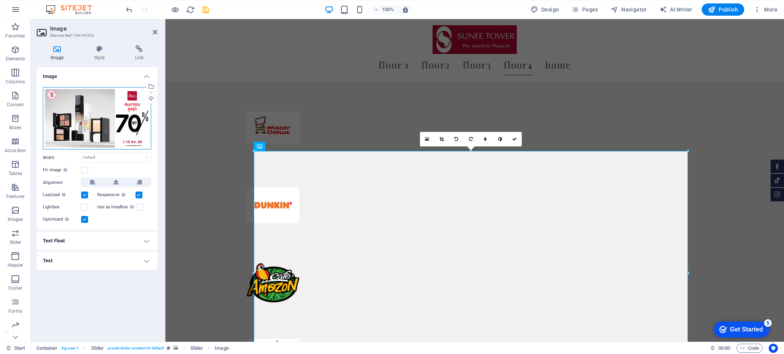
click at [111, 108] on div "Drag files here, click to choose files or select files from Files or our free s…" at bounding box center [97, 118] width 108 height 63
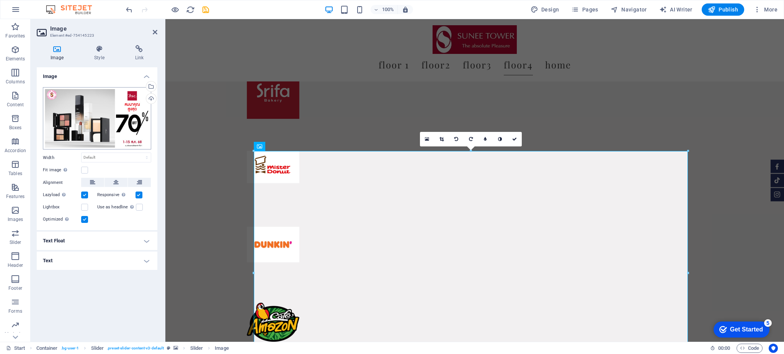
scroll to position [3463, 0]
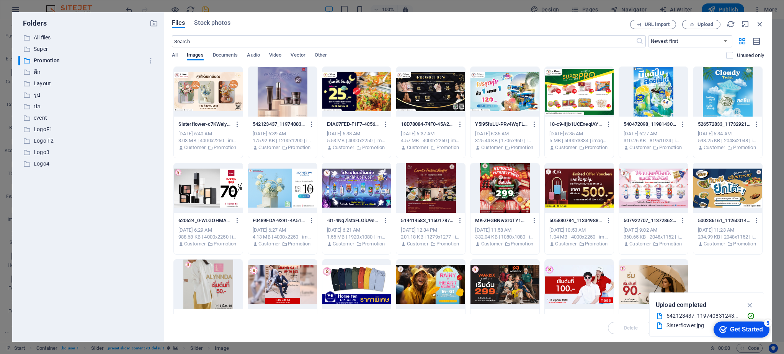
drag, startPoint x: 207, startPoint y: 184, endPoint x: 212, endPoint y: 186, distance: 5.2
click at [207, 185] on div at bounding box center [208, 188] width 69 height 50
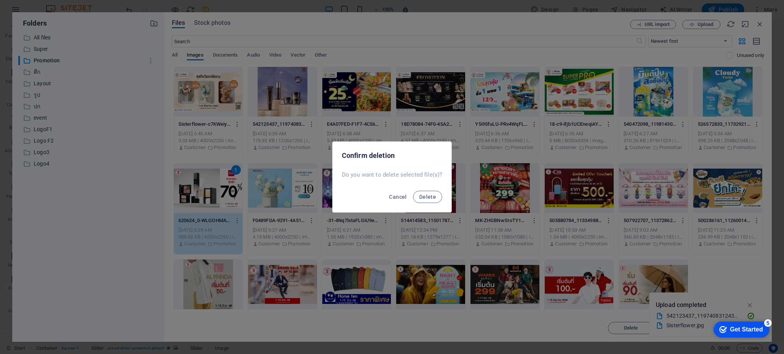
scroll to position [3701, 0]
drag, startPoint x: 429, startPoint y: 200, endPoint x: 420, endPoint y: 200, distance: 9.6
click at [429, 200] on button "Delete" at bounding box center [427, 197] width 29 height 12
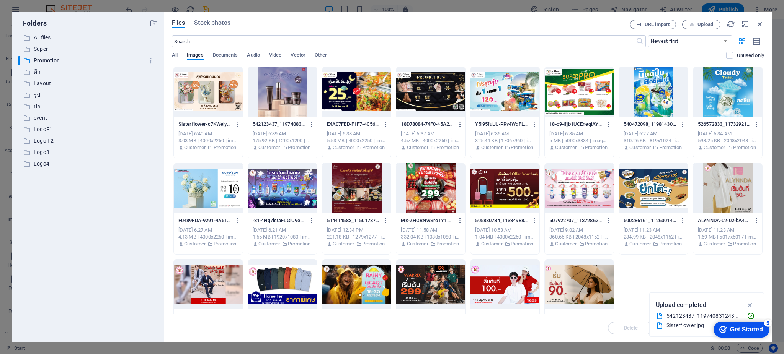
click at [225, 186] on div at bounding box center [208, 188] width 69 height 50
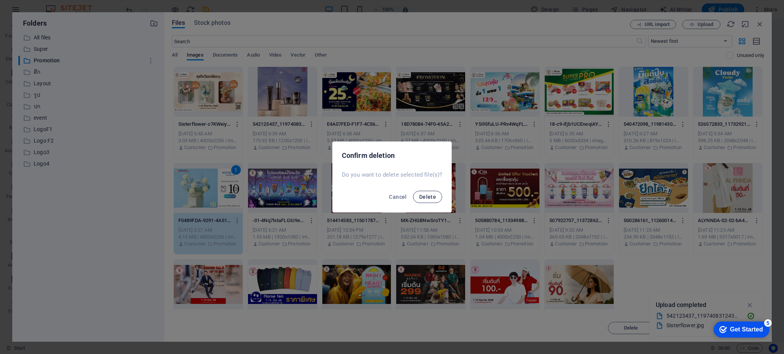
click at [427, 201] on button "Delete" at bounding box center [427, 197] width 29 height 12
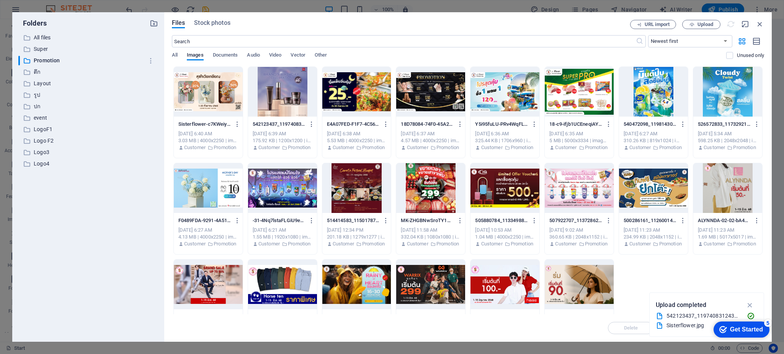
click at [345, 197] on div "Sisterflower-c7KWeiyjnVG4WLx-9jV1cA.jpg Sisterflower-c7KWeiyjnVG4WLx-9jV1cA.jpg…" at bounding box center [468, 209] width 592 height 285
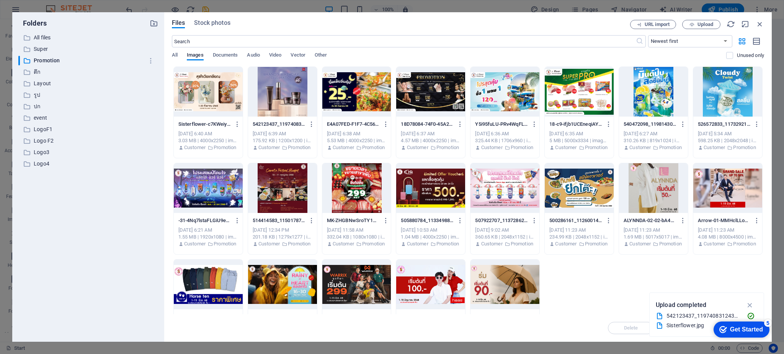
click at [273, 182] on div at bounding box center [282, 188] width 69 height 50
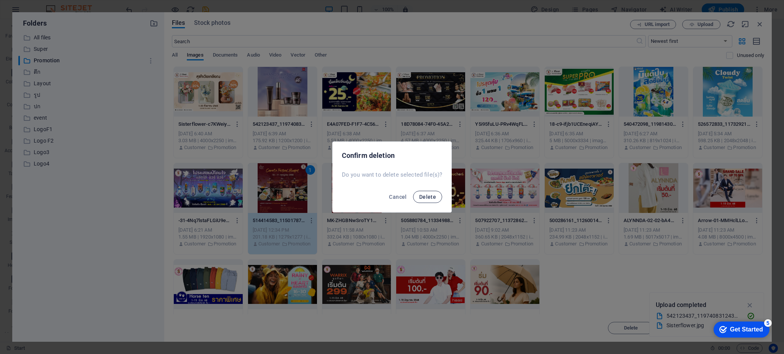
click at [419, 202] on button "Delete" at bounding box center [427, 197] width 29 height 12
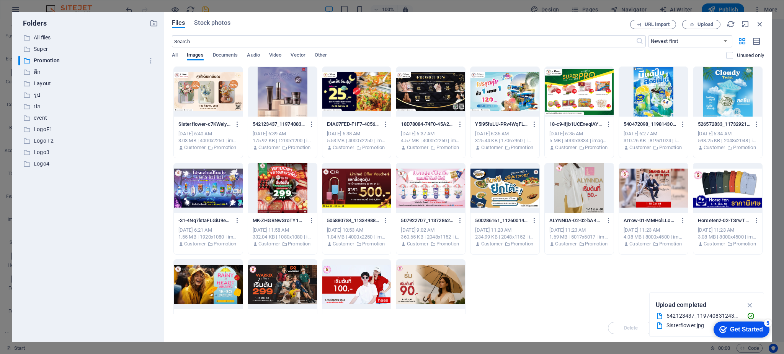
click at [282, 189] on div at bounding box center [282, 188] width 69 height 50
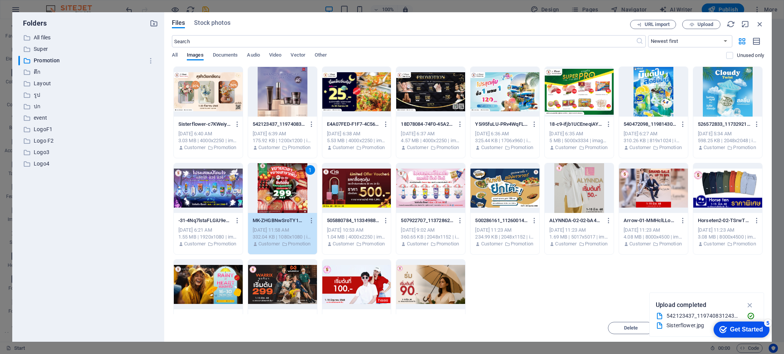
click at [282, 189] on div "1" at bounding box center [282, 188] width 69 height 50
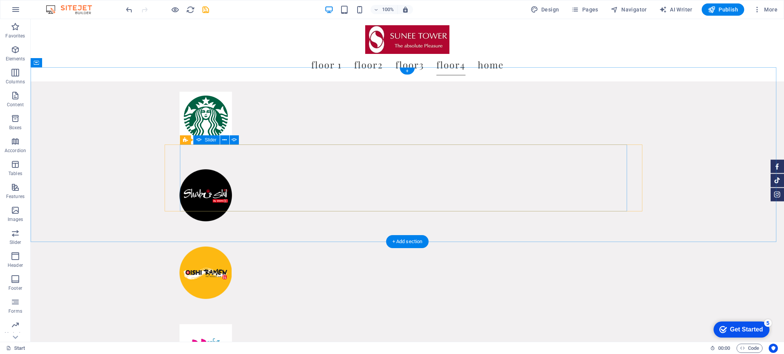
scroll to position [4076, 0]
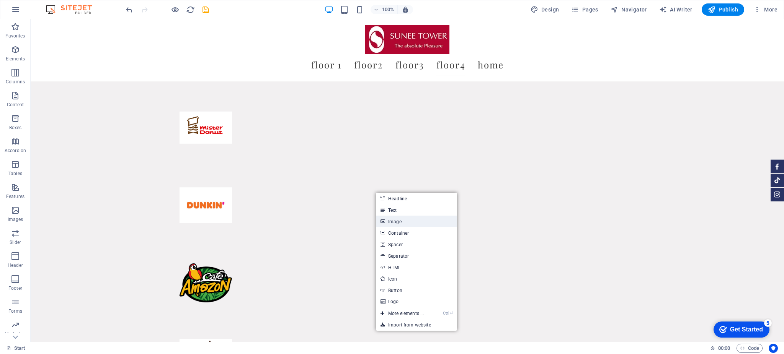
click at [395, 221] on link "Image" at bounding box center [416, 221] width 81 height 11
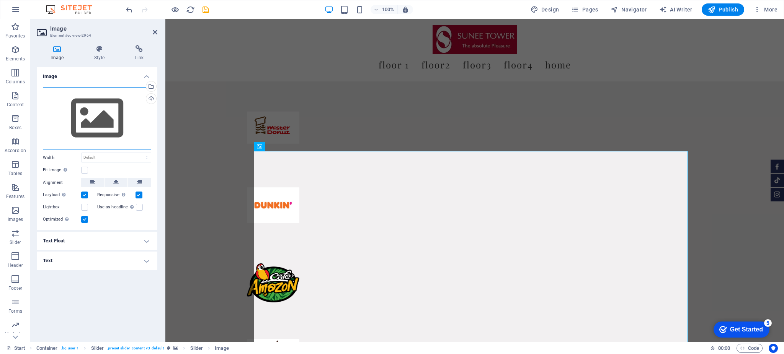
click at [83, 120] on div "Drag files here, click to choose files or select files from Files or our free s…" at bounding box center [97, 118] width 108 height 63
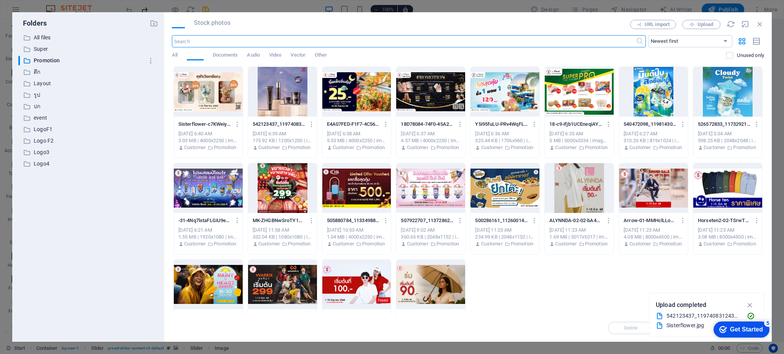
scroll to position [3463, 0]
click at [704, 22] on span "Upload" at bounding box center [705, 24] width 16 height 5
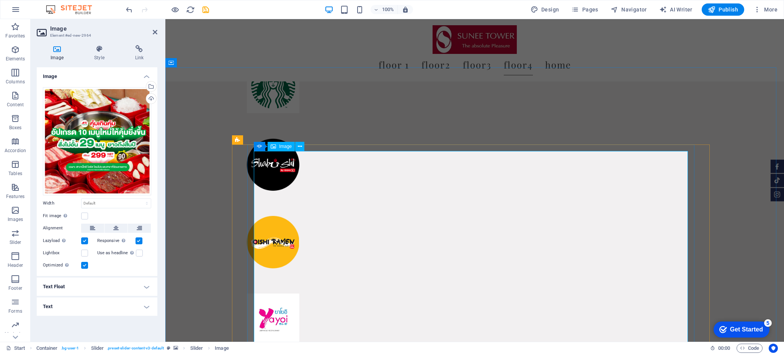
scroll to position [3807, 0]
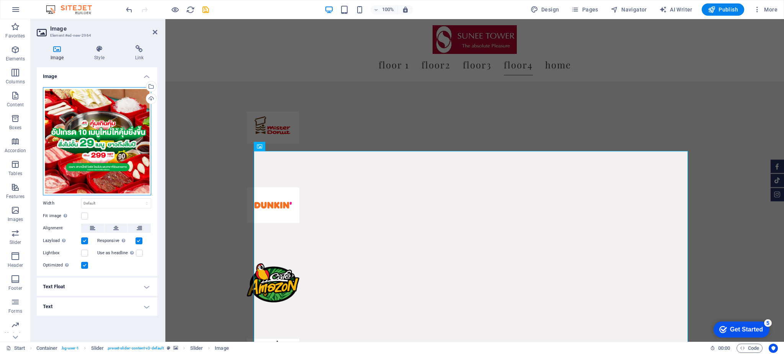
click at [104, 121] on div "Drag files here, click to choose files or select files from Files or our free s…" at bounding box center [97, 141] width 108 height 108
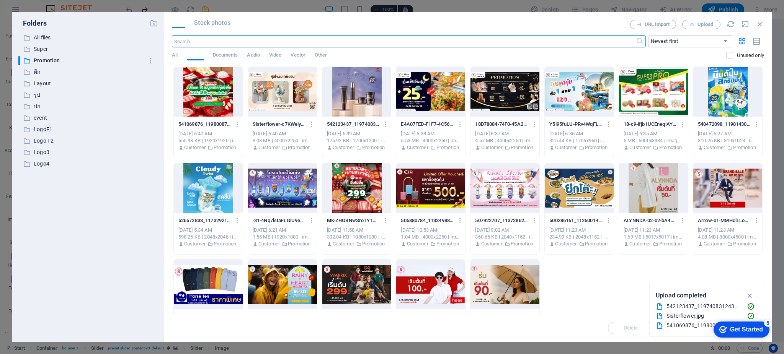
scroll to position [3463, 0]
click at [211, 94] on div at bounding box center [208, 92] width 69 height 50
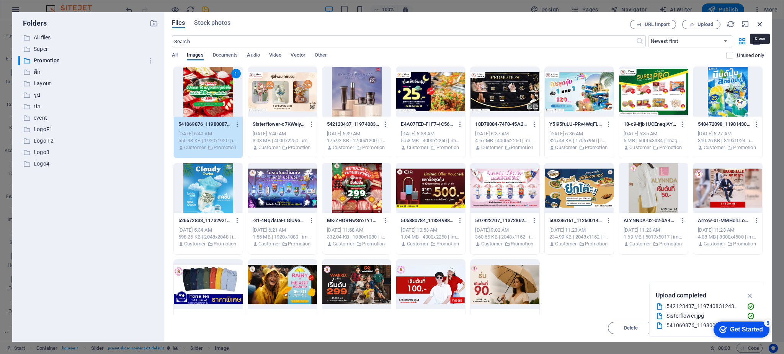
drag, startPoint x: 757, startPoint y: 23, endPoint x: 513, endPoint y: 89, distance: 252.6
click at [757, 23] on icon "button" at bounding box center [759, 24] width 8 height 8
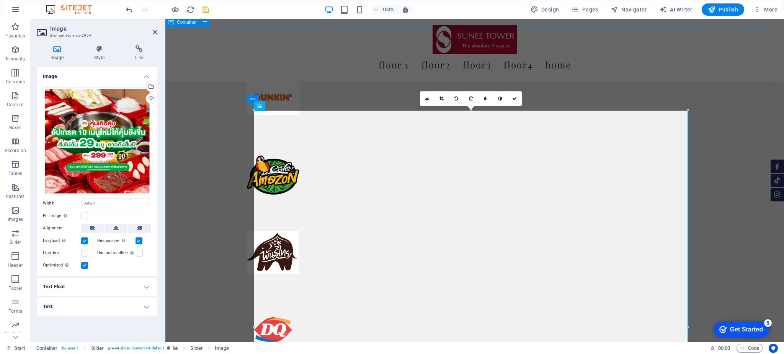
scroll to position [3886, 0]
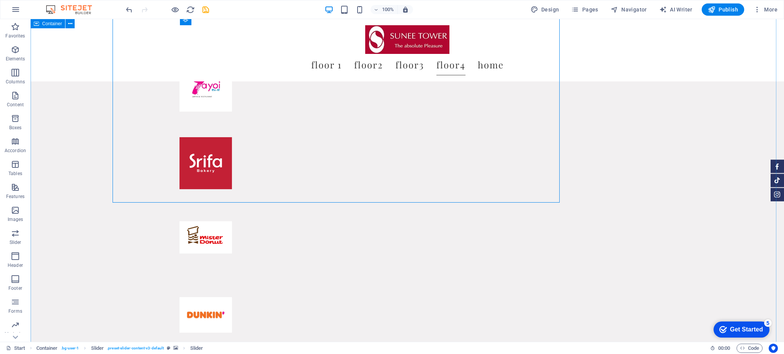
scroll to position [4155, 0]
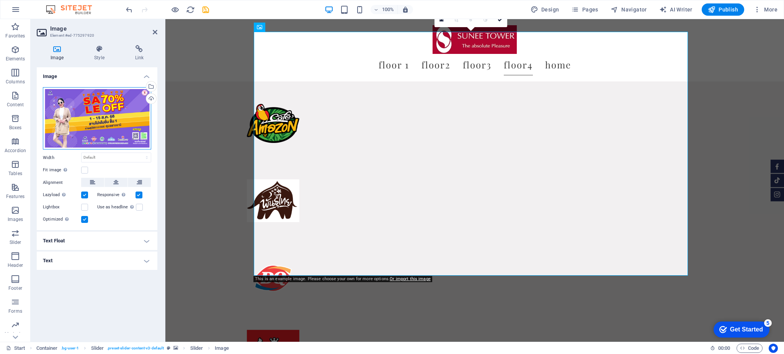
click at [82, 103] on div "Drag files here, click to choose files or select files from Files or our free s…" at bounding box center [97, 118] width 108 height 63
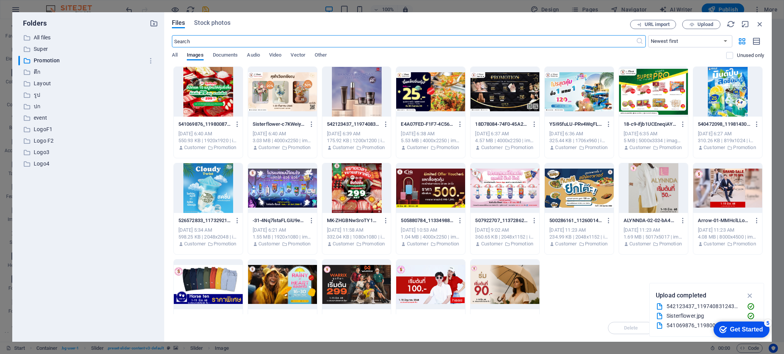
scroll to position [3707, 0]
click at [711, 21] on button "Upload" at bounding box center [701, 24] width 38 height 9
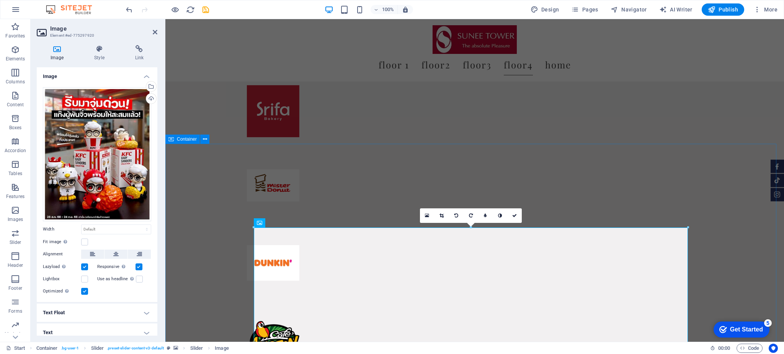
scroll to position [3770, 0]
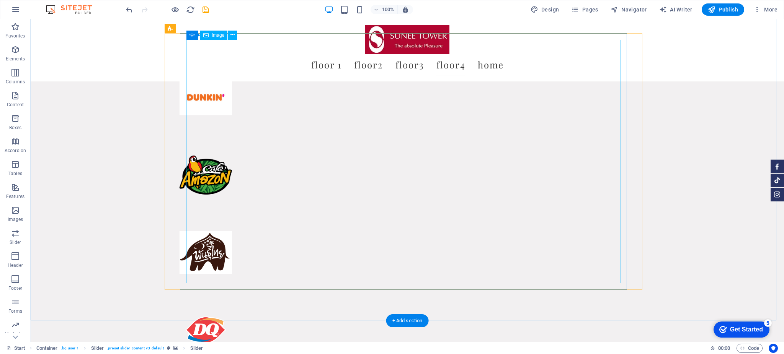
scroll to position [4148, 0]
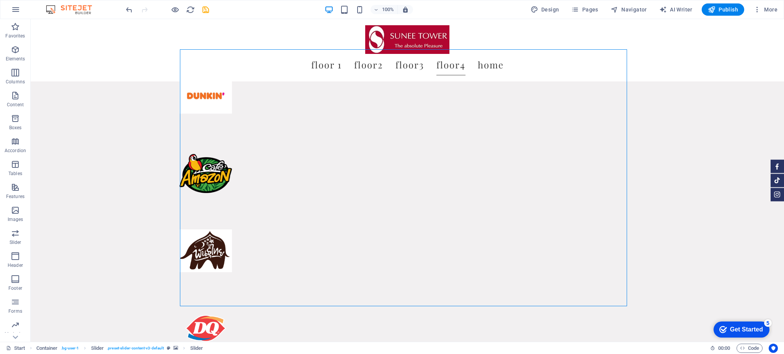
scroll to position [4081, 0]
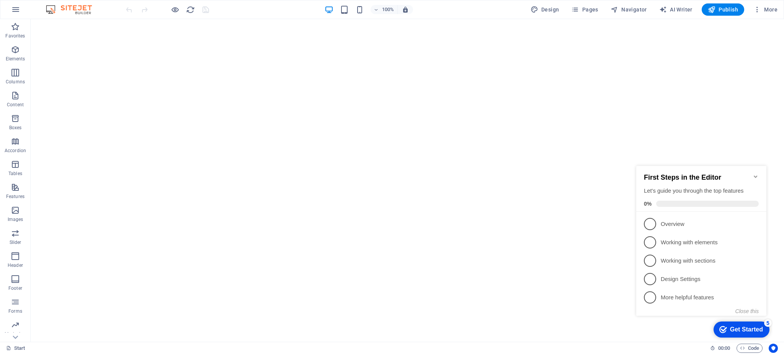
select select "vh"
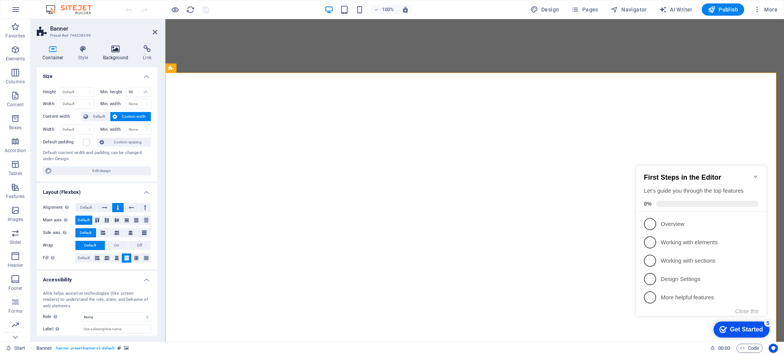
click at [117, 51] on icon at bounding box center [115, 49] width 37 height 8
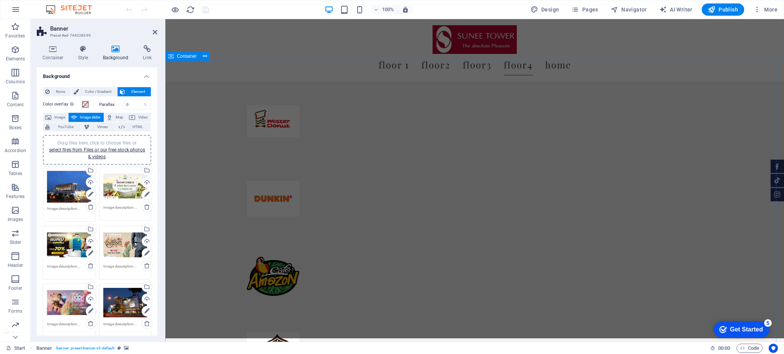
scroll to position [3813, 0]
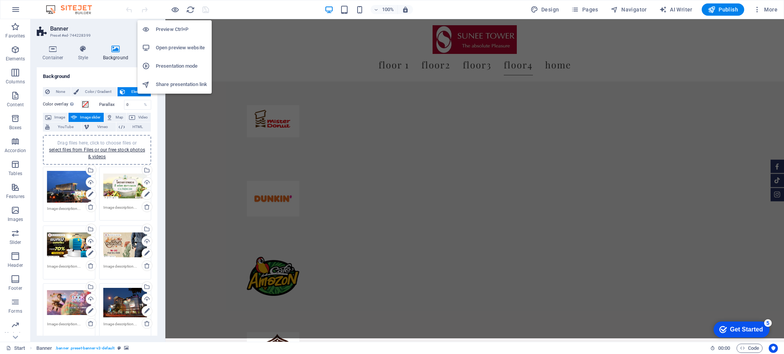
click at [152, 30] on div at bounding box center [149, 30] width 14 height 8
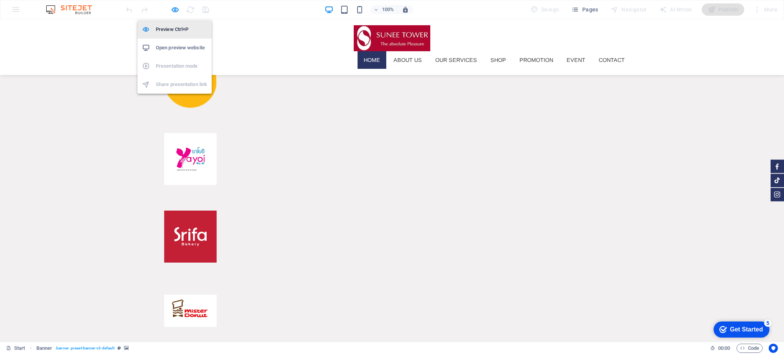
scroll to position [19, 0]
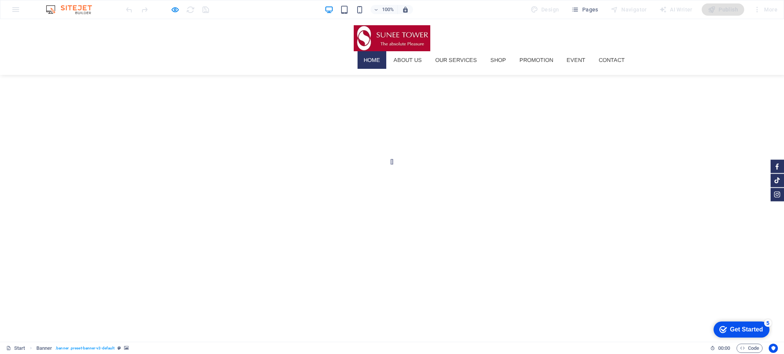
click at [169, 8] on div at bounding box center [167, 9] width 86 height 12
click at [175, 10] on icon "button" at bounding box center [175, 9] width 9 height 9
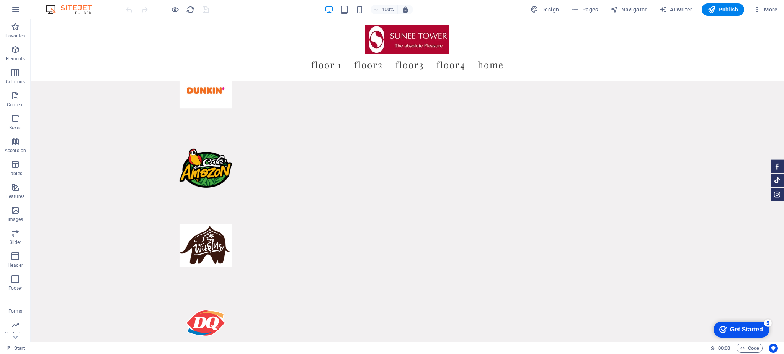
scroll to position [4133, 0]
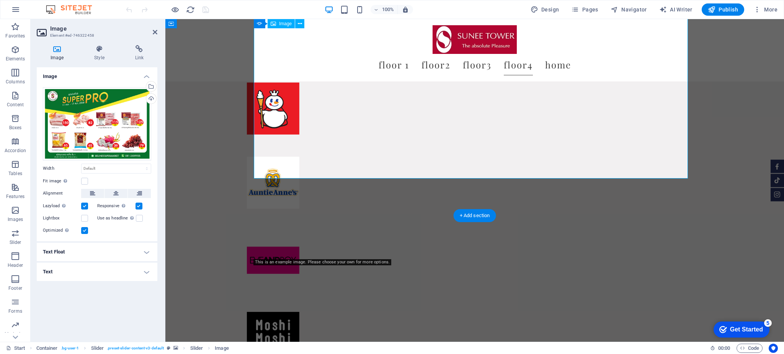
scroll to position [4028, 0]
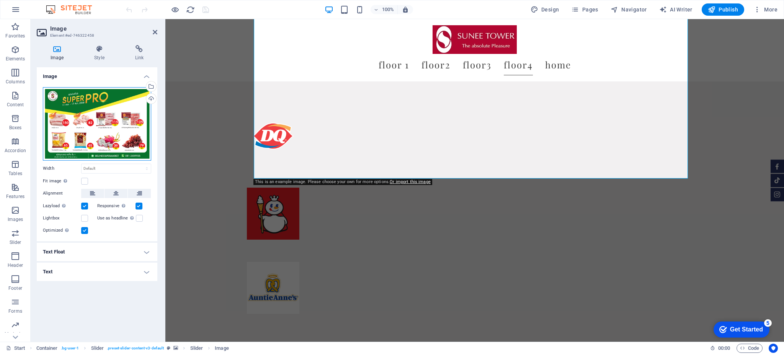
click at [100, 122] on div "Drag files here, click to choose files or select files from Files or our free s…" at bounding box center [97, 123] width 108 height 73
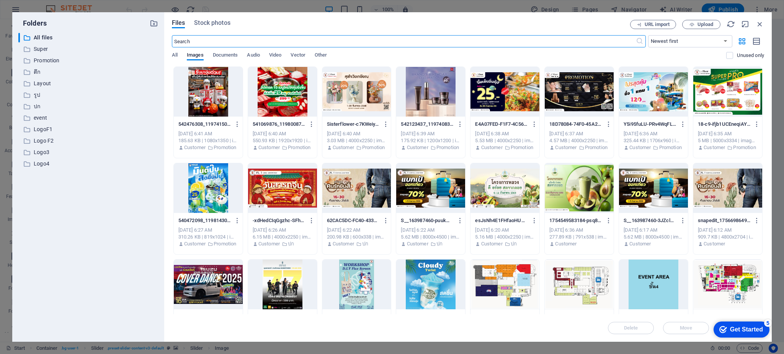
scroll to position [3703, 0]
click at [713, 90] on div at bounding box center [727, 92] width 69 height 50
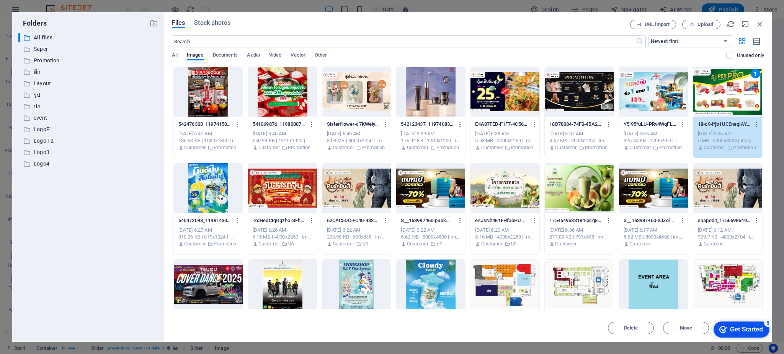
click at [742, 81] on div "1" at bounding box center [727, 92] width 69 height 50
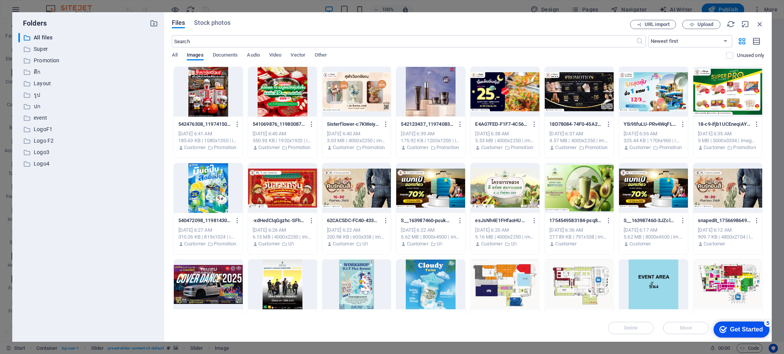
drag, startPoint x: 742, startPoint y: 81, endPoint x: 512, endPoint y: 87, distance: 230.4
click at [742, 81] on div at bounding box center [727, 92] width 69 height 50
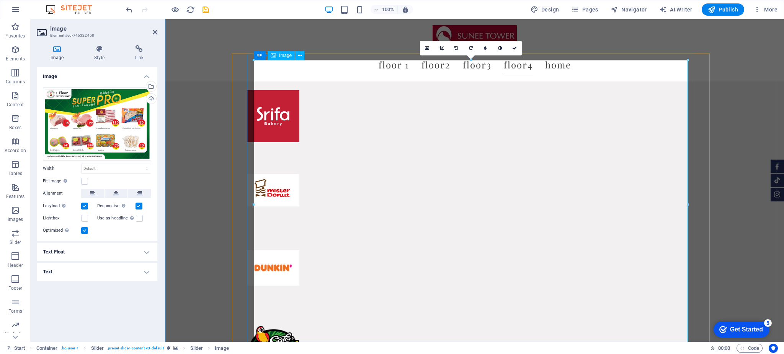
scroll to position [3822, 0]
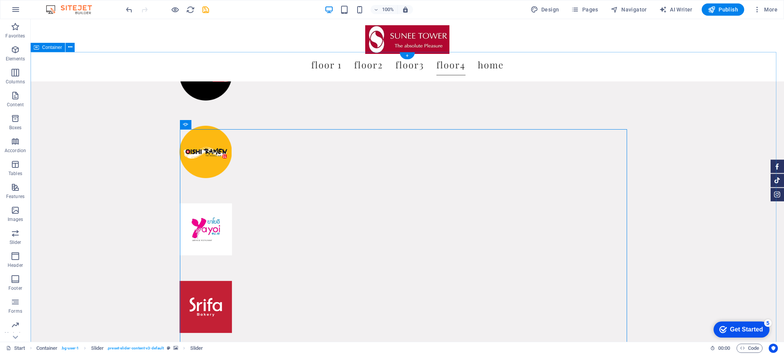
scroll to position [4092, 0]
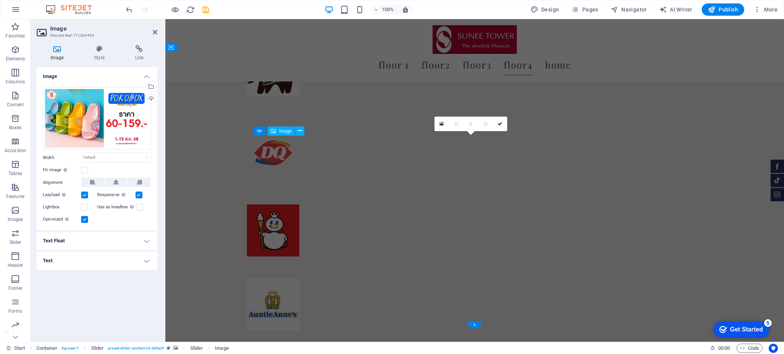
scroll to position [3822, 0]
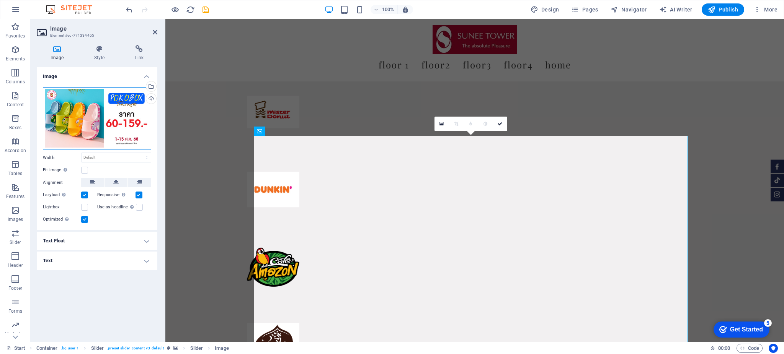
click at [70, 111] on div "Drag files here, click to choose files or select files from Files or our free s…" at bounding box center [97, 118] width 108 height 63
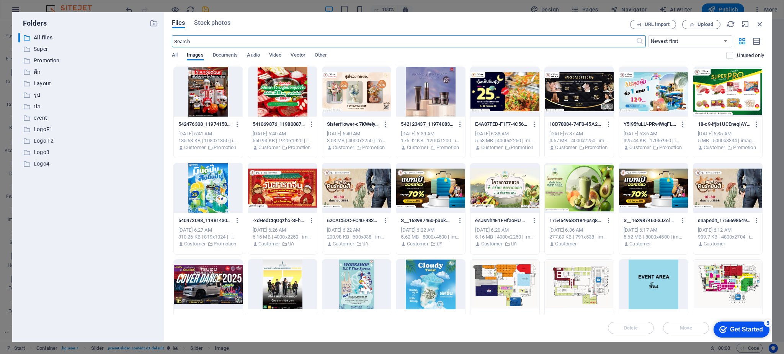
scroll to position [3478, 0]
click at [660, 95] on div at bounding box center [653, 92] width 69 height 50
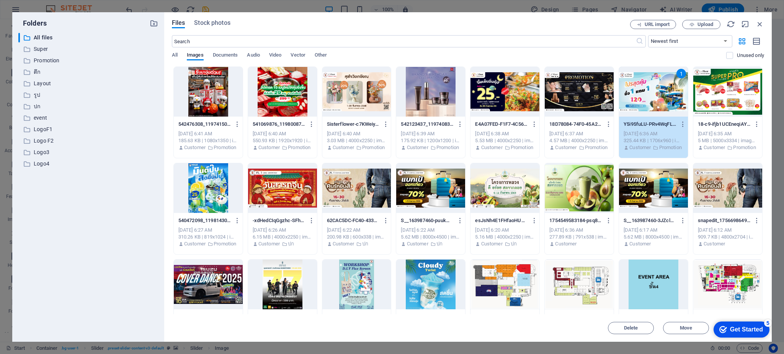
click at [657, 108] on div "1" at bounding box center [653, 92] width 69 height 50
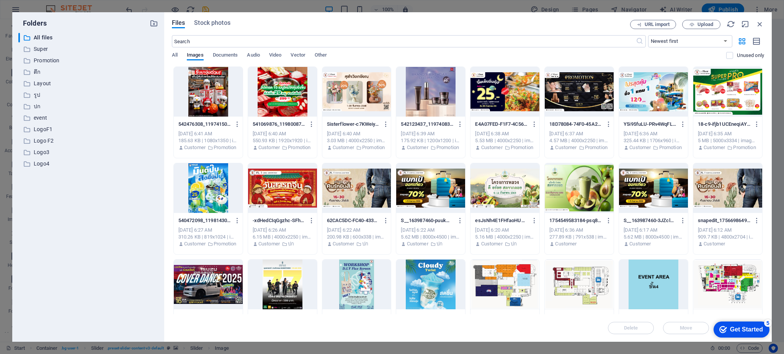
click at [657, 108] on div at bounding box center [653, 92] width 69 height 50
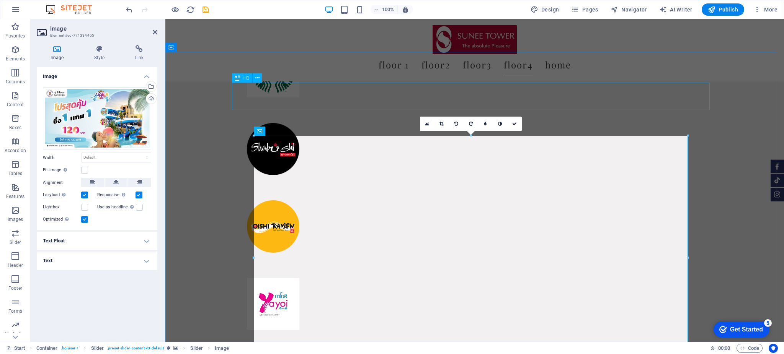
scroll to position [3822, 0]
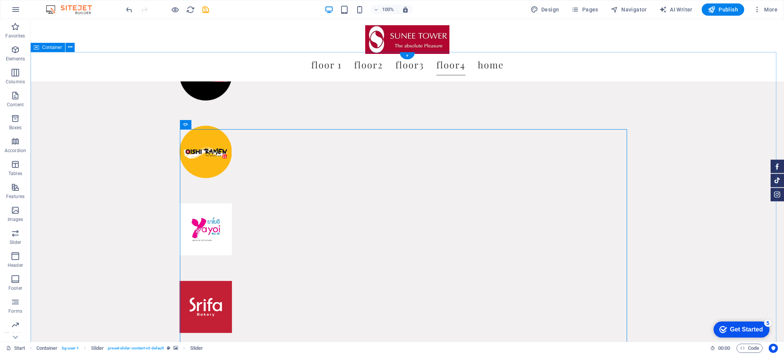
scroll to position [4092, 0]
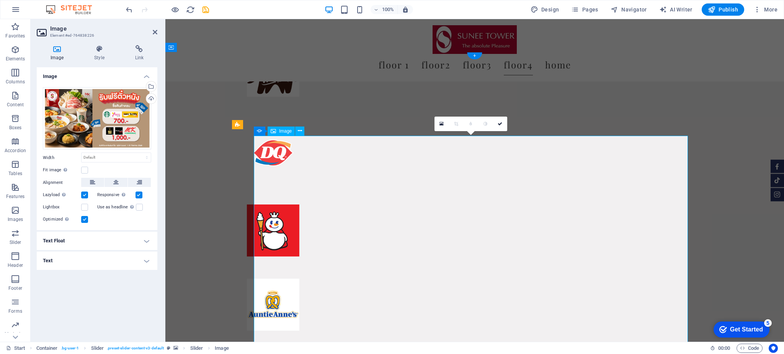
scroll to position [3822, 0]
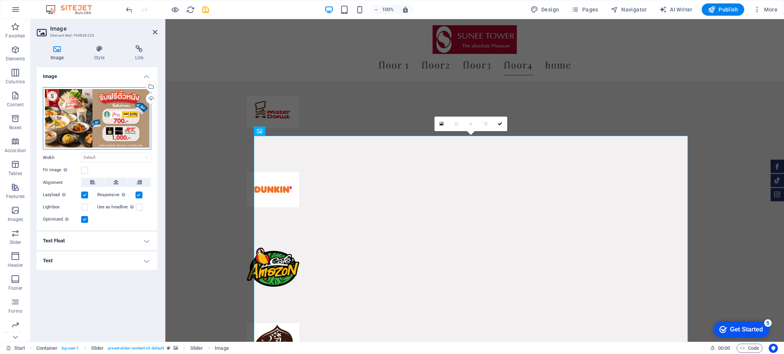
click at [96, 119] on div "Drag files here, click to choose files or select files from Files or our free s…" at bounding box center [97, 118] width 108 height 63
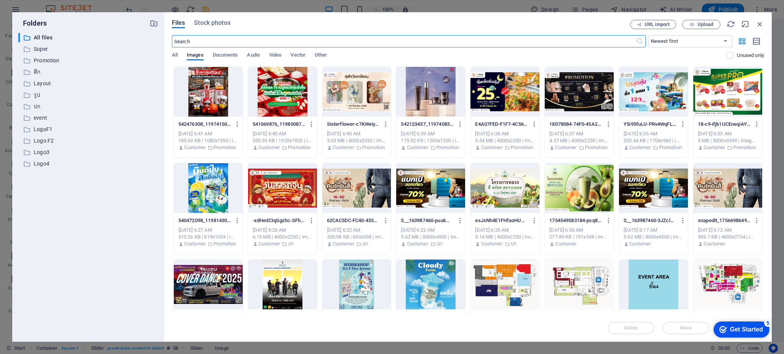
scroll to position [3478, 0]
click at [579, 96] on div at bounding box center [579, 92] width 69 height 50
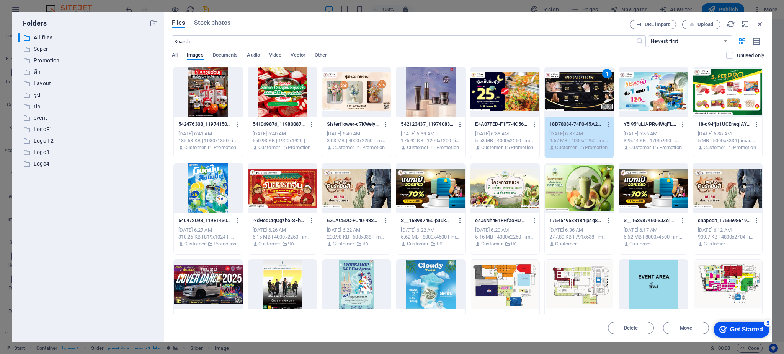
click at [572, 86] on div "1" at bounding box center [579, 92] width 69 height 50
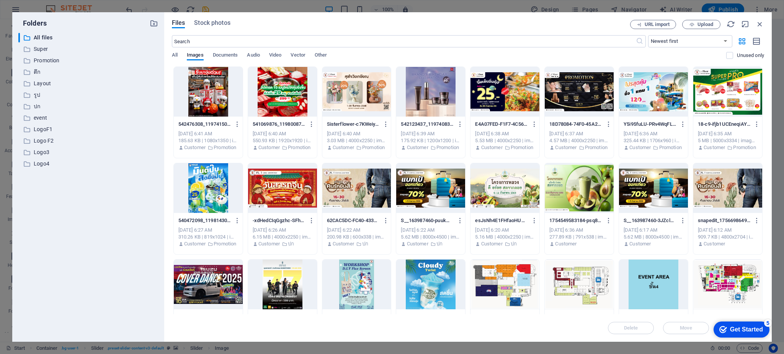
drag, startPoint x: 572, startPoint y: 86, endPoint x: 421, endPoint y: 106, distance: 152.1
click at [572, 86] on div at bounding box center [579, 92] width 69 height 50
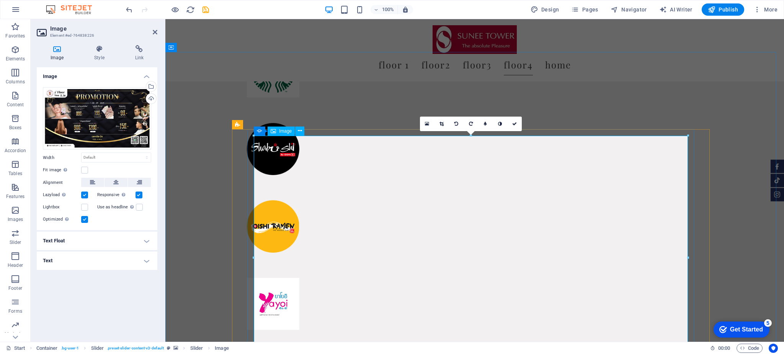
scroll to position [3822, 0]
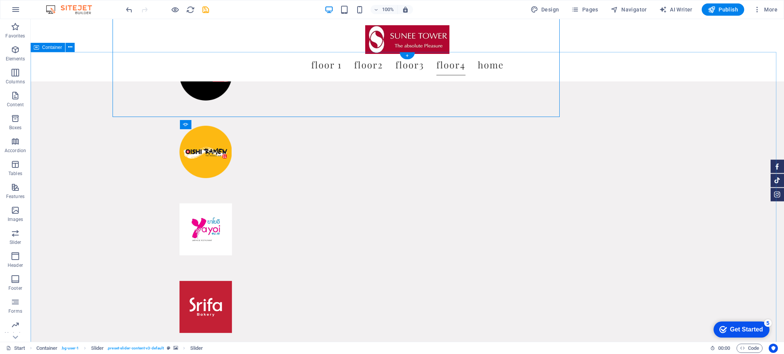
scroll to position [4092, 0]
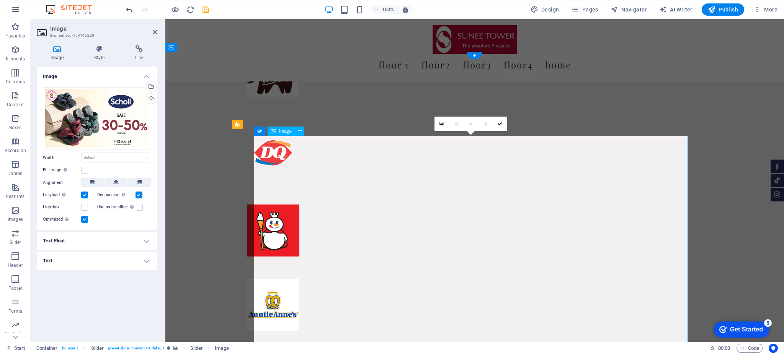
scroll to position [3822, 0]
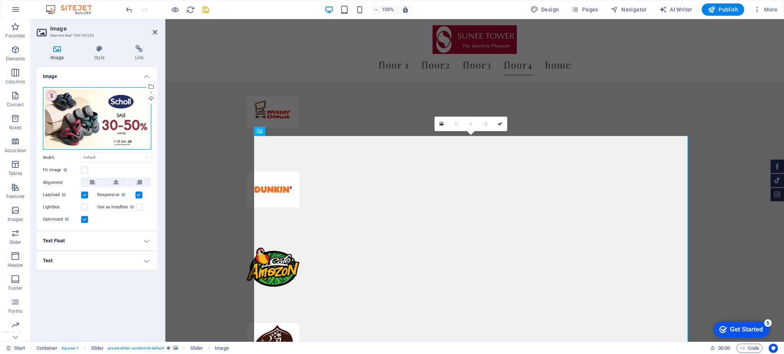
drag, startPoint x: 103, startPoint y: 101, endPoint x: 132, endPoint y: 99, distance: 29.9
click at [102, 102] on div "Drag files here, click to choose files or select files from Files or our free s…" at bounding box center [97, 118] width 108 height 63
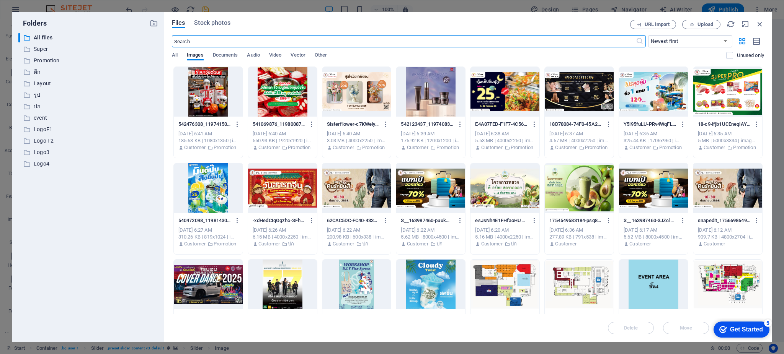
scroll to position [3478, 0]
click at [507, 95] on div at bounding box center [504, 92] width 69 height 50
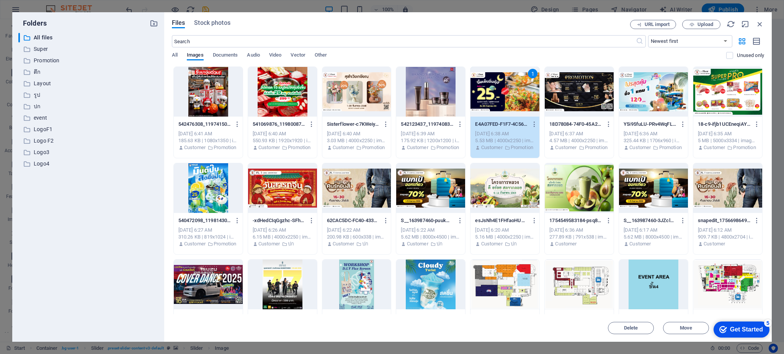
click at [495, 90] on div "1" at bounding box center [504, 92] width 69 height 50
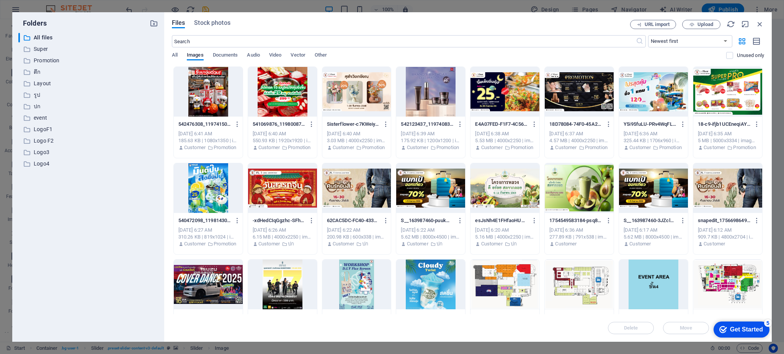
drag, startPoint x: 329, startPoint y: 77, endPoint x: 495, endPoint y: 90, distance: 166.2
click at [495, 90] on div at bounding box center [504, 92] width 69 height 50
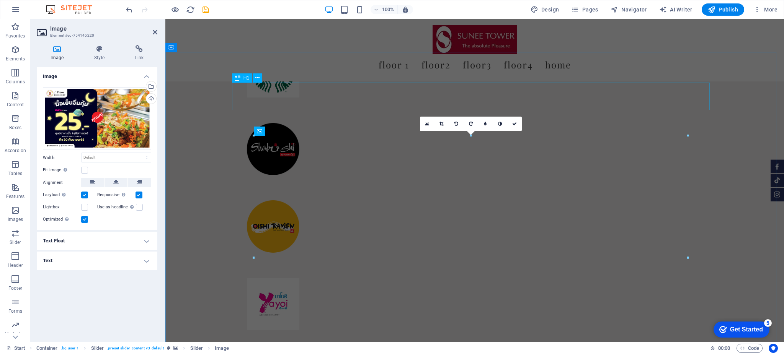
scroll to position [3822, 0]
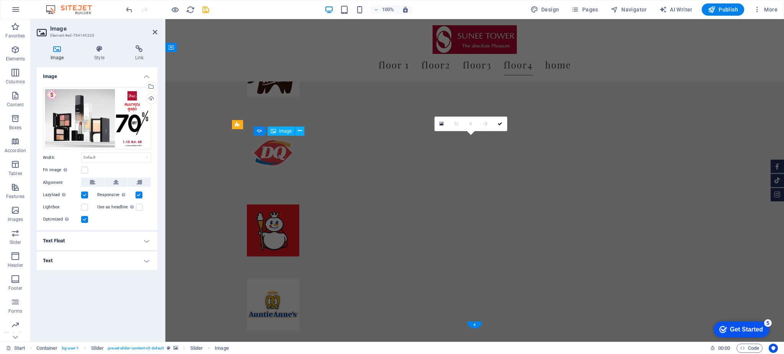
scroll to position [3822, 0]
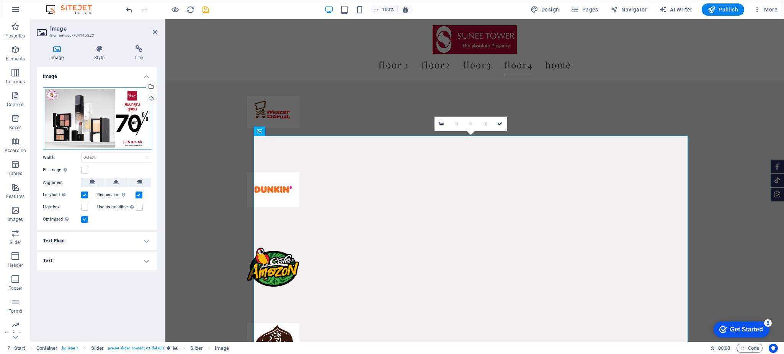
click at [88, 106] on div "Drag files here, click to choose files or select files from Files or our free s…" at bounding box center [97, 118] width 108 height 63
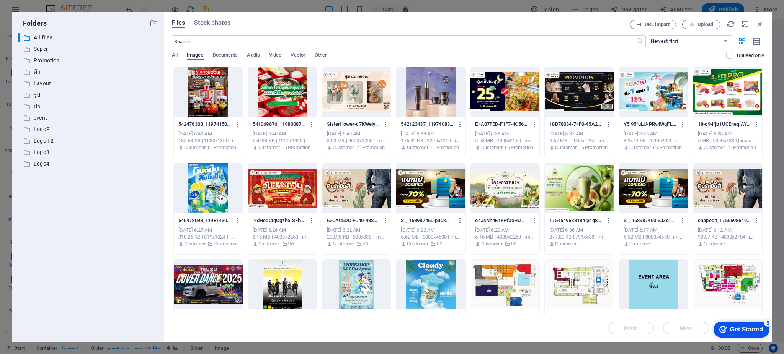
click at [434, 94] on div at bounding box center [430, 92] width 69 height 50
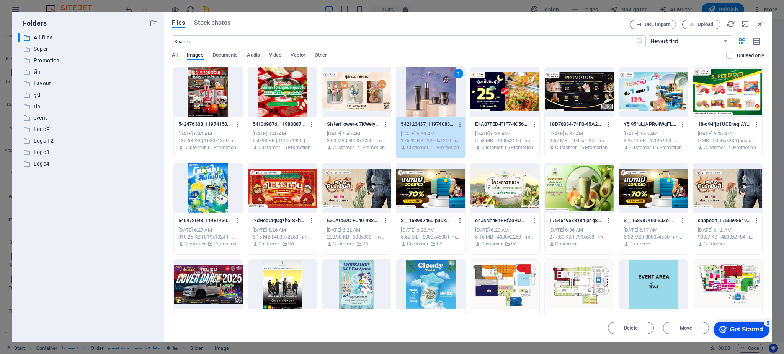
click at [437, 95] on div "1" at bounding box center [430, 92] width 69 height 50
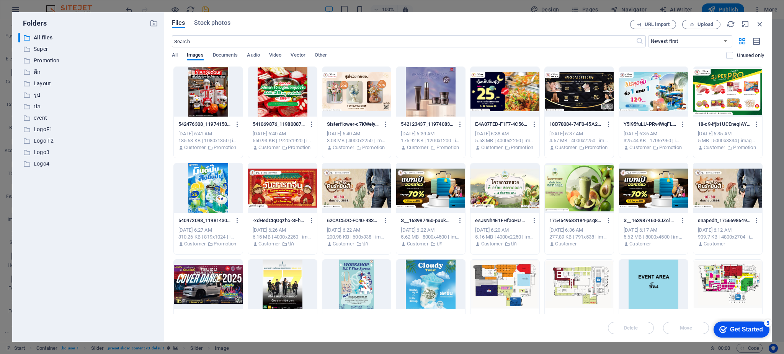
click at [437, 95] on div at bounding box center [430, 92] width 69 height 50
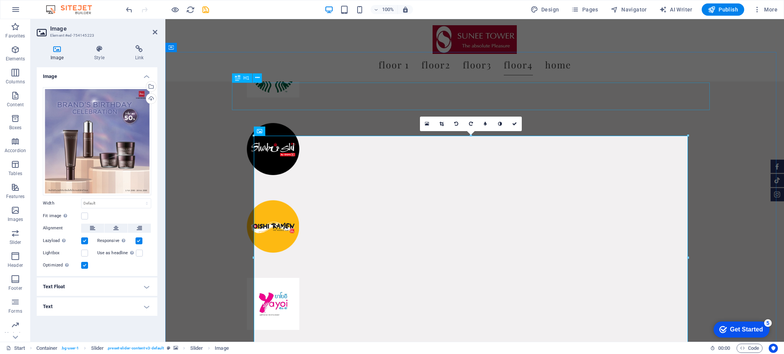
scroll to position [3822, 0]
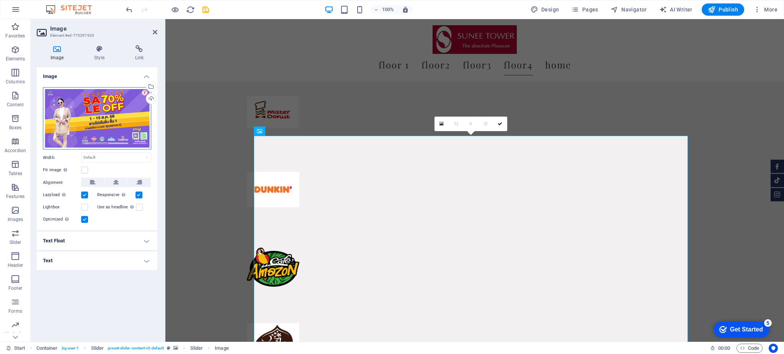
drag, startPoint x: 105, startPoint y: 108, endPoint x: 75, endPoint y: 64, distance: 53.5
click at [105, 108] on div "Drag files here, click to choose files or select files from Files or our free s…" at bounding box center [97, 118] width 108 height 63
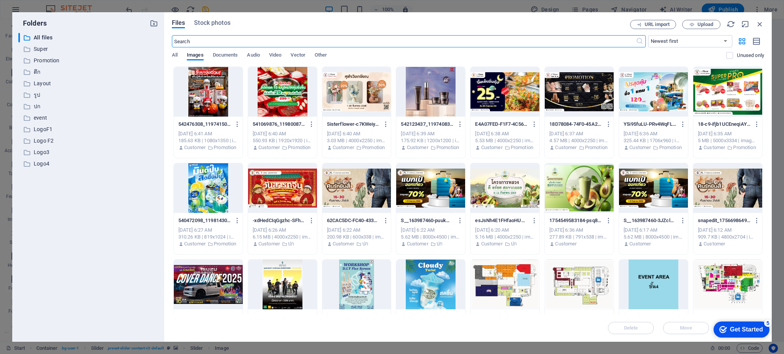
scroll to position [3478, 0]
click at [356, 94] on div at bounding box center [356, 92] width 69 height 50
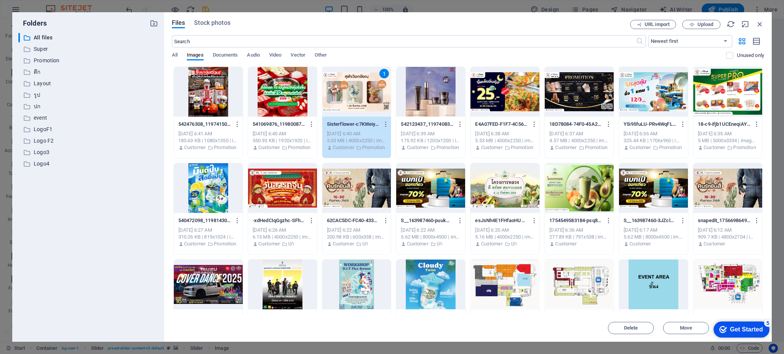
click at [351, 94] on div "1" at bounding box center [356, 92] width 69 height 50
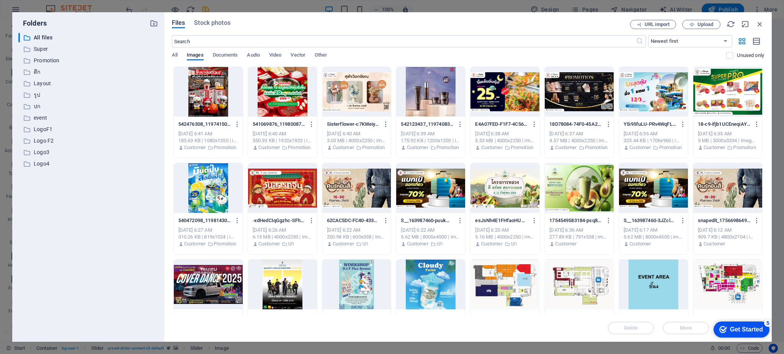
drag, startPoint x: 351, startPoint y: 94, endPoint x: 374, endPoint y: 229, distance: 137.0
click at [351, 94] on div at bounding box center [356, 92] width 69 height 50
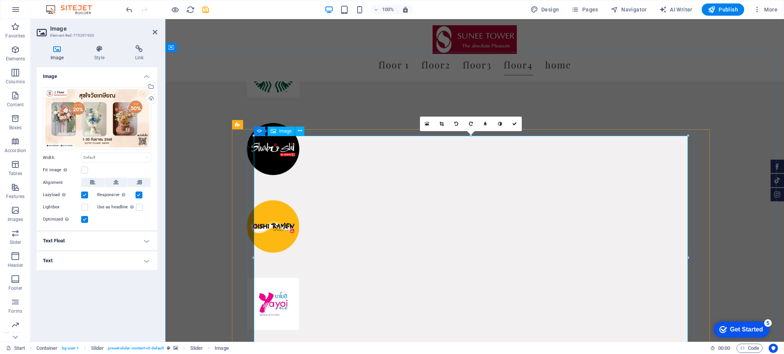
scroll to position [3822, 0]
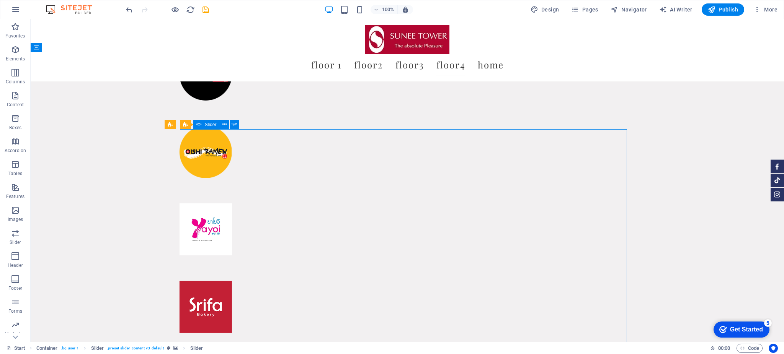
scroll to position [4092, 0]
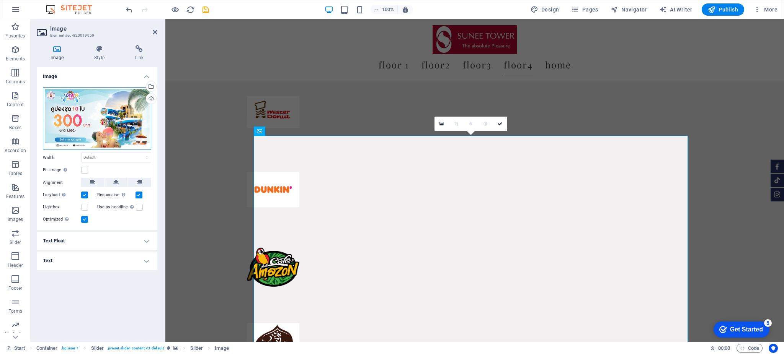
click at [92, 117] on div "Drag files here, click to choose files or select files from Files or our free s…" at bounding box center [97, 118] width 108 height 63
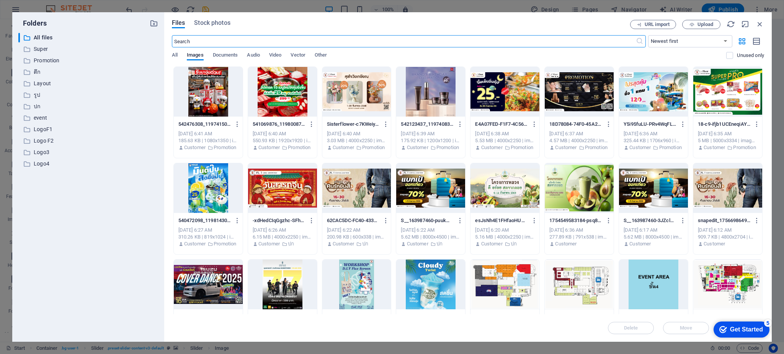
click at [271, 93] on div at bounding box center [282, 92] width 69 height 50
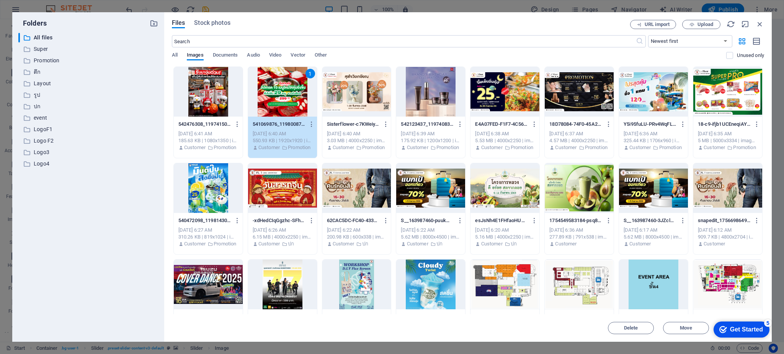
click at [278, 67] on div "1 541069876_1198008702373533_2650045634651060859_n-besoYMlOi2UeTA-y9TlZVg.jpg 5…" at bounding box center [283, 113] width 70 height 92
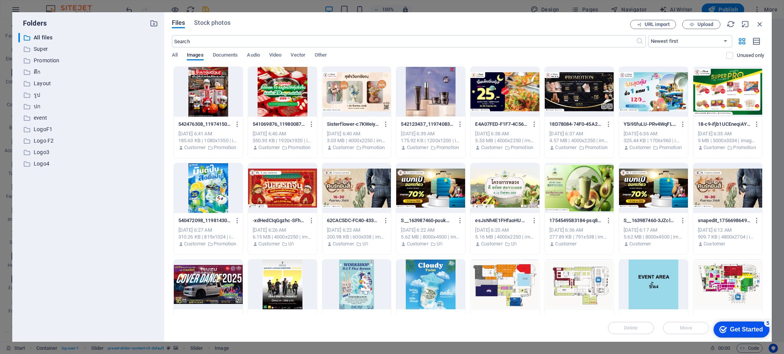
click at [279, 100] on div at bounding box center [282, 92] width 69 height 50
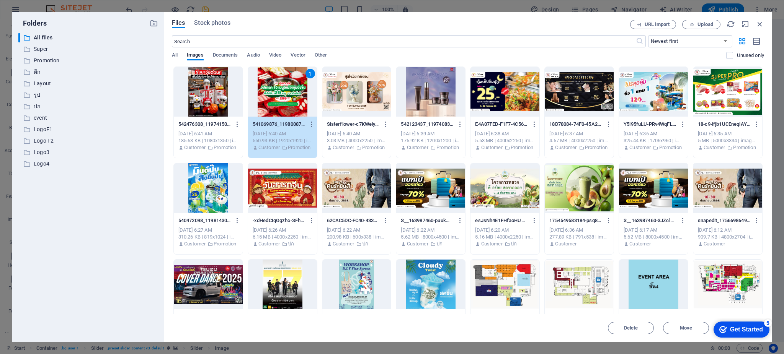
click at [279, 100] on div "1" at bounding box center [282, 92] width 69 height 50
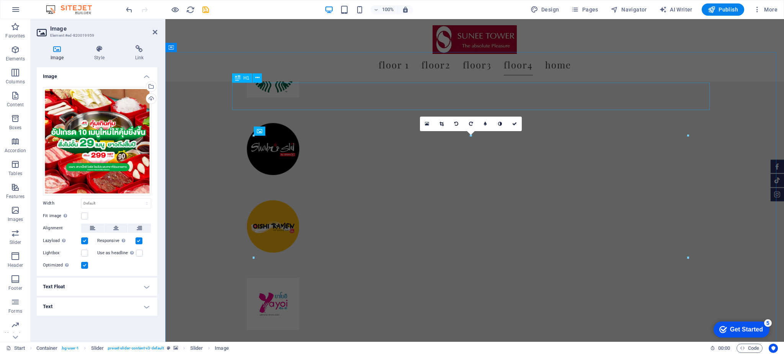
scroll to position [3822, 0]
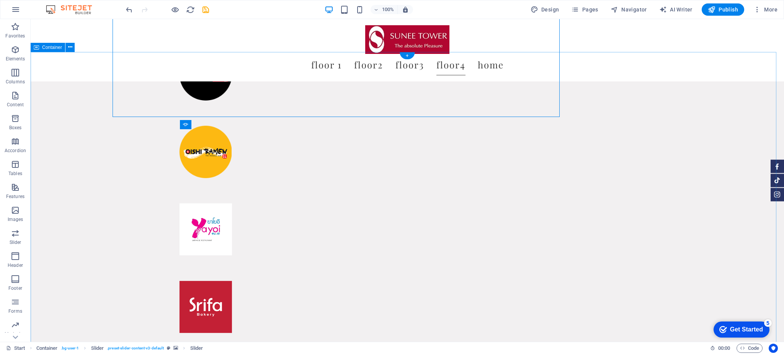
scroll to position [4092, 0]
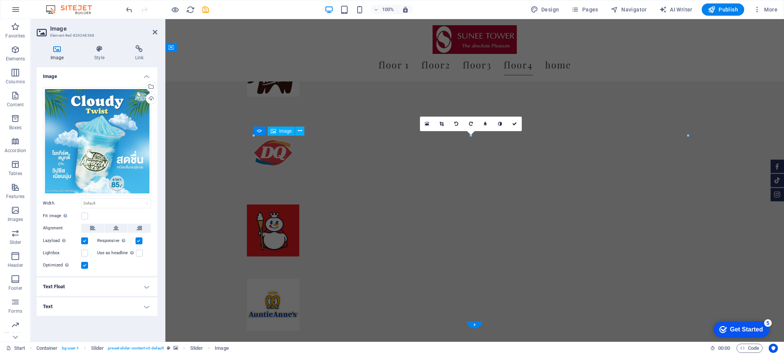
scroll to position [3822, 0]
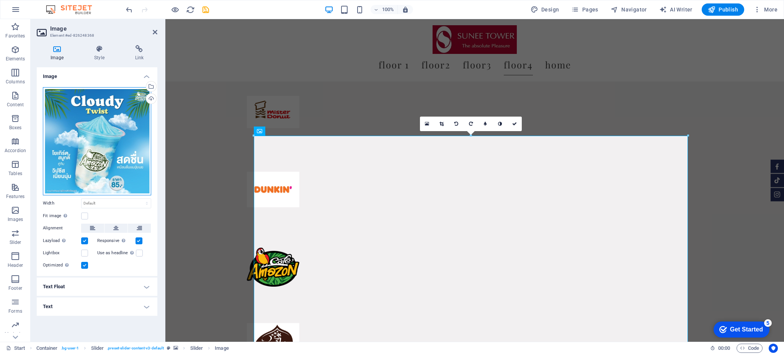
click at [95, 152] on div "Drag files here, click to choose files or select files from Files or our free s…" at bounding box center [97, 141] width 108 height 108
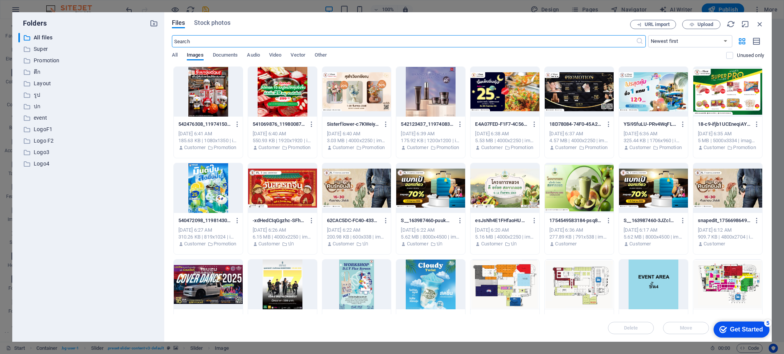
click at [193, 188] on div at bounding box center [208, 188] width 69 height 50
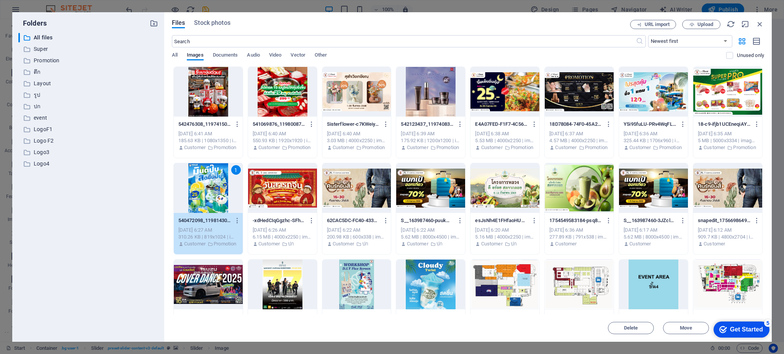
click at [212, 186] on div "1" at bounding box center [208, 188] width 69 height 50
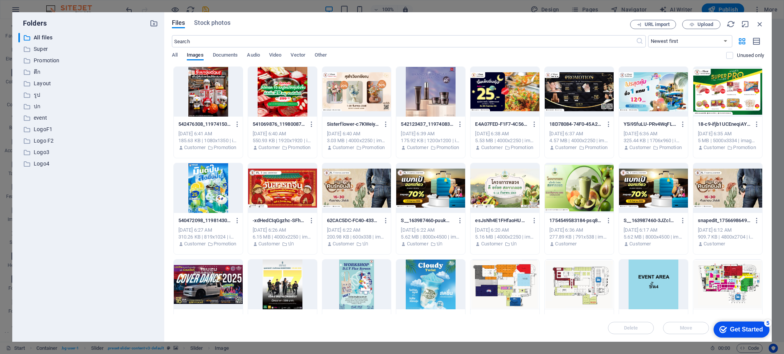
click at [211, 186] on div at bounding box center [208, 188] width 69 height 50
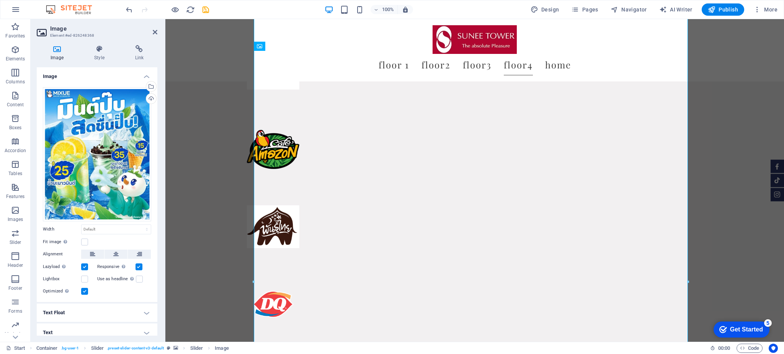
scroll to position [3947, 0]
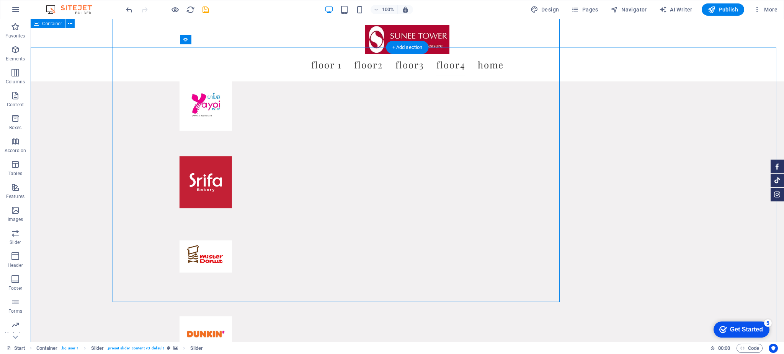
scroll to position [4136, 0]
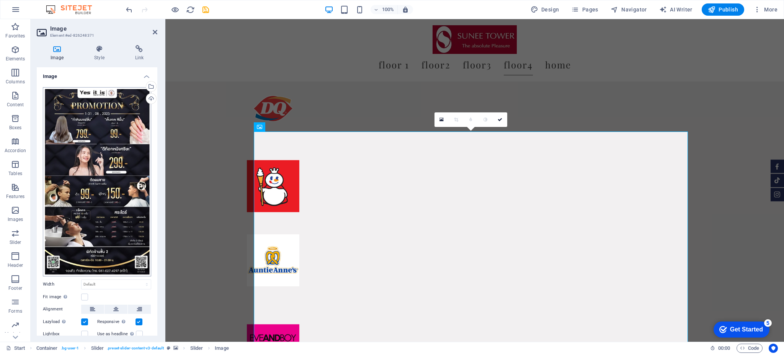
scroll to position [3867, 0]
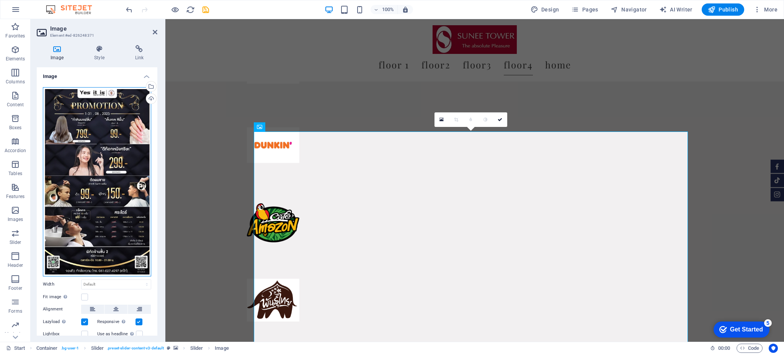
click at [104, 127] on div "Drag files here, click to choose files or select files from Files or our free s…" at bounding box center [97, 181] width 108 height 189
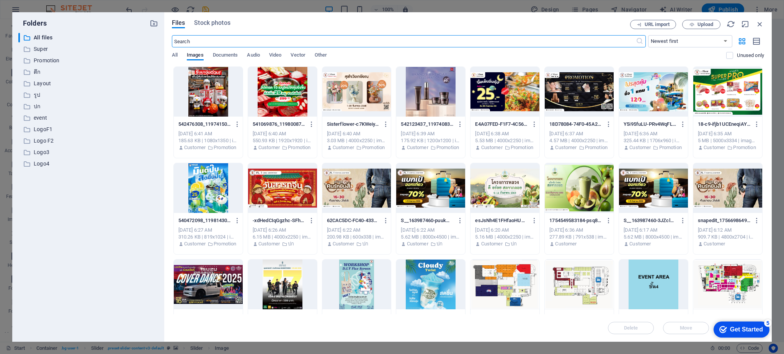
scroll to position [3688, 0]
click at [199, 88] on div at bounding box center [208, 92] width 69 height 50
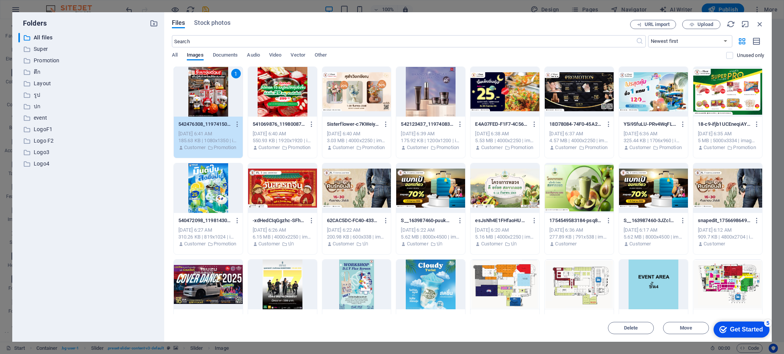
click at [195, 90] on div "1" at bounding box center [208, 92] width 69 height 50
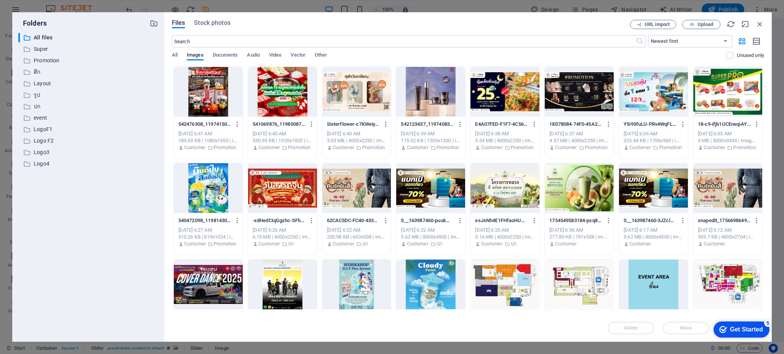
click at [195, 90] on div at bounding box center [208, 92] width 69 height 50
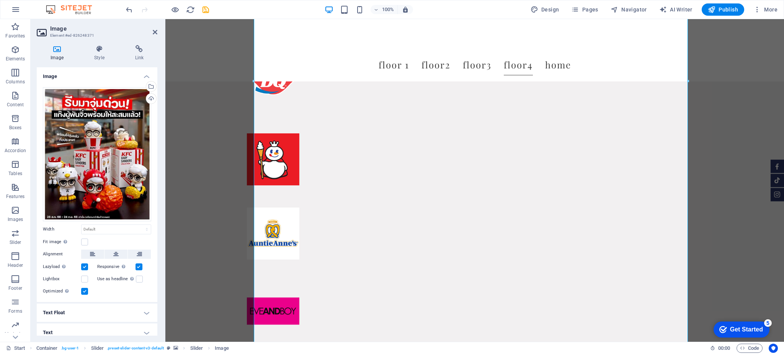
scroll to position [4148, 0]
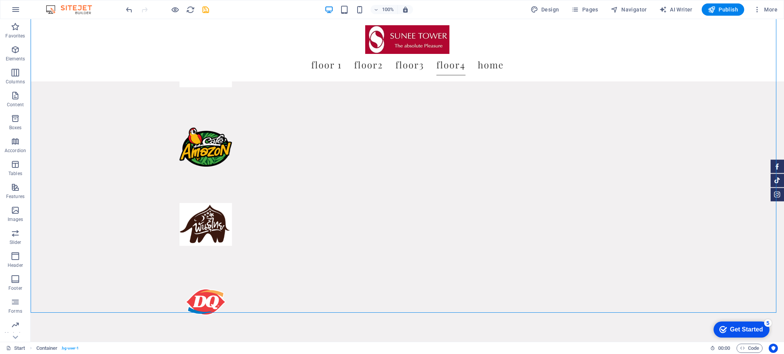
scroll to position [4117, 0]
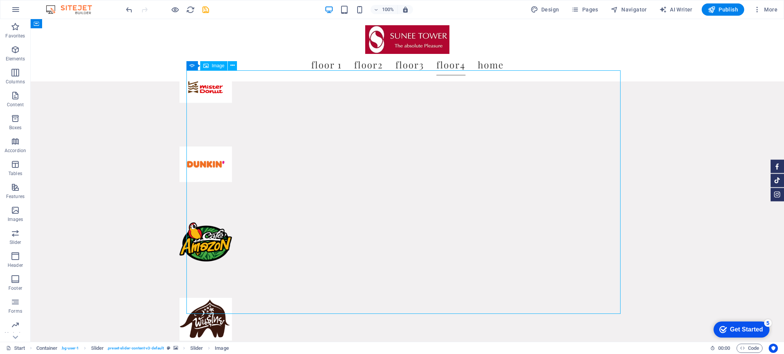
scroll to position [3848, 0]
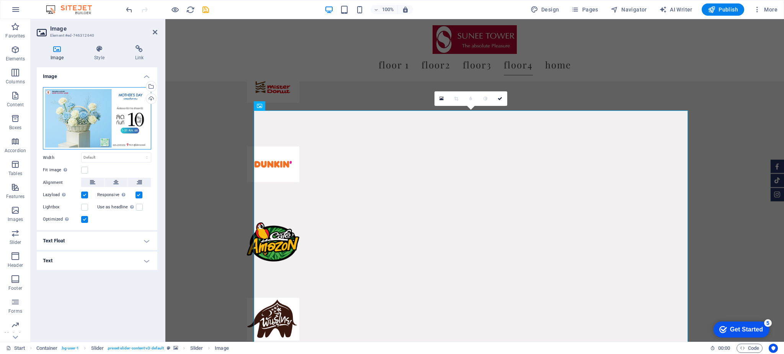
click at [96, 117] on div "Drag files here, click to choose files or select files from Files or our free s…" at bounding box center [97, 118] width 108 height 63
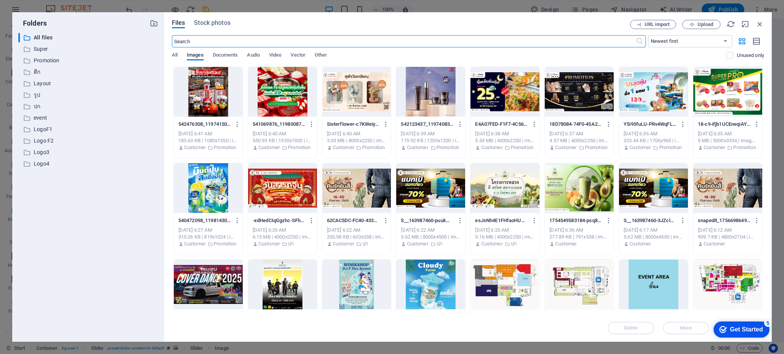
scroll to position [3487, 0]
click at [573, 195] on div at bounding box center [579, 188] width 69 height 50
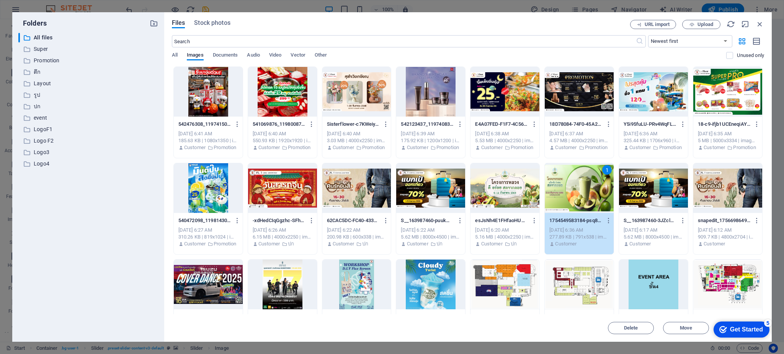
click at [573, 195] on div "1" at bounding box center [579, 188] width 69 height 50
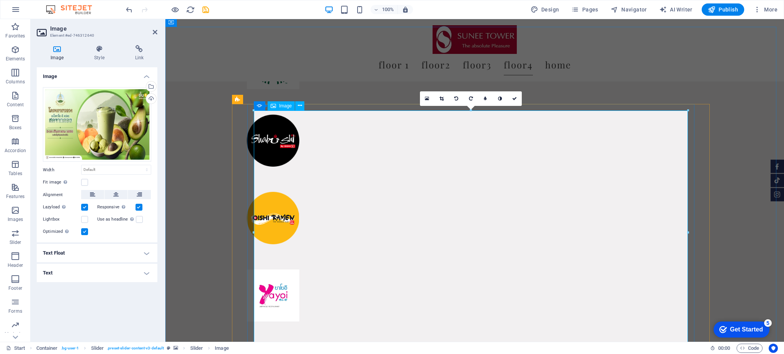
scroll to position [3848, 0]
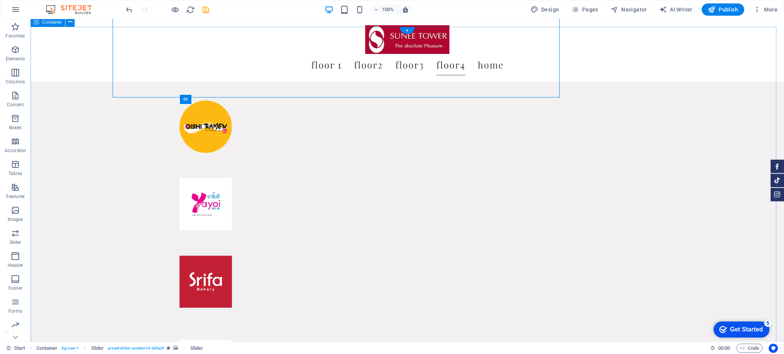
scroll to position [4117, 0]
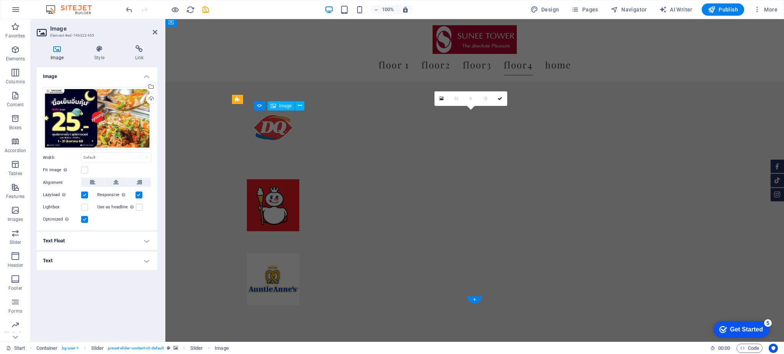
scroll to position [3848, 0]
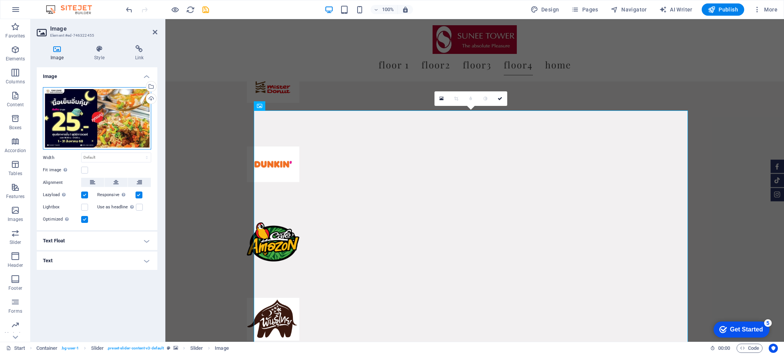
click at [105, 108] on div "Drag files here, click to choose files or select files from Files or our free s…" at bounding box center [97, 118] width 108 height 63
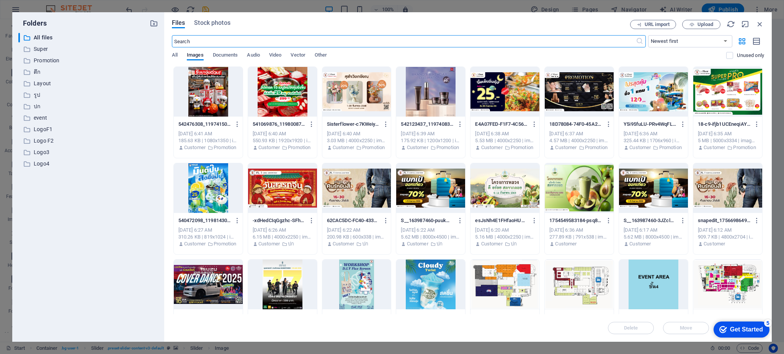
scroll to position [3487, 0]
click at [695, 23] on span "Upload" at bounding box center [700, 24] width 31 height 5
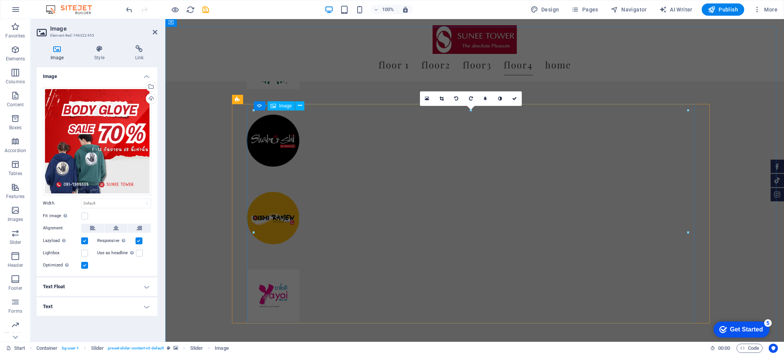
scroll to position [3848, 0]
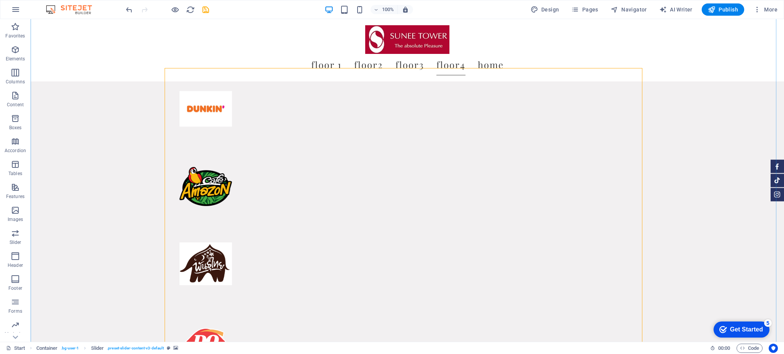
scroll to position [4145, 0]
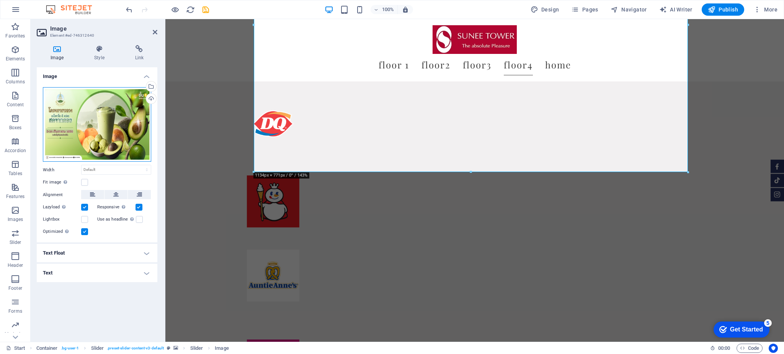
click at [117, 112] on div "Drag files here, click to choose files or select files from Files or our free s…" at bounding box center [97, 124] width 108 height 75
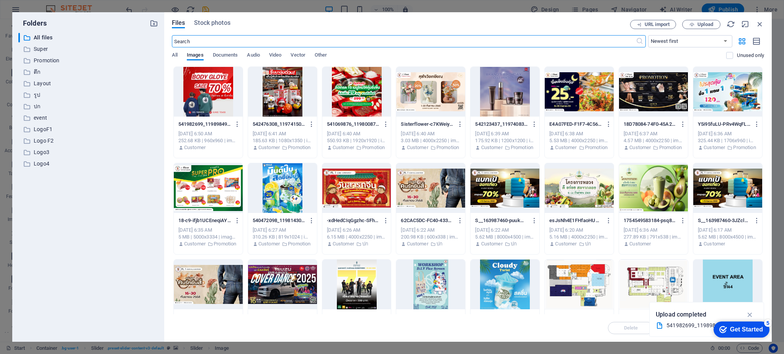
scroll to position [3706, 0]
click at [699, 22] on span "Upload" at bounding box center [705, 24] width 16 height 5
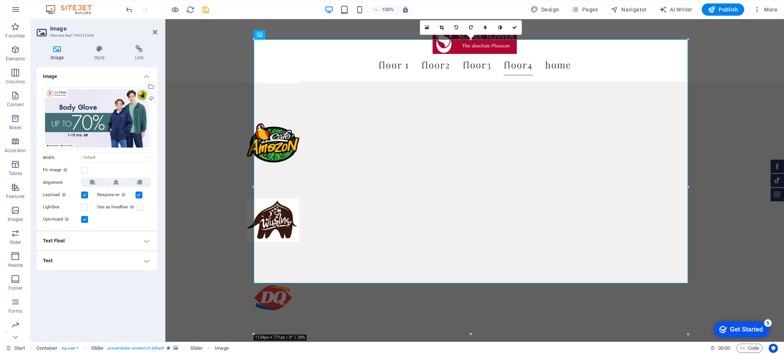
scroll to position [3954, 0]
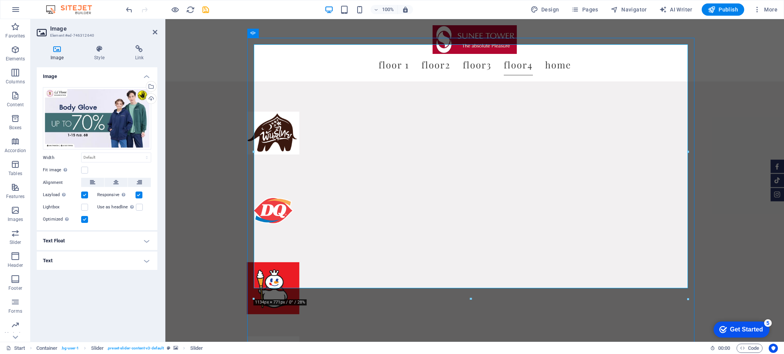
scroll to position [4143, 0]
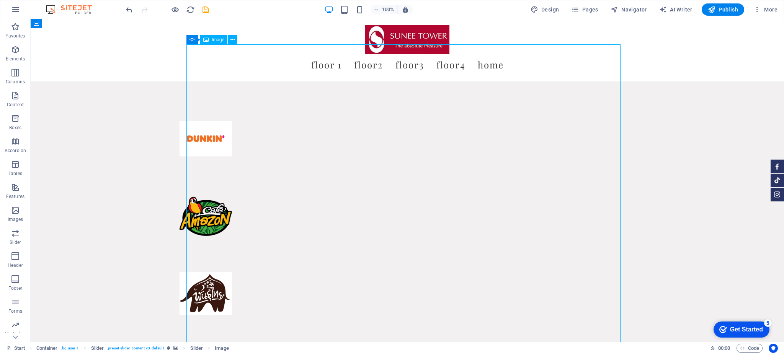
scroll to position [3873, 0]
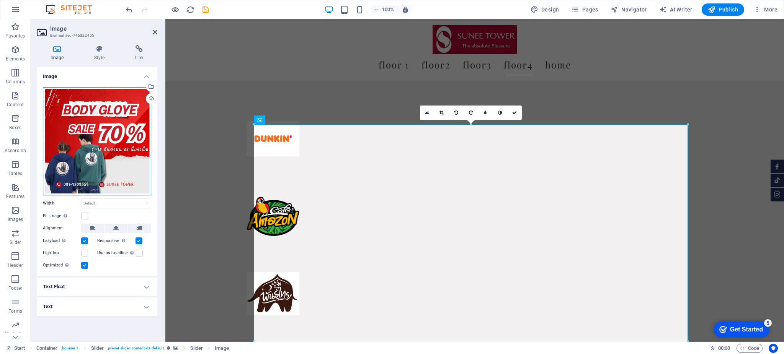
click at [92, 144] on div "Drag files here, click to choose files or select files from Files or our free s…" at bounding box center [97, 141] width 108 height 108
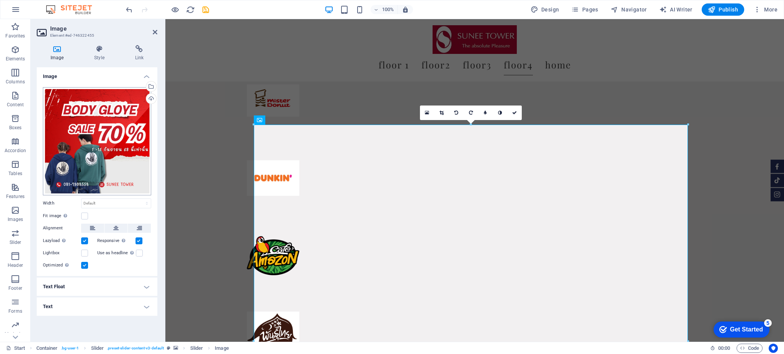
click at [92, 144] on body "SUNEETOWER Start (th) Favorites Elements Columns Content Boxes Accordion Tables…" at bounding box center [392, 177] width 784 height 354
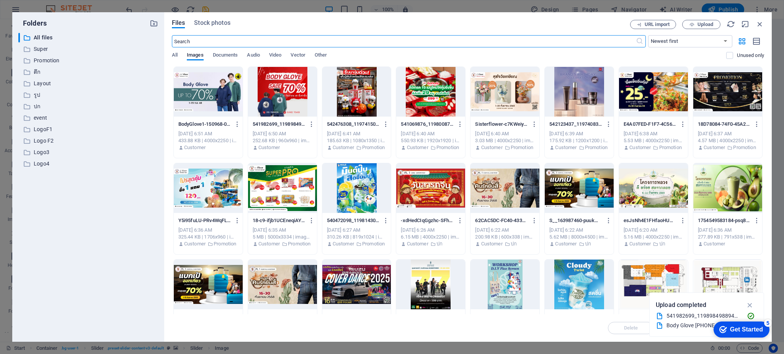
scroll to position [3630, 0]
click at [273, 97] on div at bounding box center [282, 92] width 69 height 50
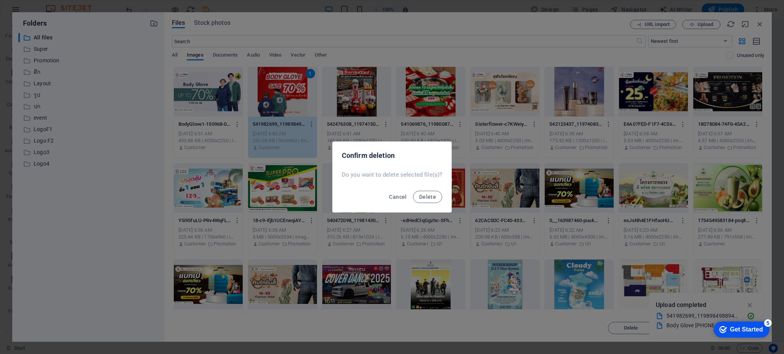
scroll to position [3631, 0]
click at [422, 201] on button "Delete" at bounding box center [427, 197] width 29 height 12
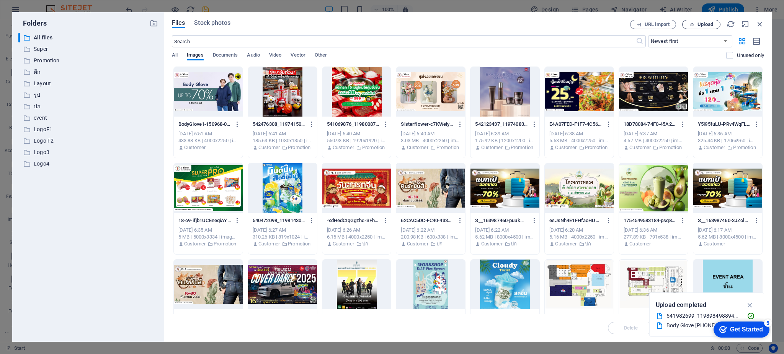
click at [703, 23] on span "Upload" at bounding box center [705, 24] width 16 height 5
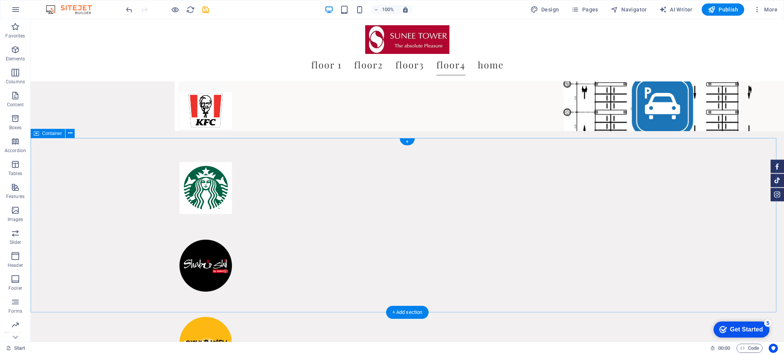
scroll to position [4006, 0]
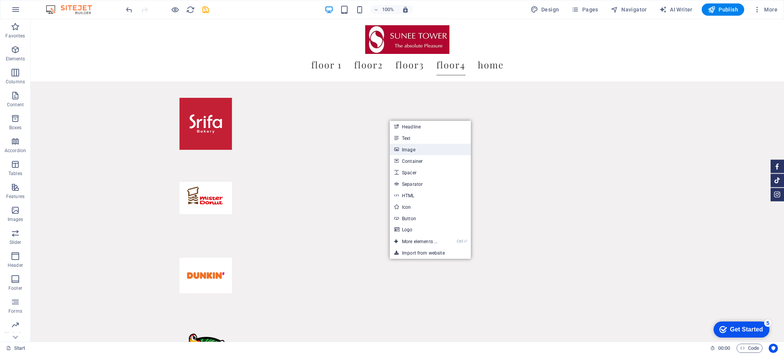
click at [416, 153] on link "Image" at bounding box center [430, 149] width 81 height 11
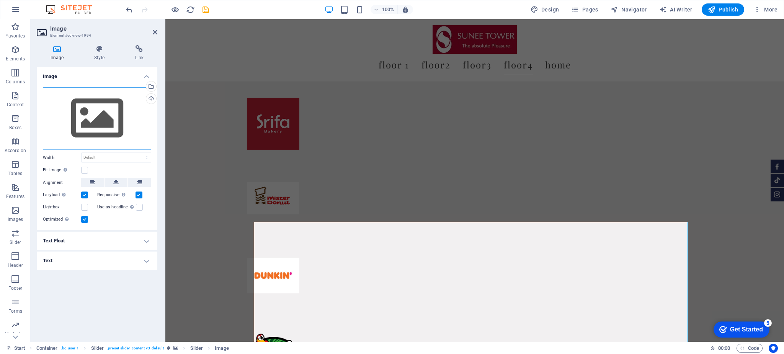
click at [129, 116] on div "Drag files here, click to choose files or select files from Files or our free s…" at bounding box center [97, 118] width 108 height 63
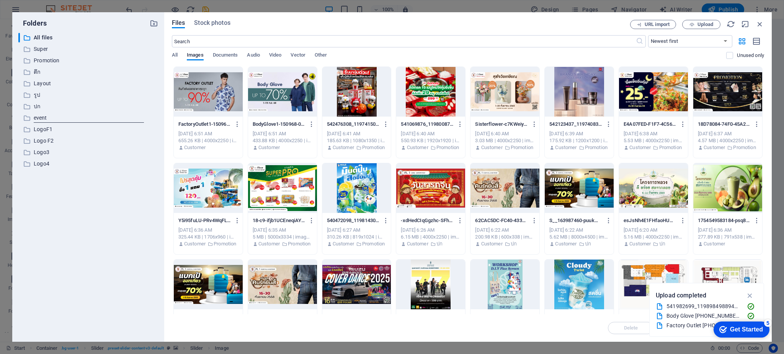
scroll to position [3402, 0]
click at [209, 101] on div at bounding box center [208, 92] width 69 height 50
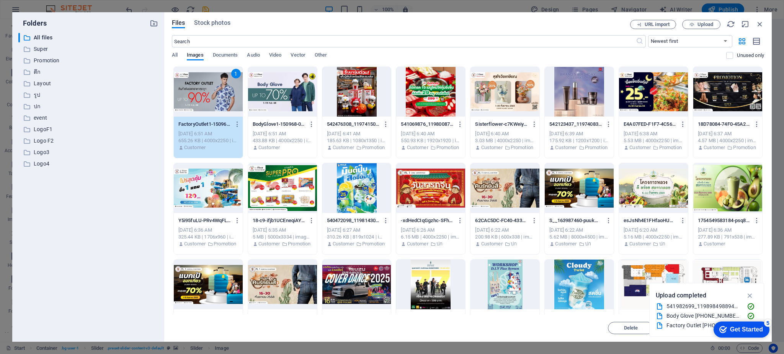
click at [199, 94] on div "1" at bounding box center [208, 92] width 69 height 50
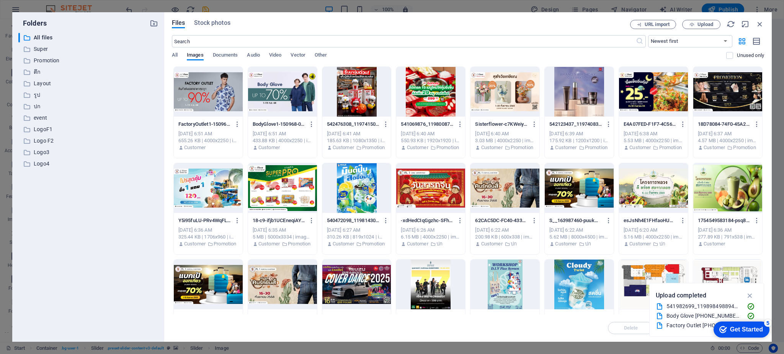
drag, startPoint x: 199, startPoint y: 94, endPoint x: 129, endPoint y: 121, distance: 75.1
click at [199, 94] on div at bounding box center [208, 92] width 69 height 50
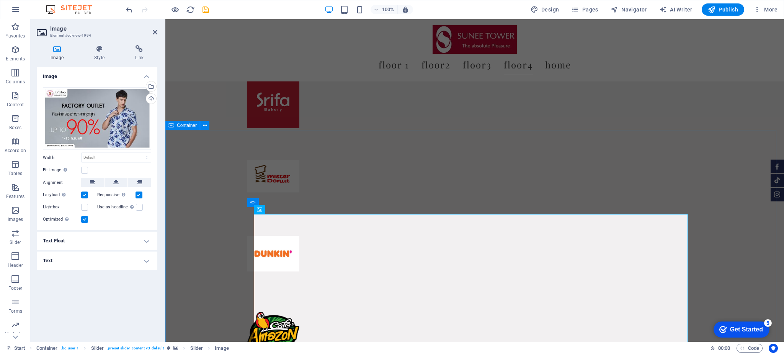
scroll to position [3838, 0]
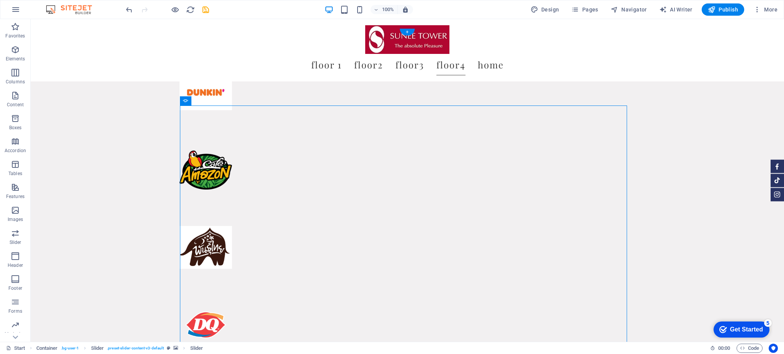
scroll to position [4135, 0]
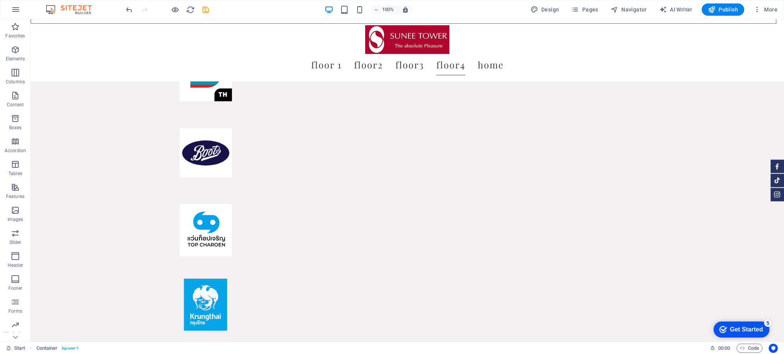
scroll to position [4750, 0]
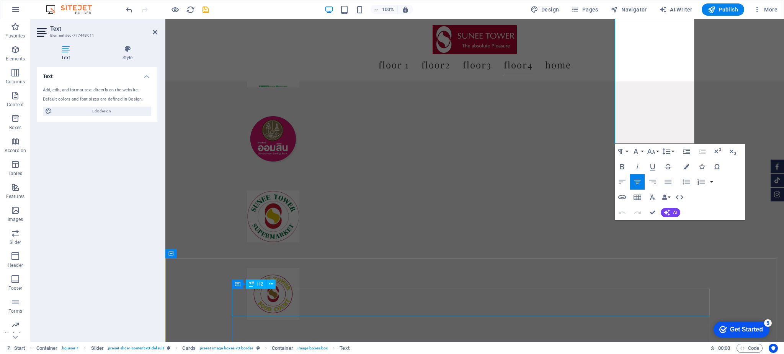
scroll to position [4809, 0]
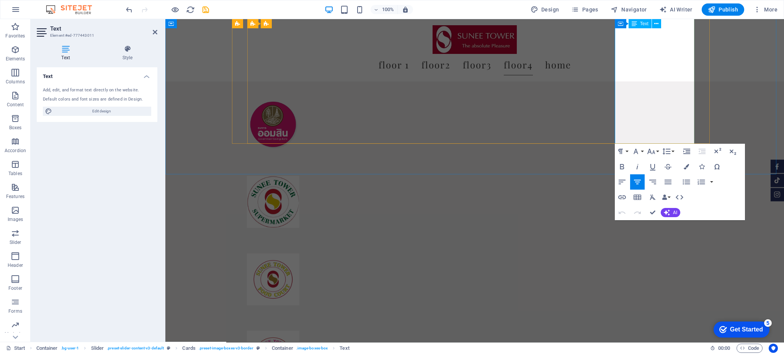
drag, startPoint x: 625, startPoint y: 148, endPoint x: 677, endPoint y: 132, distance: 54.2
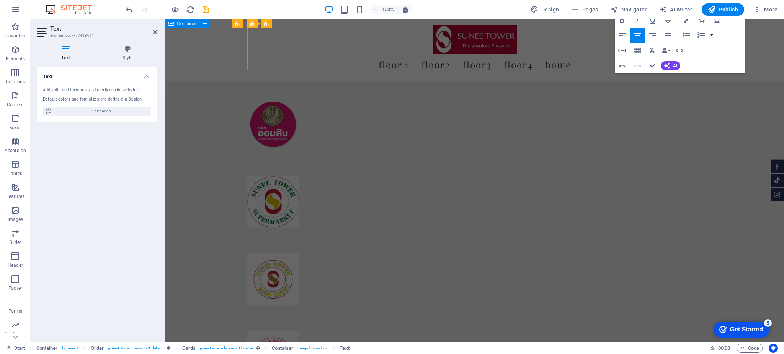
drag, startPoint x: 757, startPoint y: 86, endPoint x: 892, endPoint y: 85, distance: 135.1
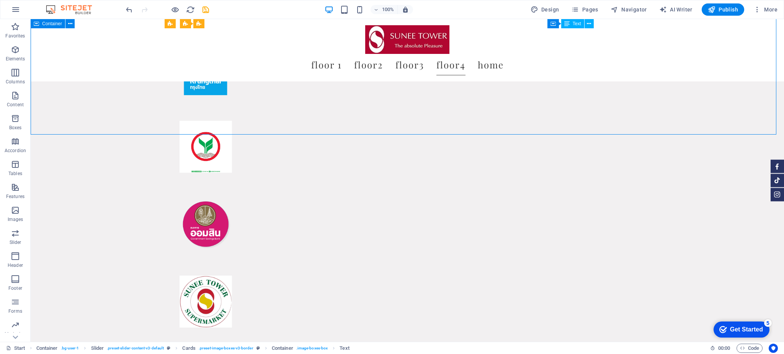
scroll to position [4802, 0]
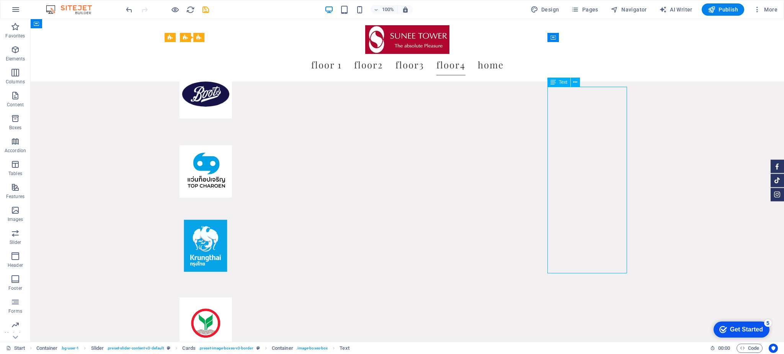
drag, startPoint x: 613, startPoint y: 210, endPoint x: 462, endPoint y: 176, distance: 154.9
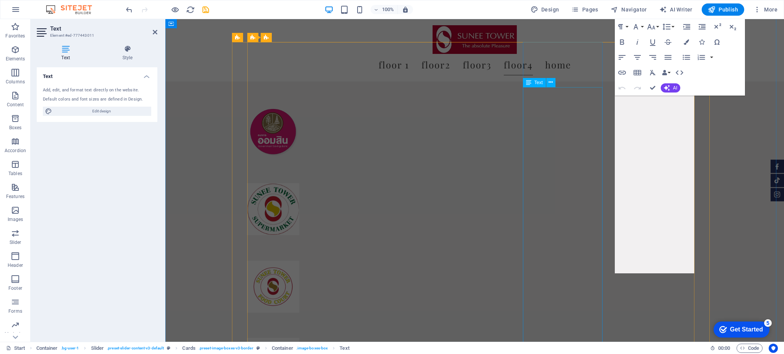
scroll to position [4533, 0]
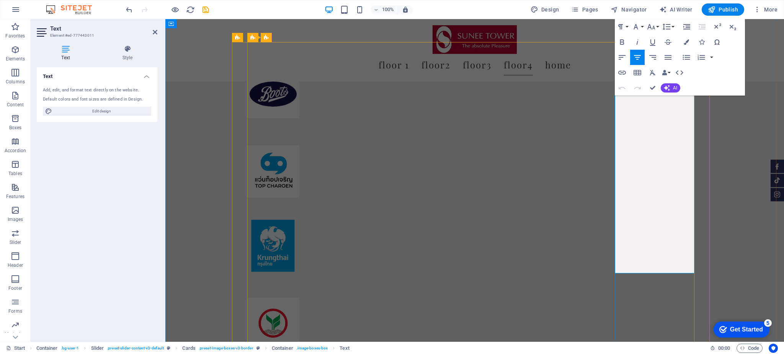
drag, startPoint x: 642, startPoint y: 188, endPoint x: 693, endPoint y: 212, distance: 56.9
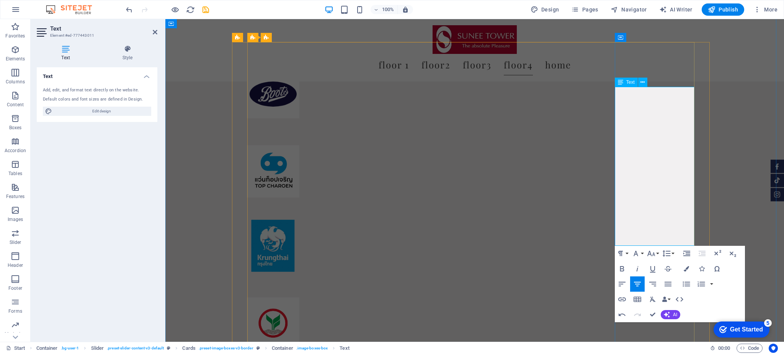
drag, startPoint x: 670, startPoint y: 179, endPoint x: 639, endPoint y: 179, distance: 30.6
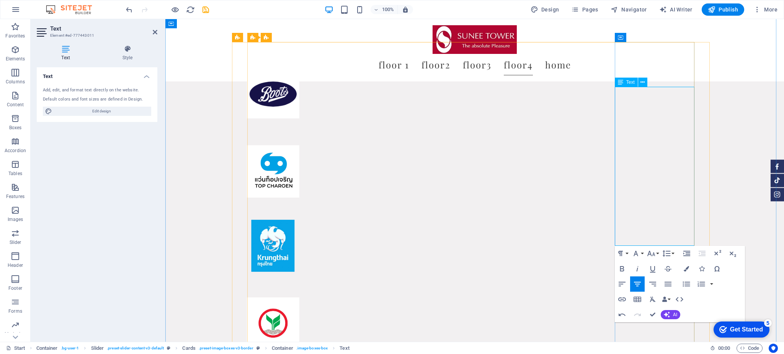
drag, startPoint x: 632, startPoint y: 178, endPoint x: 679, endPoint y: 179, distance: 46.3
drag, startPoint x: 678, startPoint y: 238, endPoint x: 609, endPoint y: 88, distance: 165.4
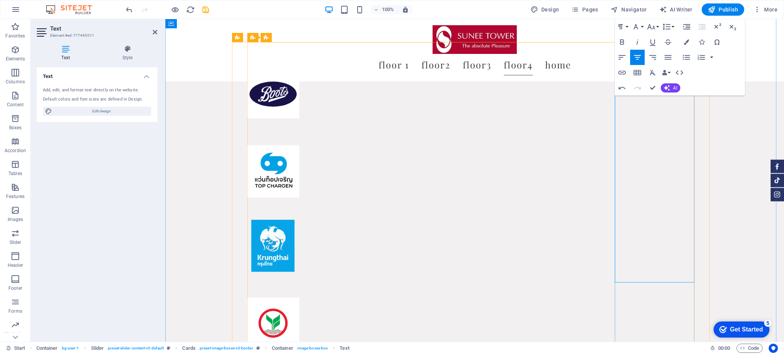
scroll to position [1947, 0]
drag, startPoint x: 679, startPoint y: 211, endPoint x: 614, endPoint y: 188, distance: 68.5
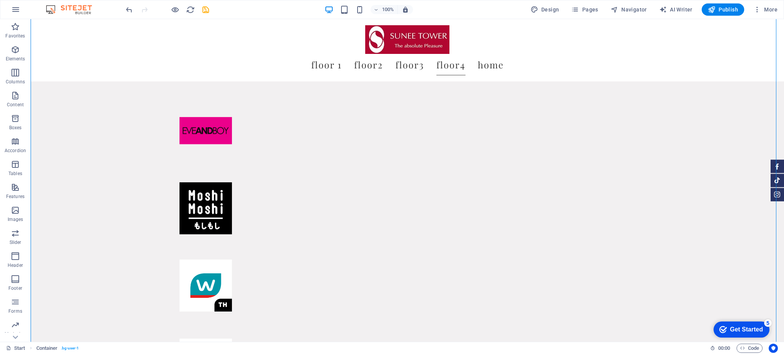
scroll to position [4802, 0]
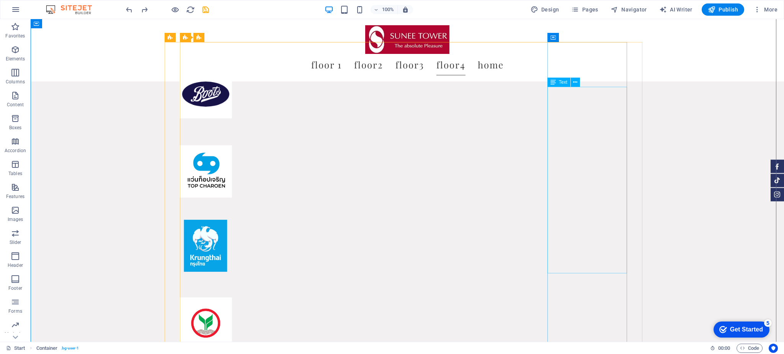
drag, startPoint x: 610, startPoint y: 265, endPoint x: 553, endPoint y: 135, distance: 141.9
drag, startPoint x: 556, startPoint y: 96, endPoint x: 588, endPoint y: 130, distance: 46.8
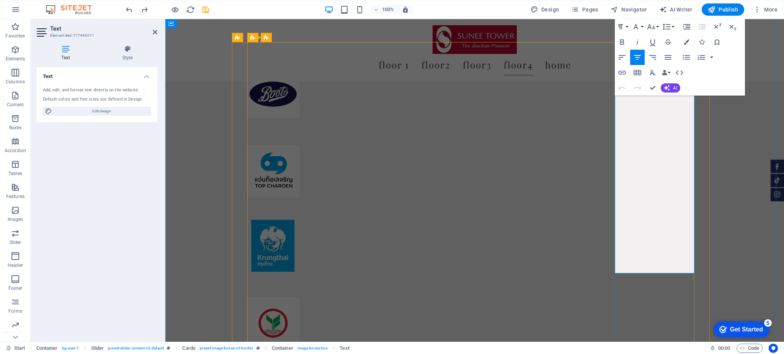
drag, startPoint x: 790, startPoint y: 113, endPoint x: 656, endPoint y: 118, distance: 133.7
drag, startPoint x: 620, startPoint y: 99, endPoint x: 678, endPoint y: 267, distance: 177.9
drag, startPoint x: 682, startPoint y: 207, endPoint x: 604, endPoint y: 189, distance: 79.4
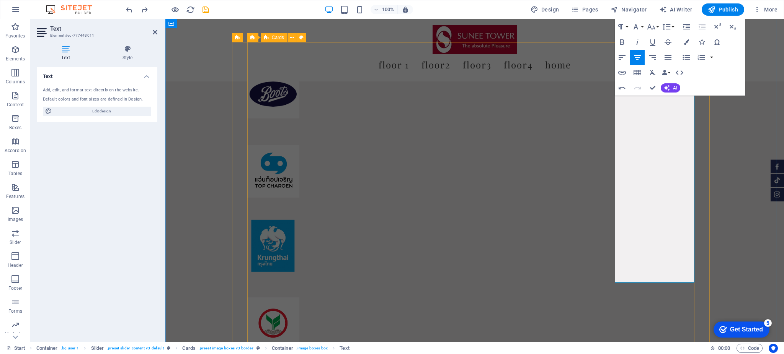
click at [625, 71] on icon "button" at bounding box center [622, 73] width 8 height 4
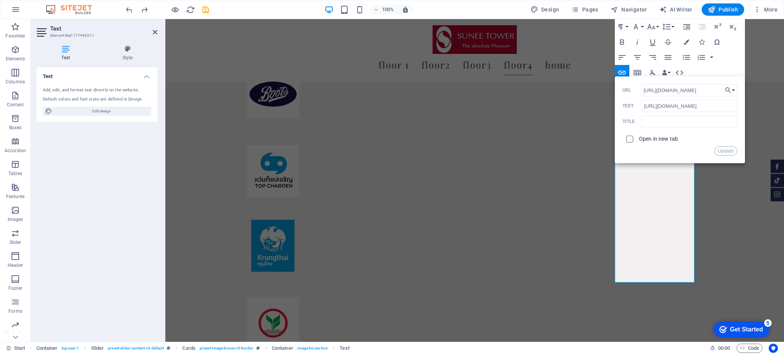
scroll to position [0, 0]
click at [629, 138] on input "checkbox" at bounding box center [628, 138] width 7 height 7
checkbox input "true"
click at [729, 152] on button "Update" at bounding box center [725, 151] width 23 height 9
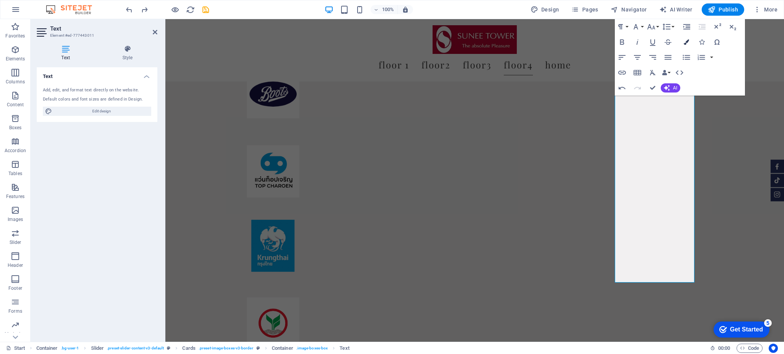
click at [685, 41] on icon "button" at bounding box center [685, 41] width 5 height 5
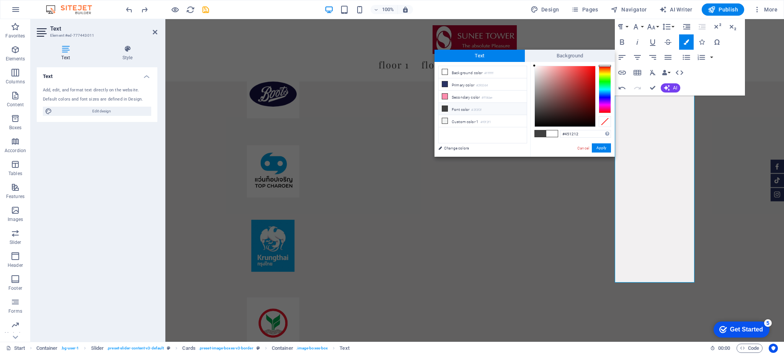
click at [579, 110] on div at bounding box center [565, 96] width 60 height 60
click at [588, 83] on div at bounding box center [565, 96] width 60 height 60
click at [590, 96] on div at bounding box center [565, 96] width 60 height 60
type input "#c21818"
click at [587, 80] on div at bounding box center [565, 96] width 60 height 60
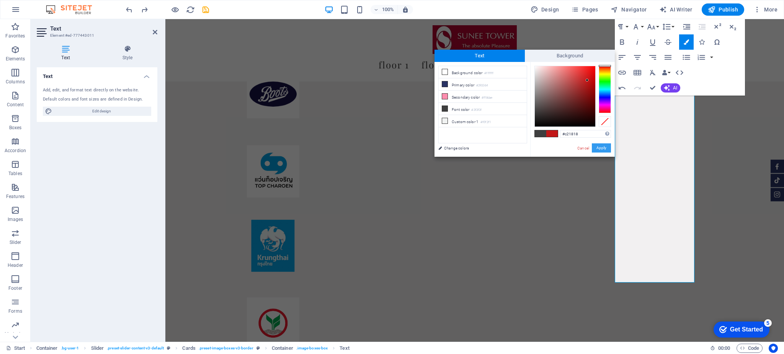
click at [599, 147] on button "Apply" at bounding box center [601, 148] width 19 height 9
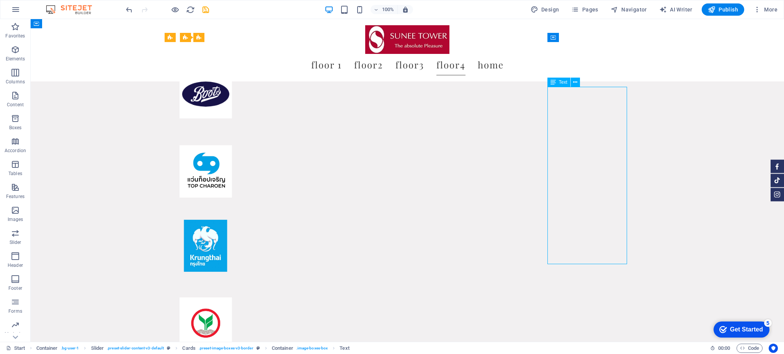
scroll to position [4533, 0]
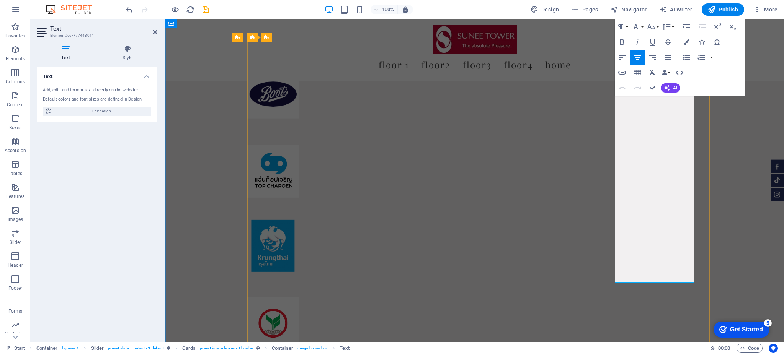
drag, startPoint x: 621, startPoint y: 187, endPoint x: 678, endPoint y: 215, distance: 63.5
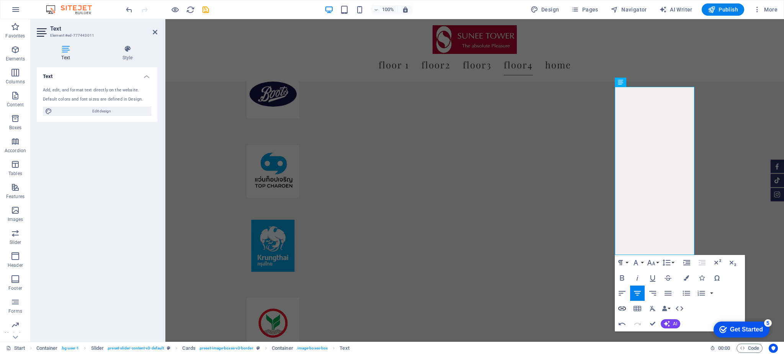
click at [622, 307] on icon "button" at bounding box center [621, 308] width 9 height 9
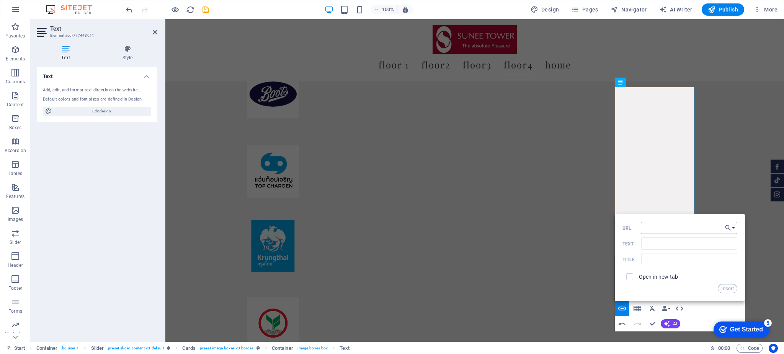
click at [654, 225] on input "URL" at bounding box center [689, 228] width 96 height 12
type input "[URL][DOMAIN_NAME]"
click at [649, 243] on input "Text" at bounding box center [689, 244] width 96 height 12
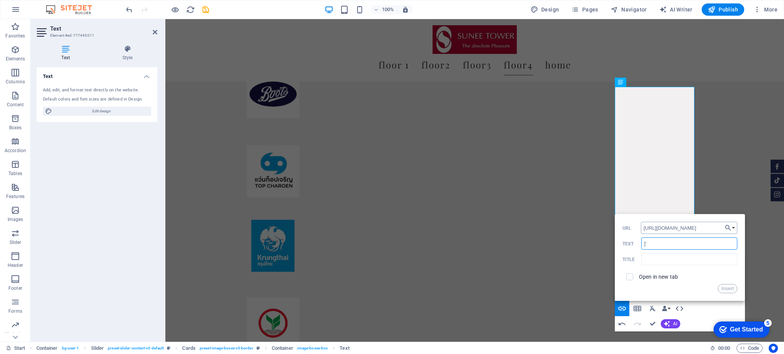
type input "]"
type input "ลงทะเบียน"
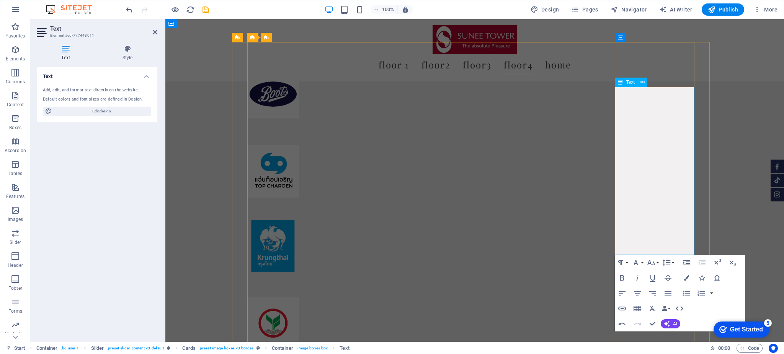
drag, startPoint x: 657, startPoint y: 181, endPoint x: 692, endPoint y: 181, distance: 35.2
drag, startPoint x: 631, startPoint y: 180, endPoint x: 664, endPoint y: 179, distance: 32.5
click at [687, 277] on icon "button" at bounding box center [685, 278] width 5 height 5
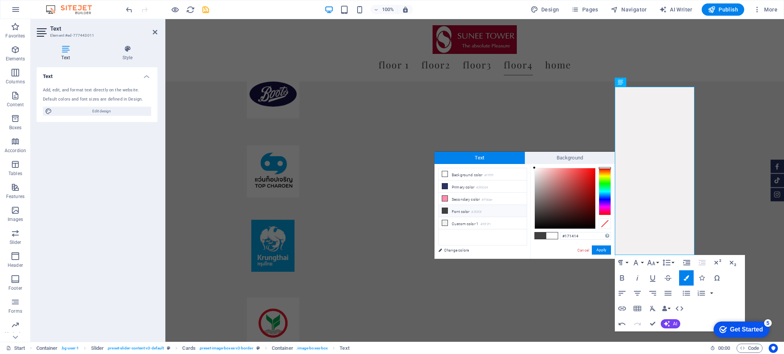
click at [543, 223] on div at bounding box center [565, 198] width 60 height 60
type input "#1f1d1d"
click at [538, 221] on div at bounding box center [565, 198] width 60 height 60
click at [602, 253] on button "Apply" at bounding box center [601, 250] width 19 height 9
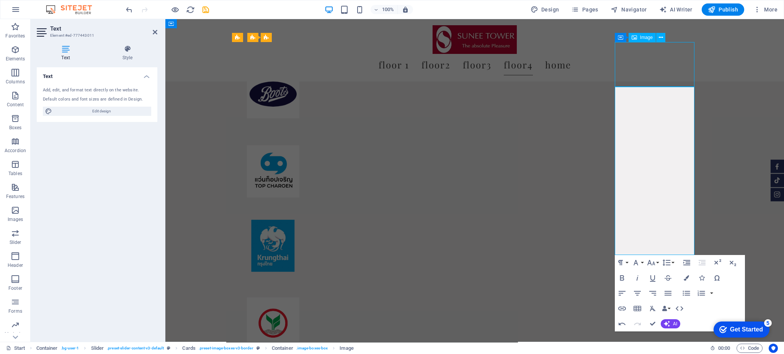
scroll to position [4802, 0]
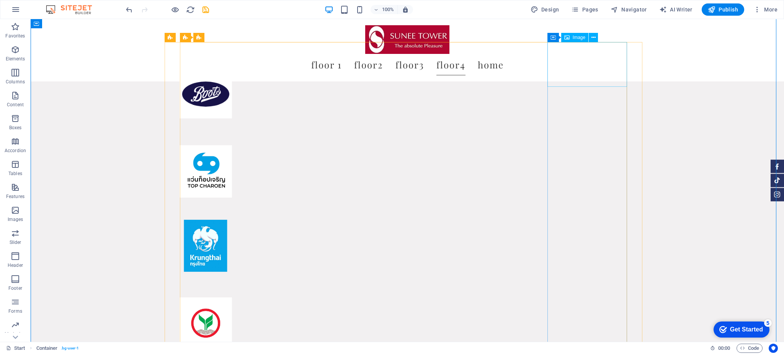
select select "%"
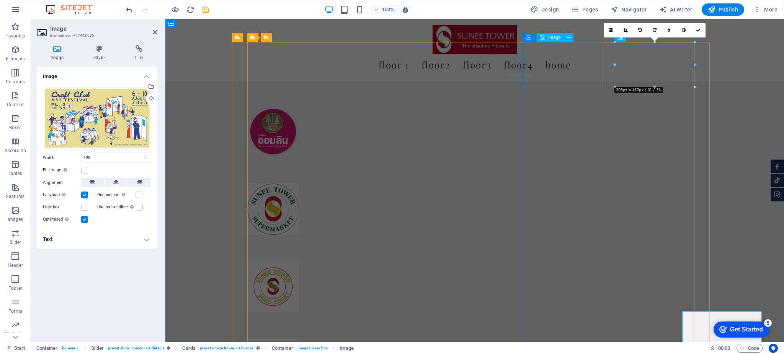
scroll to position [4533, 0]
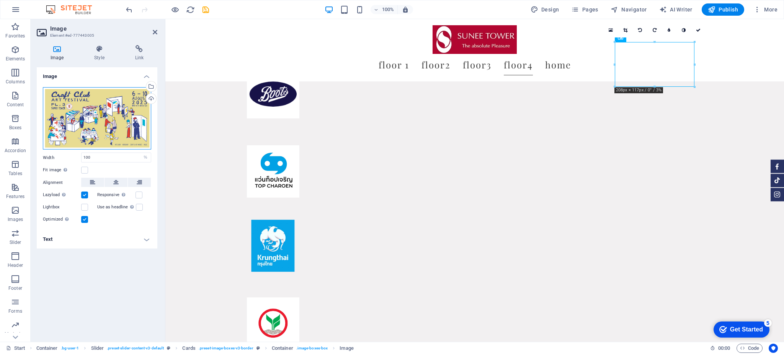
click at [86, 120] on div "Drag files here, click to choose files or select files from Files or our free s…" at bounding box center [97, 118] width 108 height 63
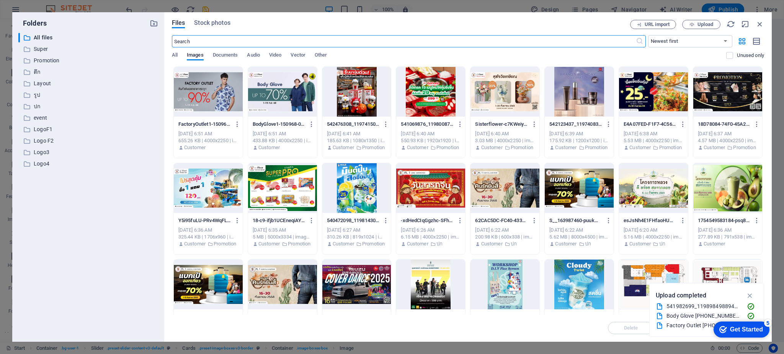
scroll to position [4107, 0]
click at [40, 114] on p "event" at bounding box center [89, 118] width 110 height 9
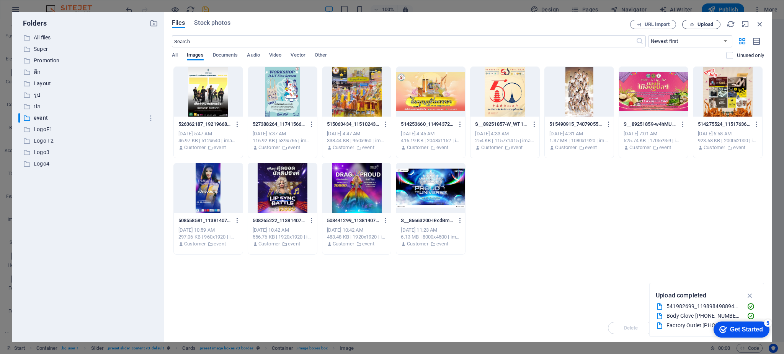
click at [706, 20] on button "Upload" at bounding box center [701, 24] width 38 height 9
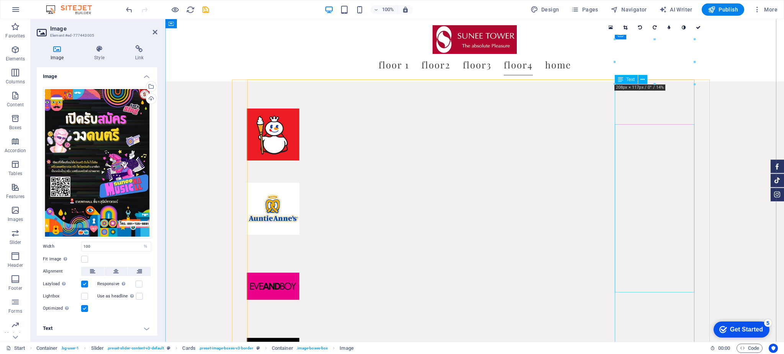
scroll to position [4535, 0]
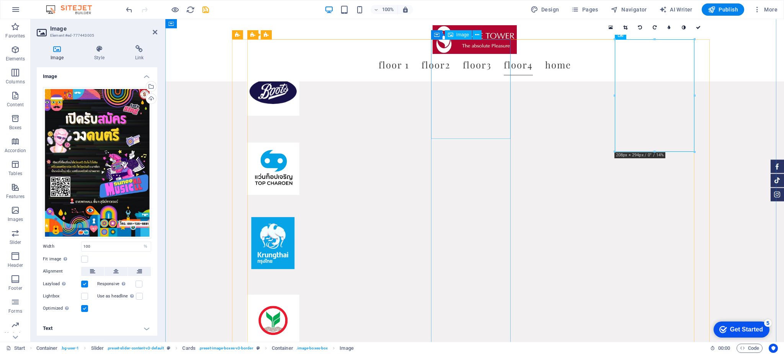
select select "%"
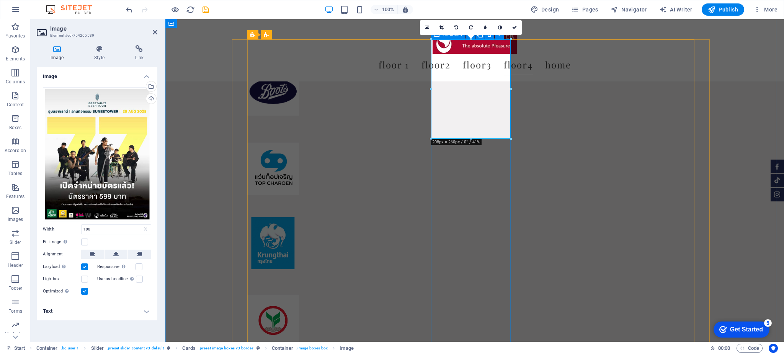
drag, startPoint x: 442, startPoint y: 271, endPoint x: 593, endPoint y: 233, distance: 155.2
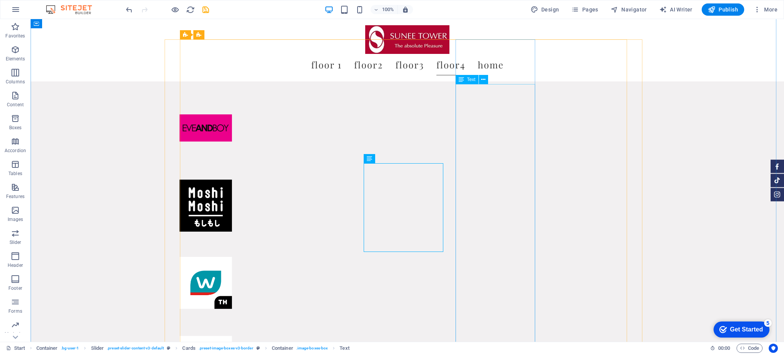
scroll to position [4805, 0]
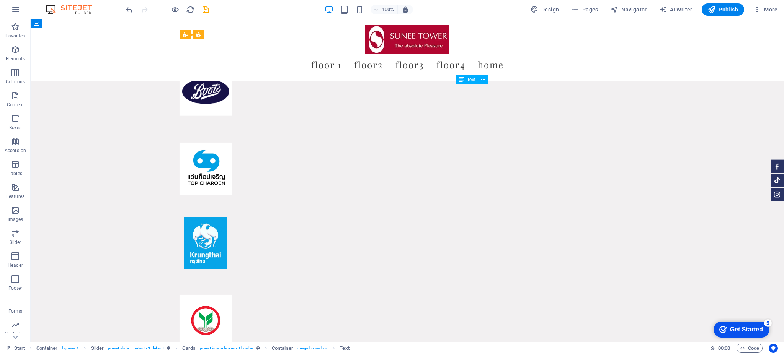
drag, startPoint x: 365, startPoint y: 241, endPoint x: 424, endPoint y: 231, distance: 60.5
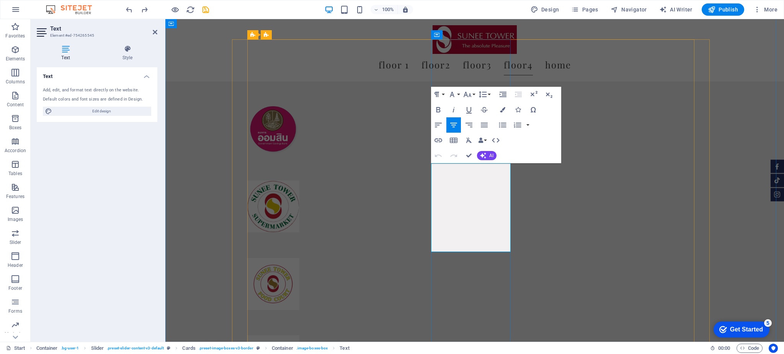
scroll to position [4535, 0]
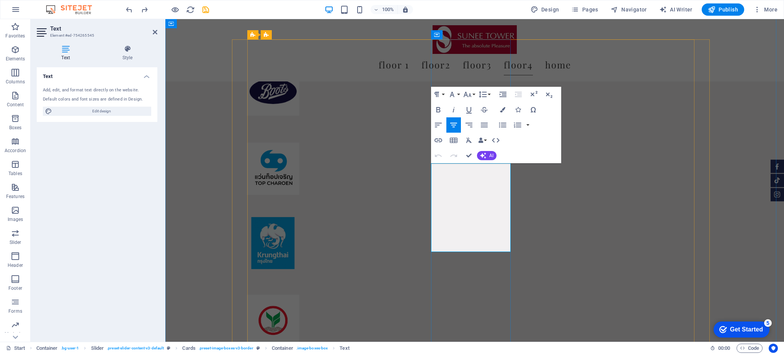
drag, startPoint x: 500, startPoint y: 242, endPoint x: 432, endPoint y: 173, distance: 96.3
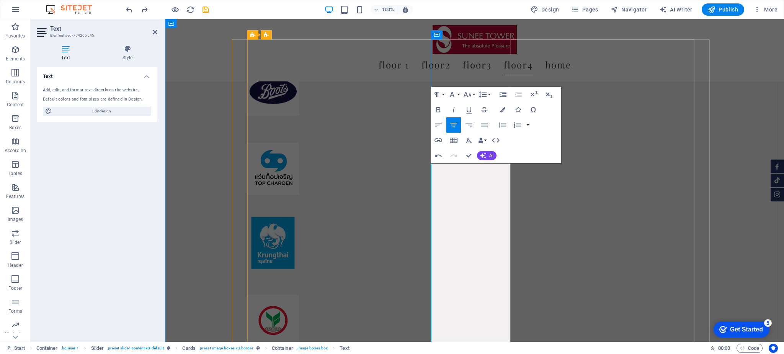
scroll to position [2264, 2]
drag, startPoint x: 440, startPoint y: 175, endPoint x: 497, endPoint y: 187, distance: 57.8
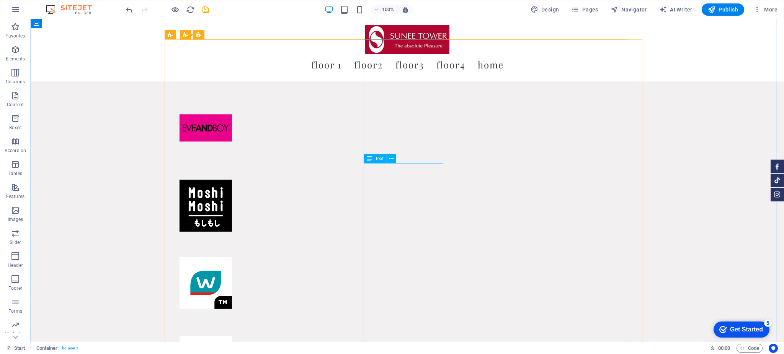
scroll to position [4805, 0]
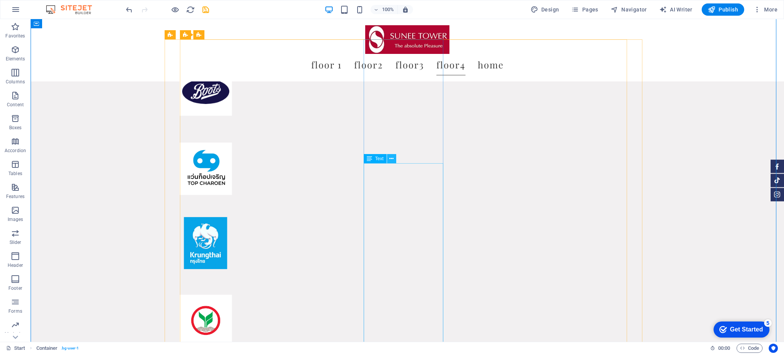
click at [394, 156] on button at bounding box center [391, 158] width 9 height 9
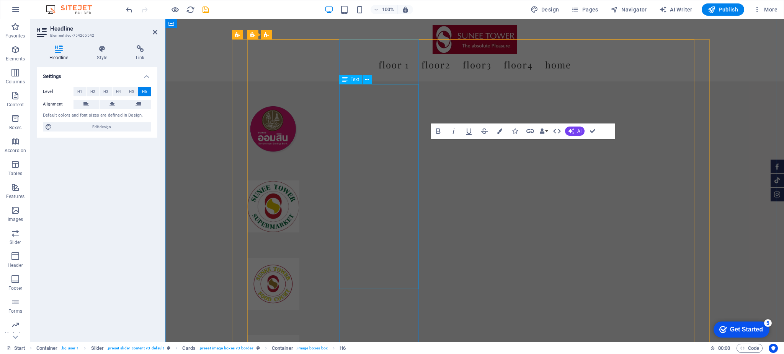
scroll to position [4535, 0]
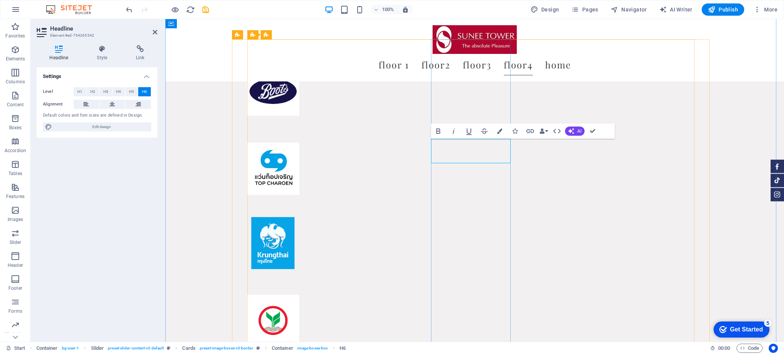
drag, startPoint x: 493, startPoint y: 156, endPoint x: 444, endPoint y: 145, distance: 49.5
select select "%"
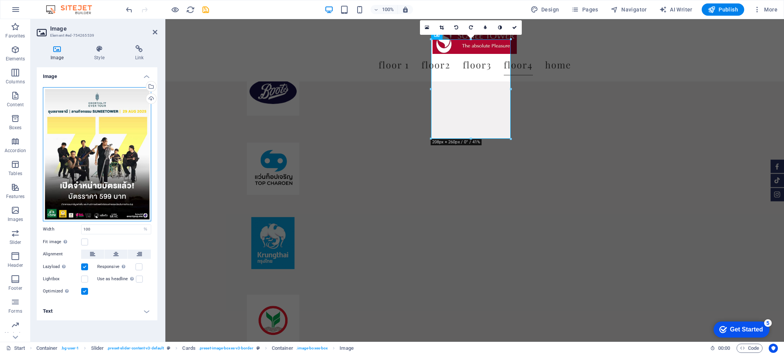
click at [125, 170] on div "Drag files here, click to choose files or select files from Files or our free s…" at bounding box center [97, 154] width 108 height 134
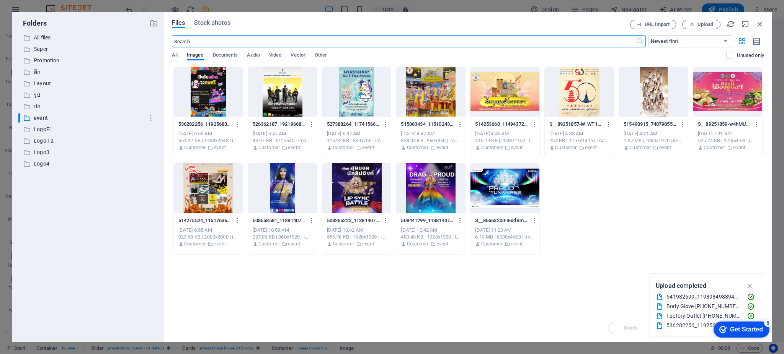
scroll to position [4109, 0]
click at [41, 60] on p "Promotion" at bounding box center [89, 60] width 110 height 9
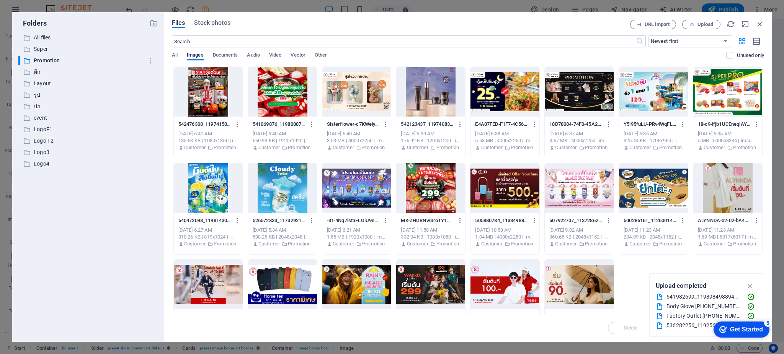
click at [655, 104] on div at bounding box center [653, 92] width 69 height 50
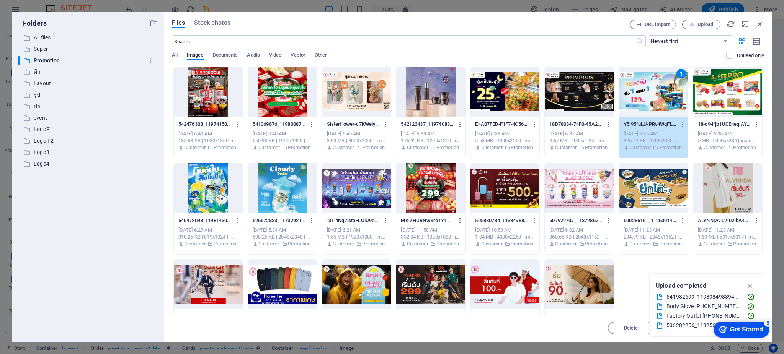
click at [648, 85] on div "1" at bounding box center [653, 92] width 69 height 50
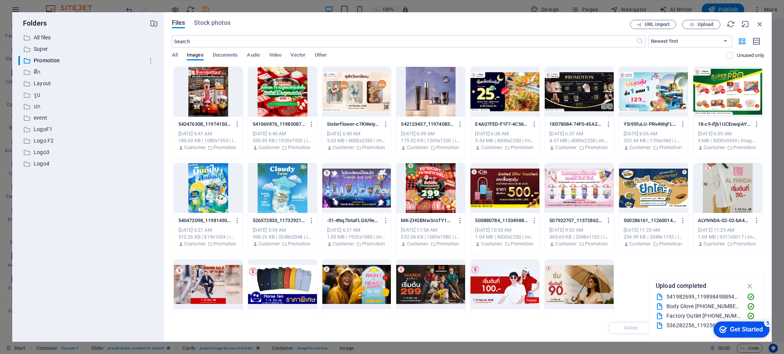
click at [648, 85] on div at bounding box center [653, 92] width 69 height 50
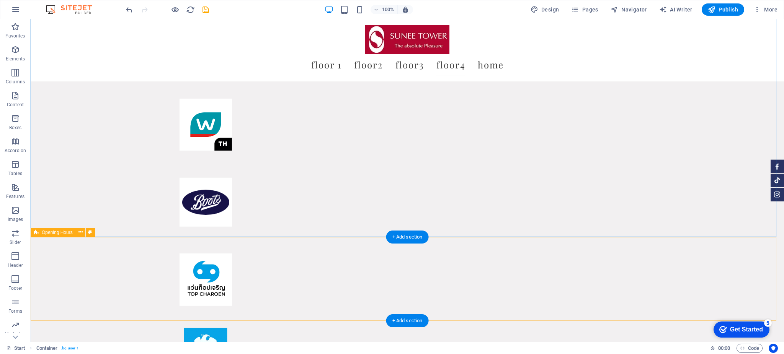
scroll to position [4691, 0]
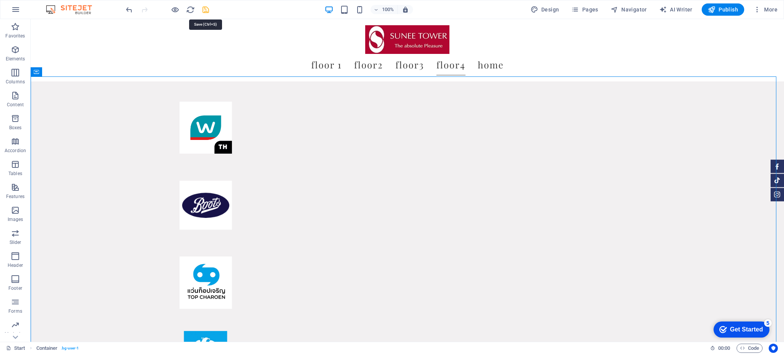
click at [207, 11] on icon "save" at bounding box center [205, 9] width 9 height 9
